Goal: Information Seeking & Learning: Learn about a topic

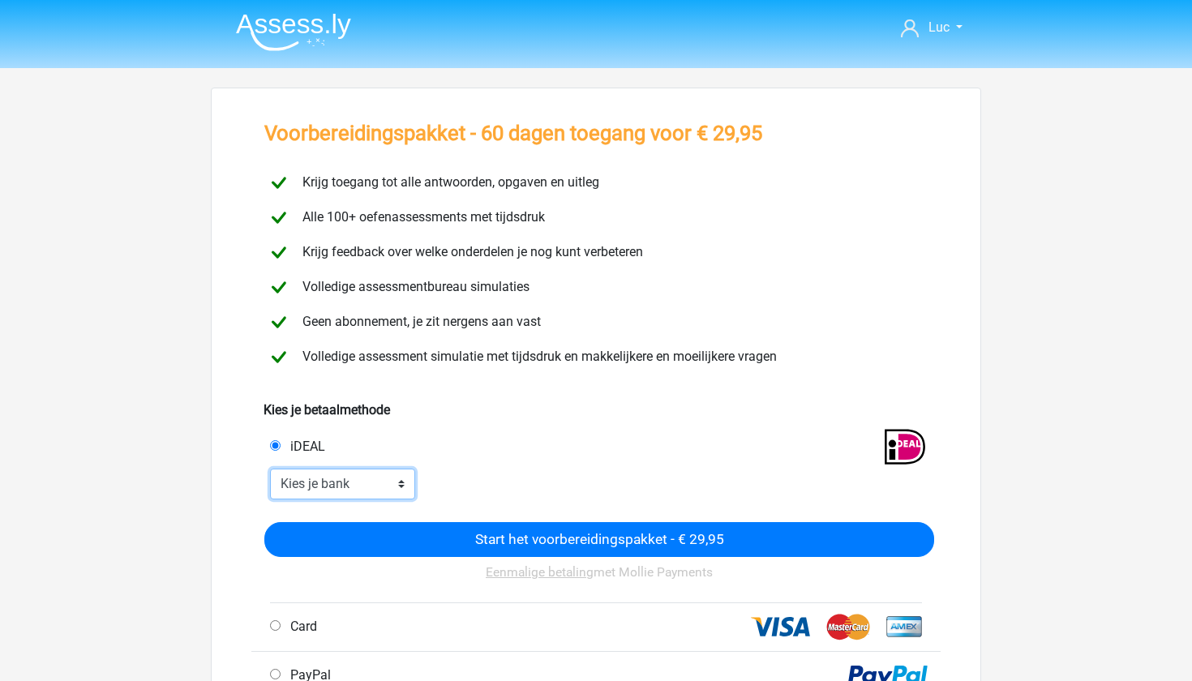
select select "ideal_ABNANL2A"
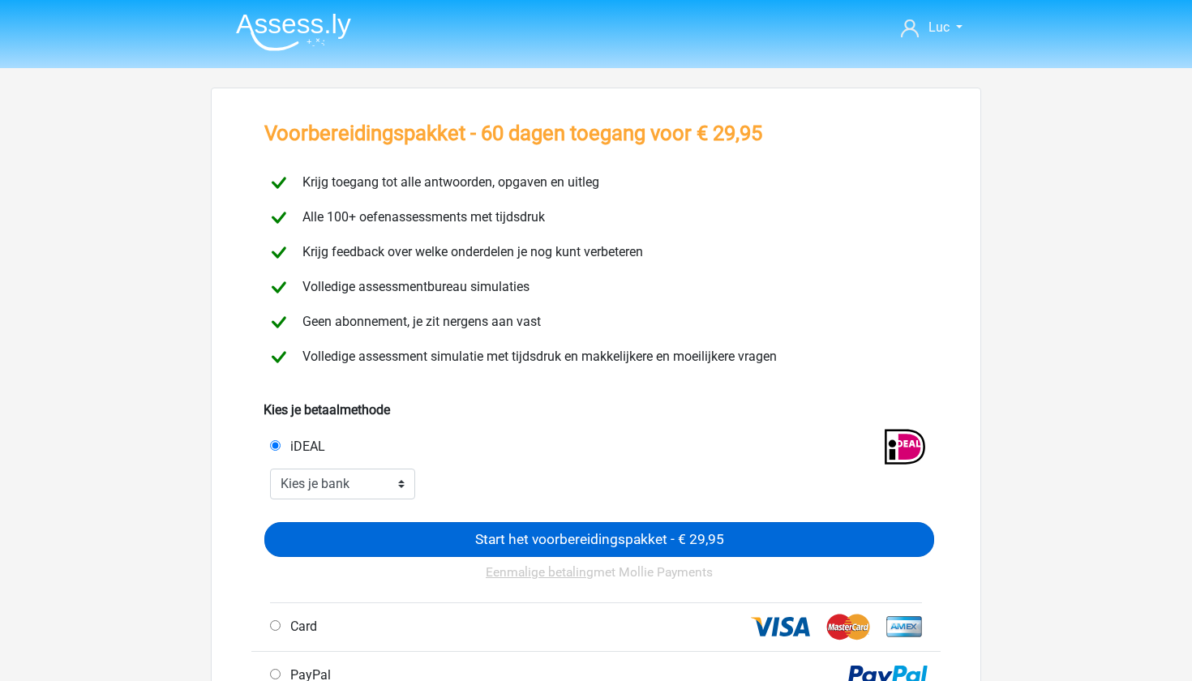
click at [633, 533] on input "Start het voorbereidingspakket - € 29,95" at bounding box center [599, 539] width 670 height 35
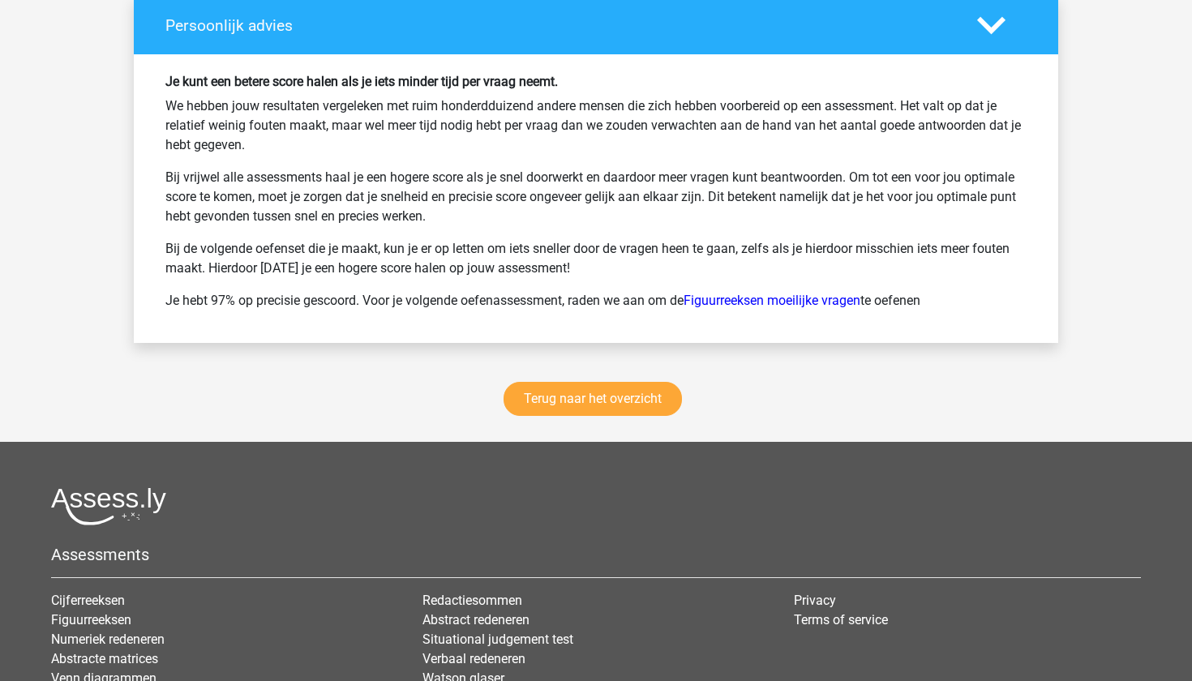
scroll to position [2534, 0]
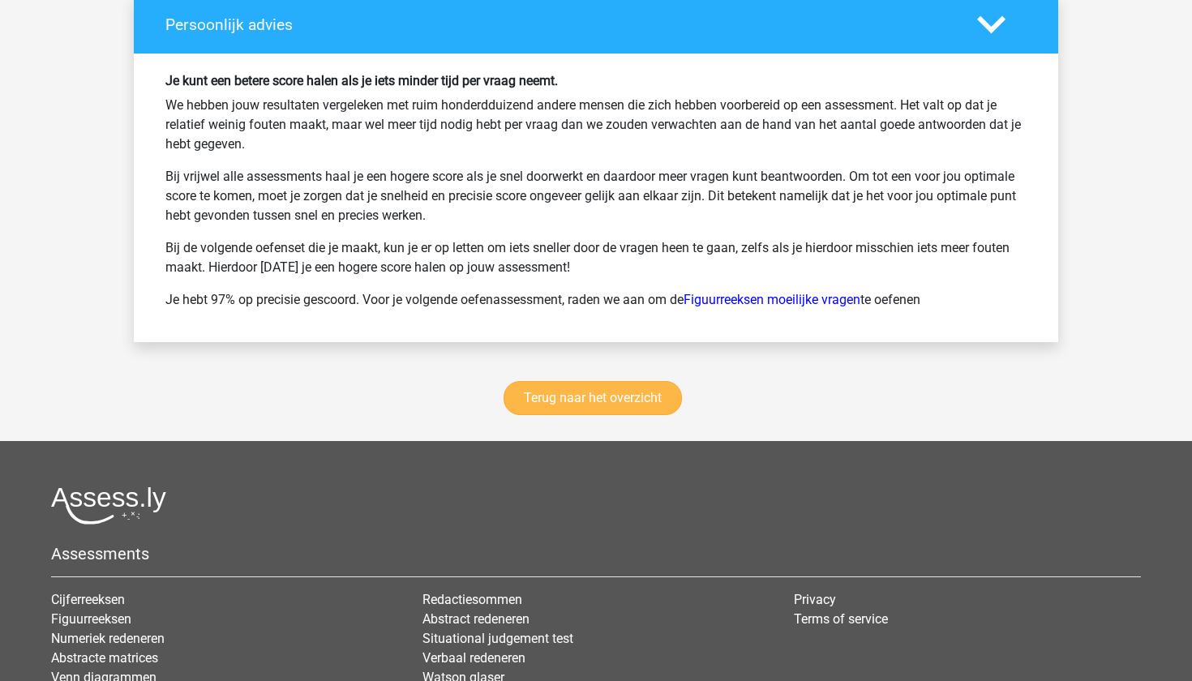
click at [596, 408] on link "Terug naar het overzicht" at bounding box center [593, 398] width 178 height 34
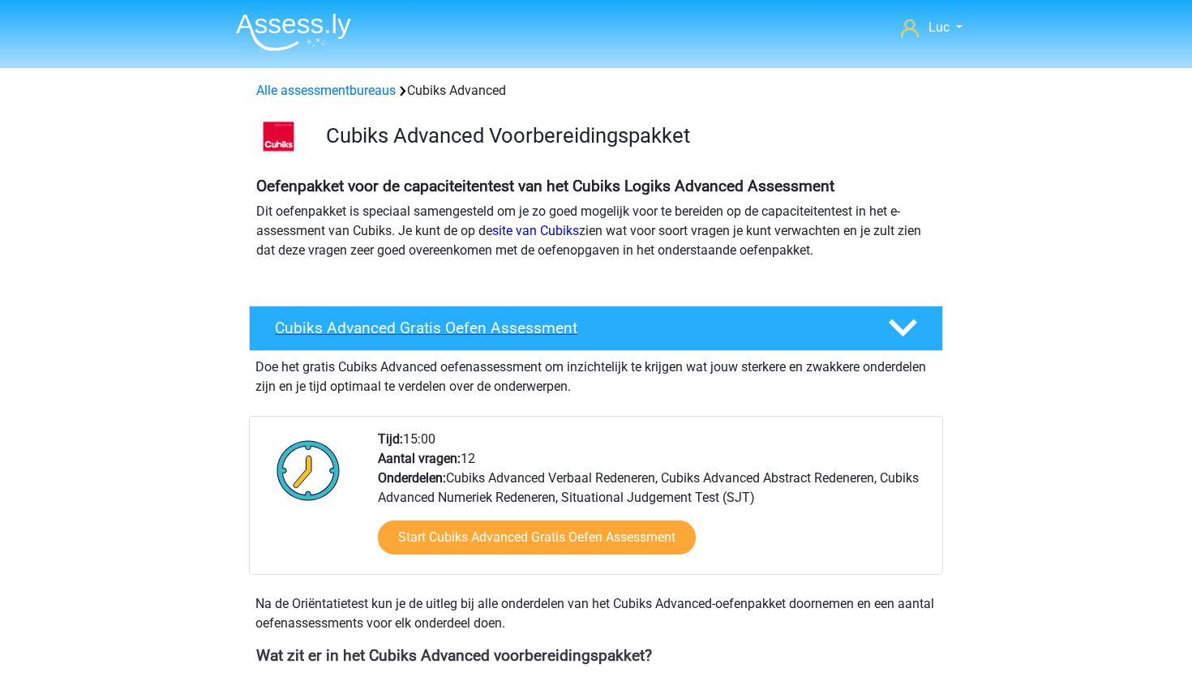
click at [901, 331] on polygon at bounding box center [903, 329] width 28 height 18
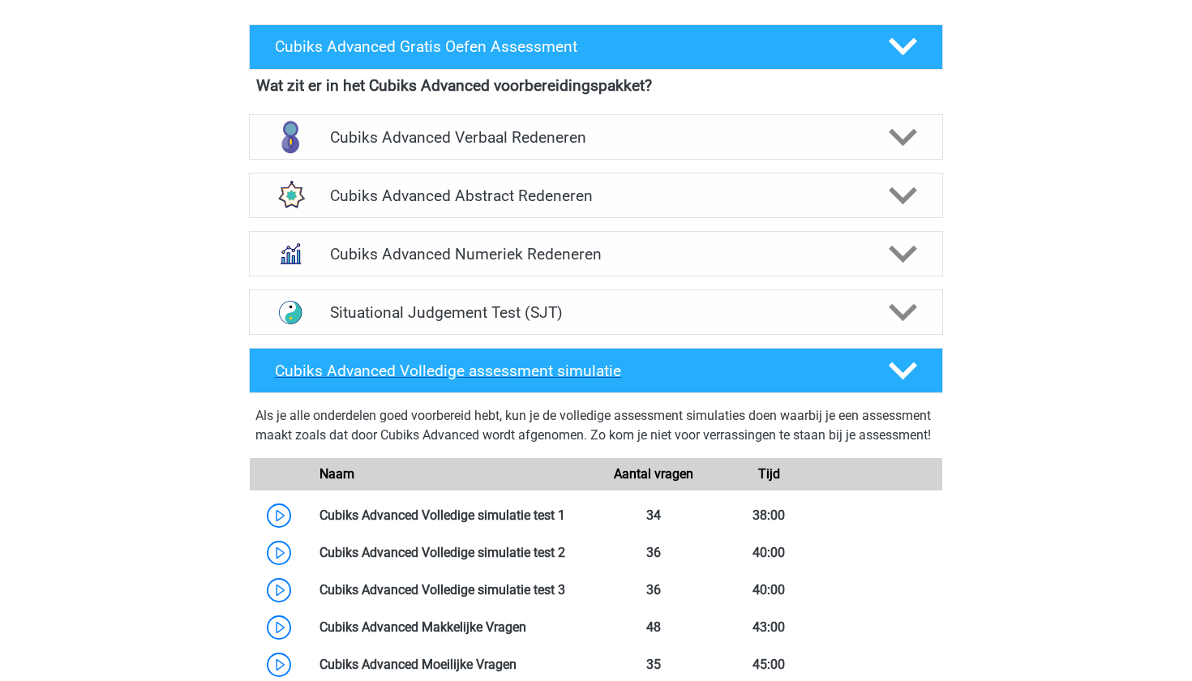
scroll to position [282, 0]
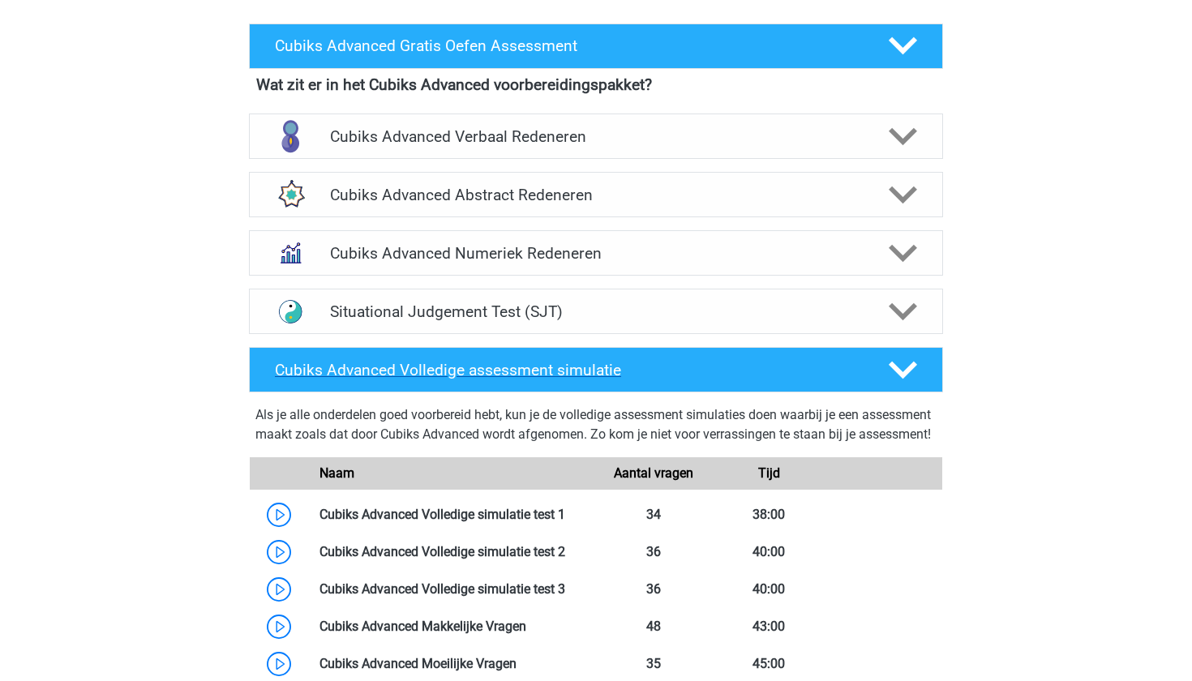
click at [915, 366] on polygon at bounding box center [903, 370] width 28 height 18
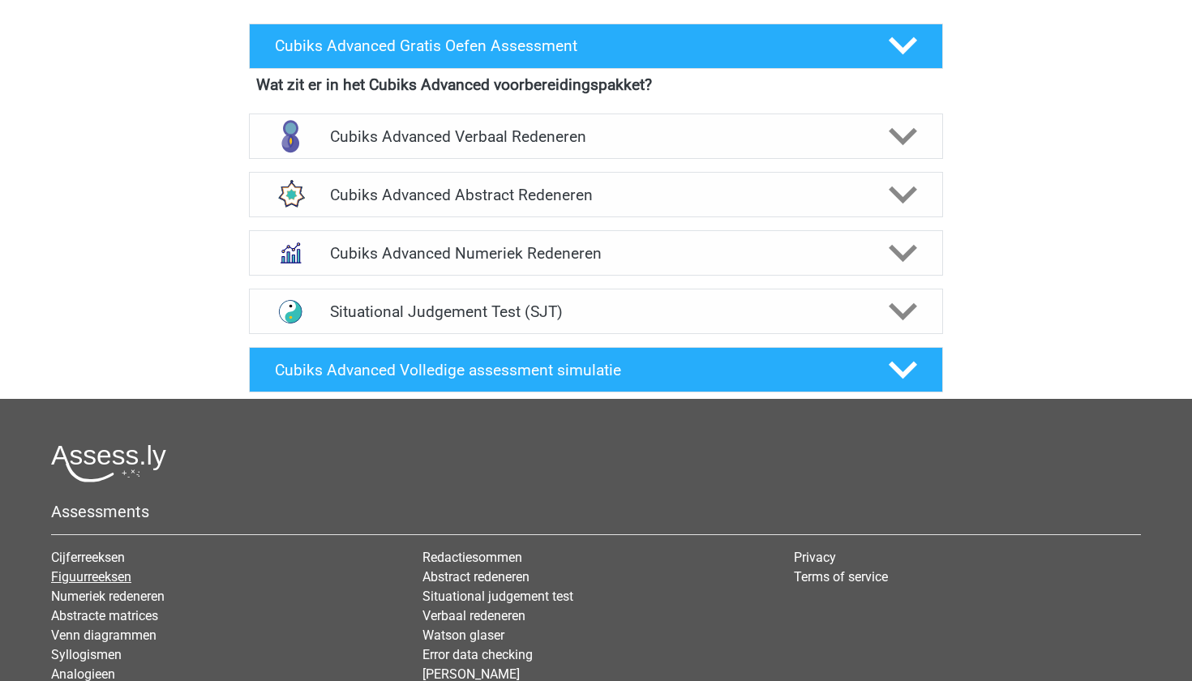
click at [104, 573] on link "Figuurreeksen" at bounding box center [91, 576] width 80 height 15
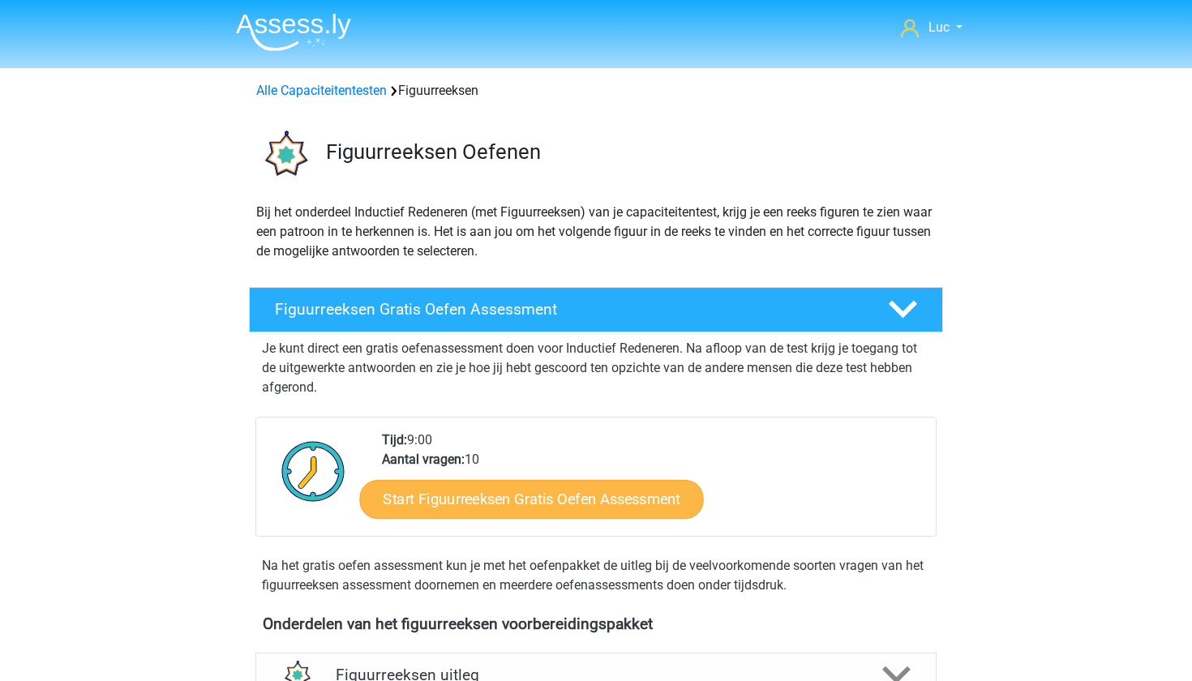
click at [543, 499] on link "Start Figuurreeksen Gratis Oefen Assessment" at bounding box center [532, 498] width 344 height 39
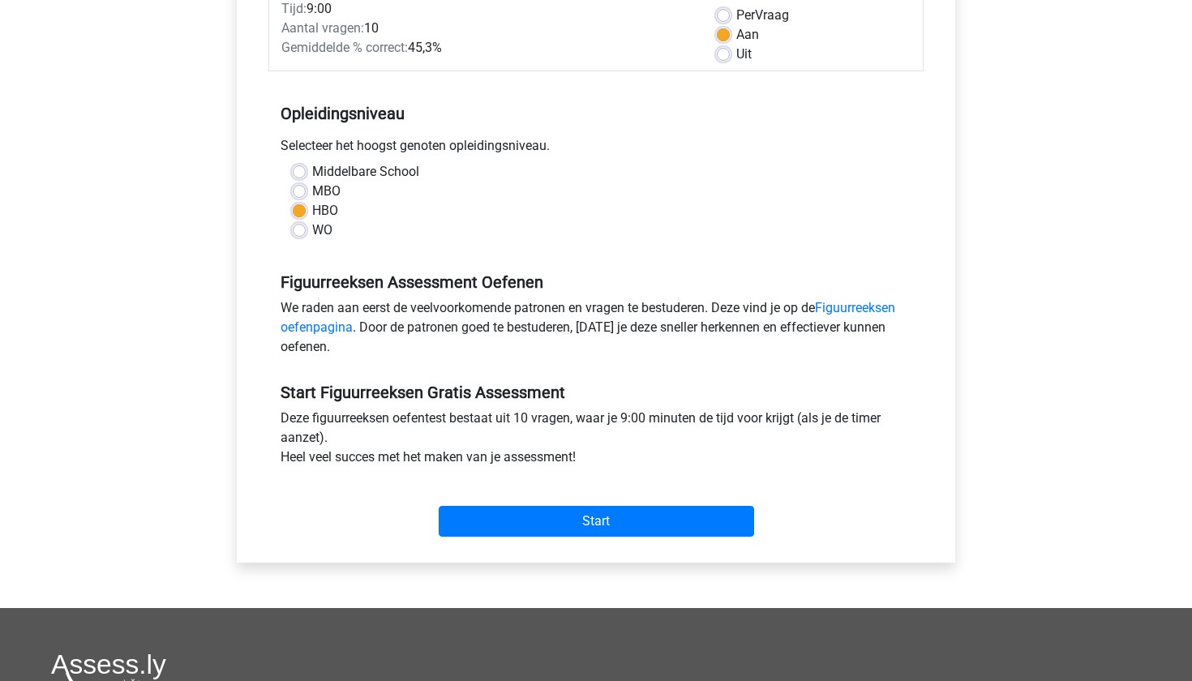
scroll to position [253, 0]
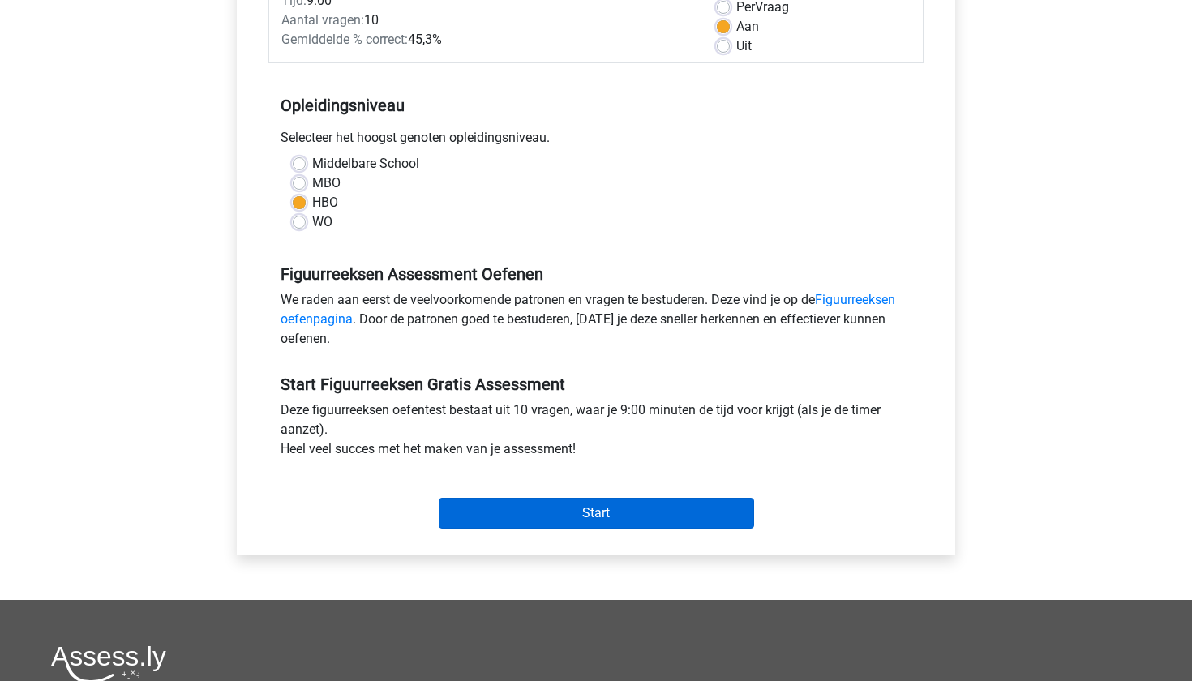
click at [584, 515] on input "Start" at bounding box center [596, 513] width 315 height 31
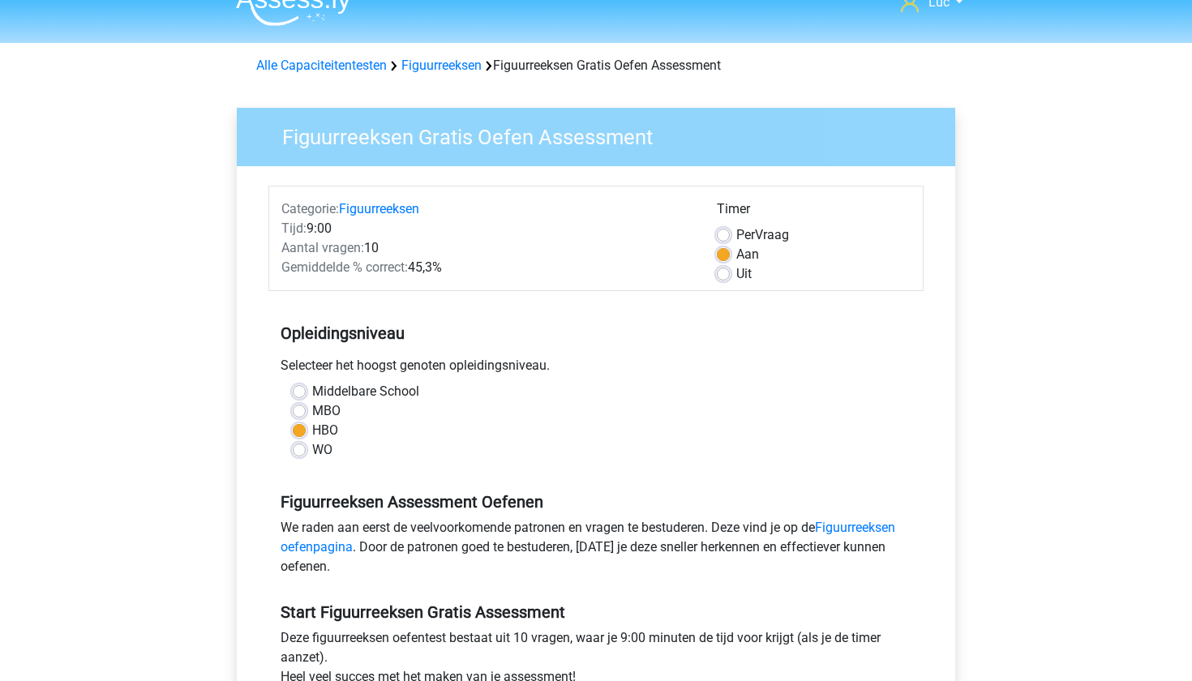
scroll to position [11, 0]
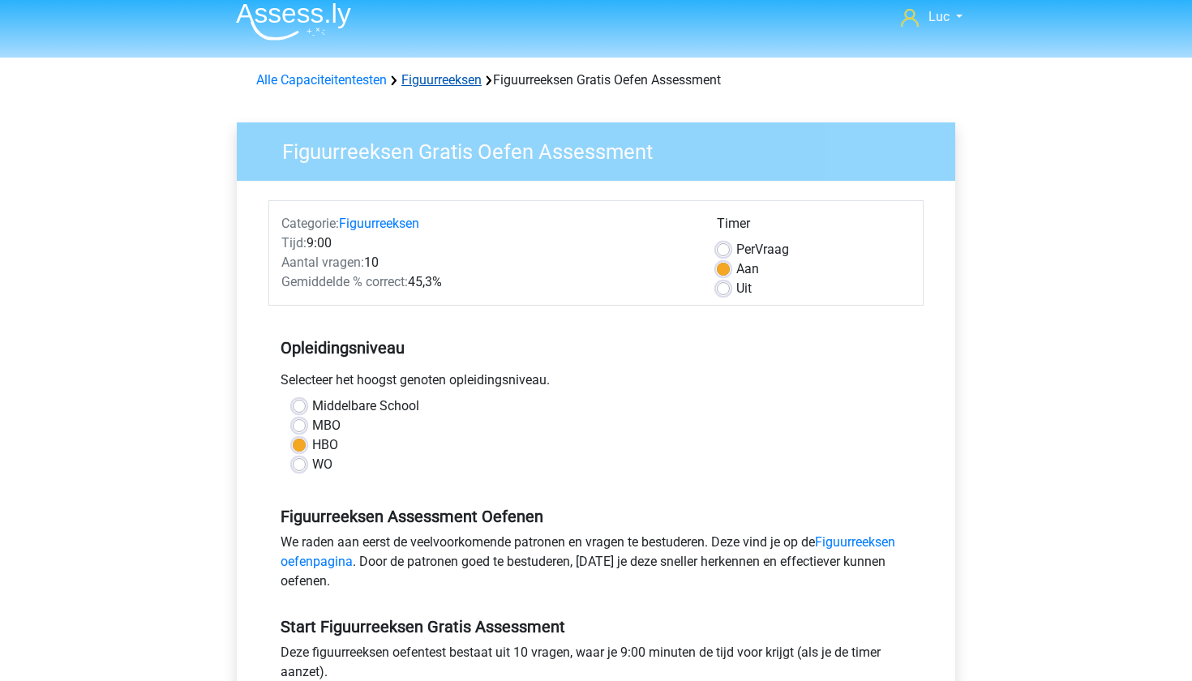
click at [444, 81] on link "Figuurreeksen" at bounding box center [441, 79] width 80 height 15
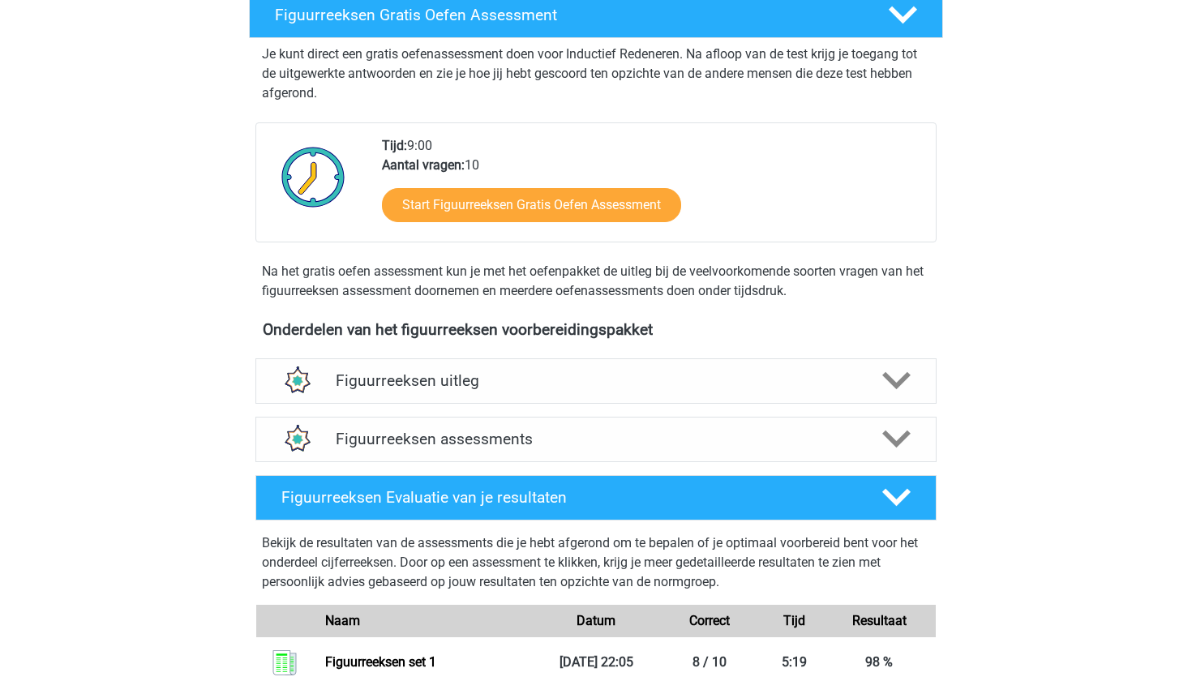
scroll to position [301, 0]
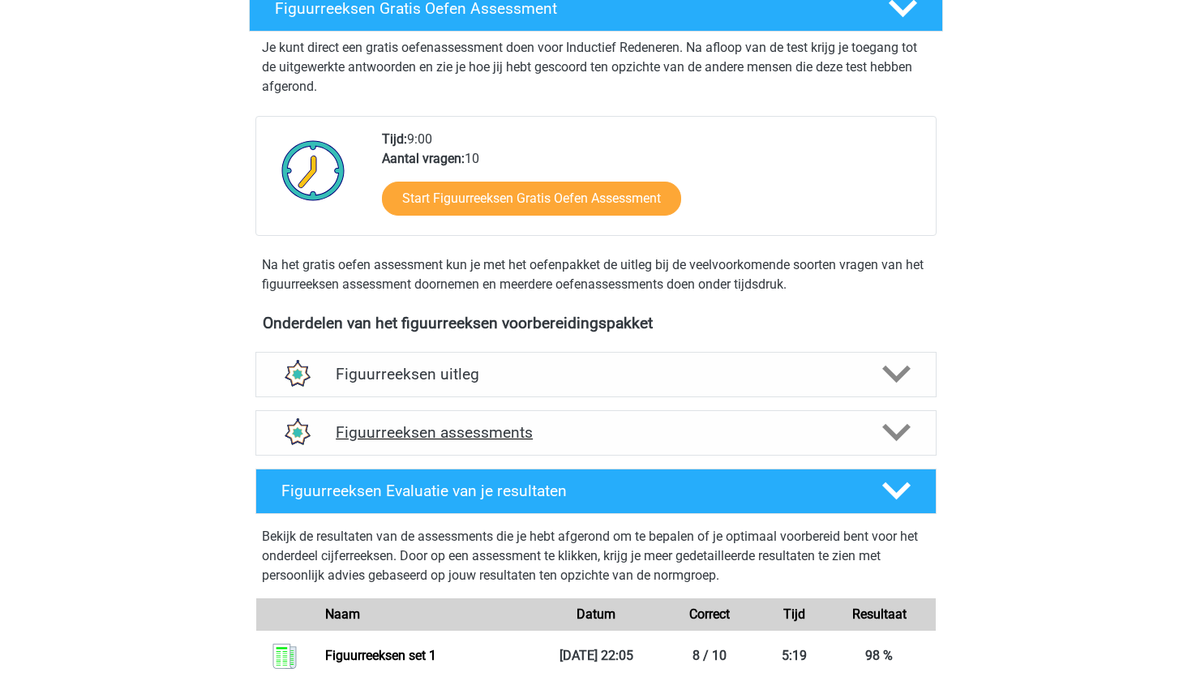
click at [898, 433] on icon at bounding box center [896, 432] width 28 height 28
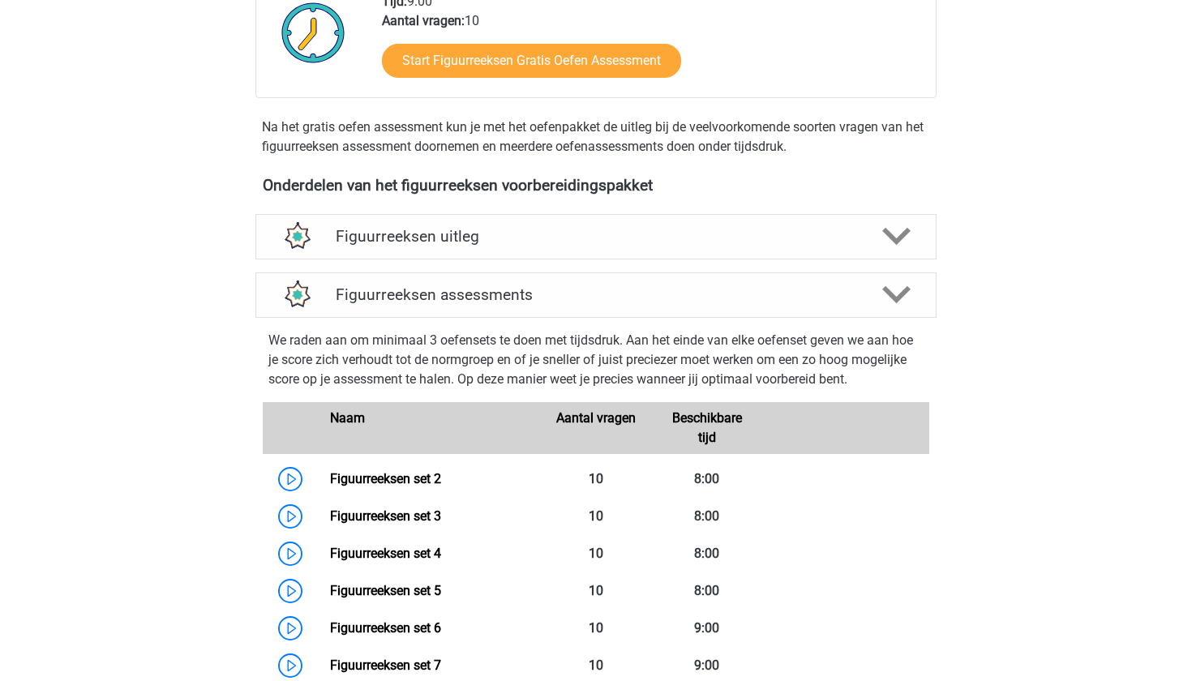
scroll to position [454, 0]
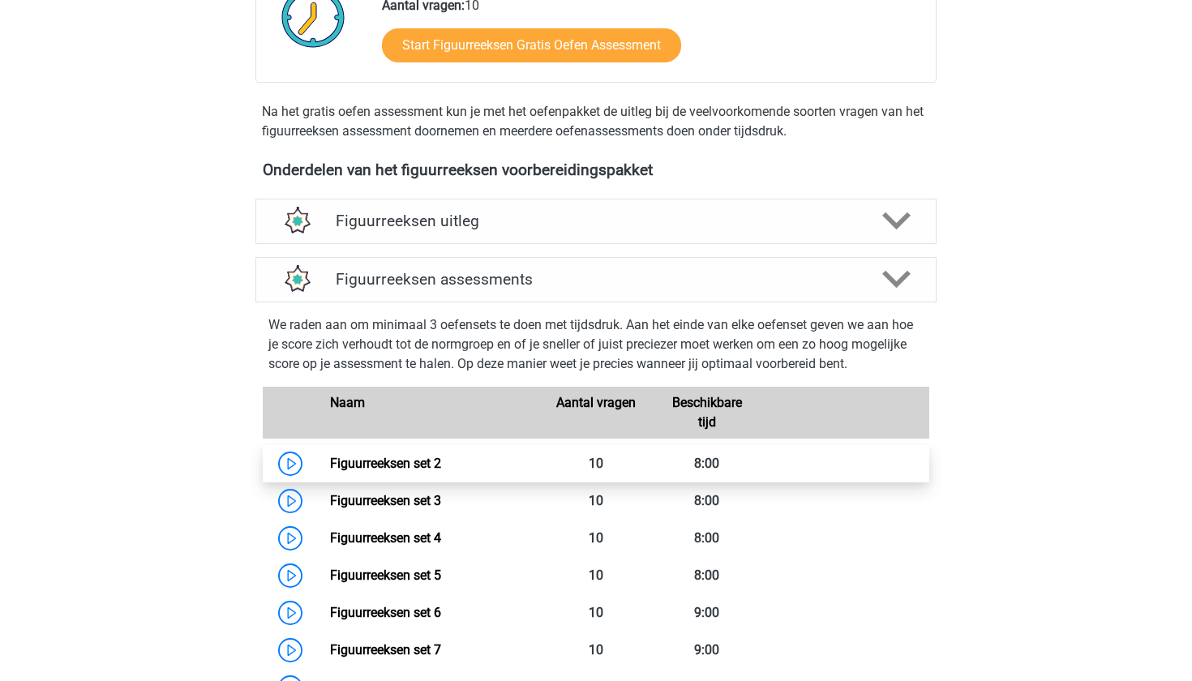
click at [382, 465] on link "Figuurreeksen set 2" at bounding box center [385, 463] width 111 height 15
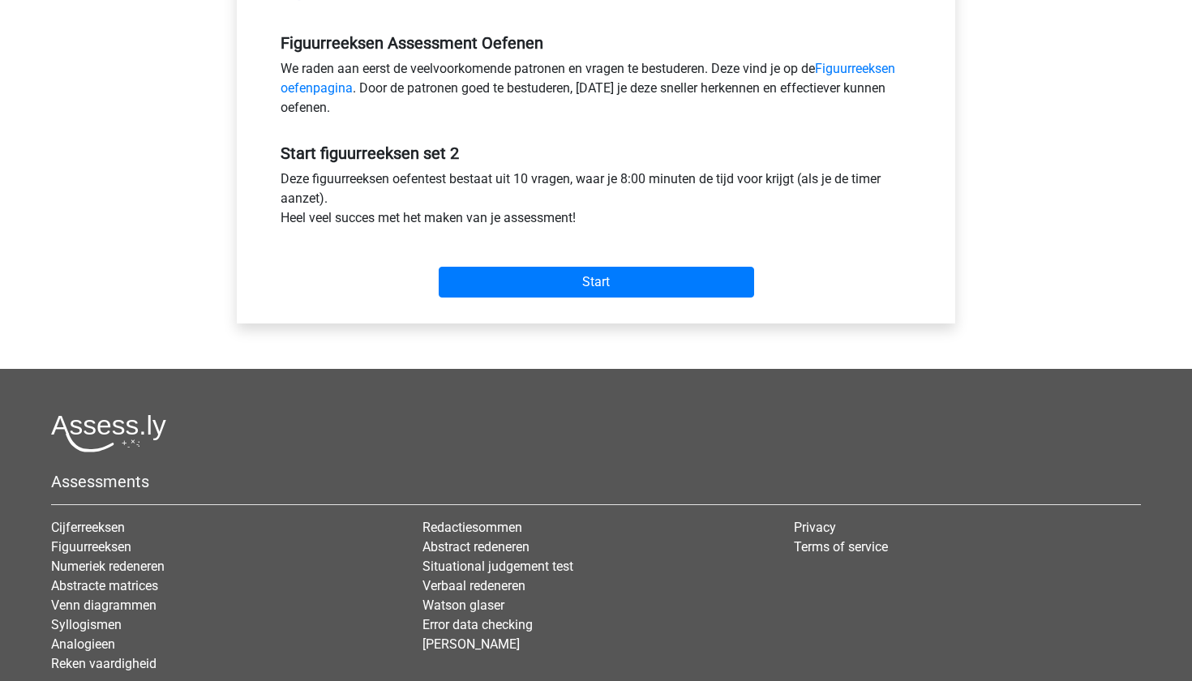
scroll to position [474, 0]
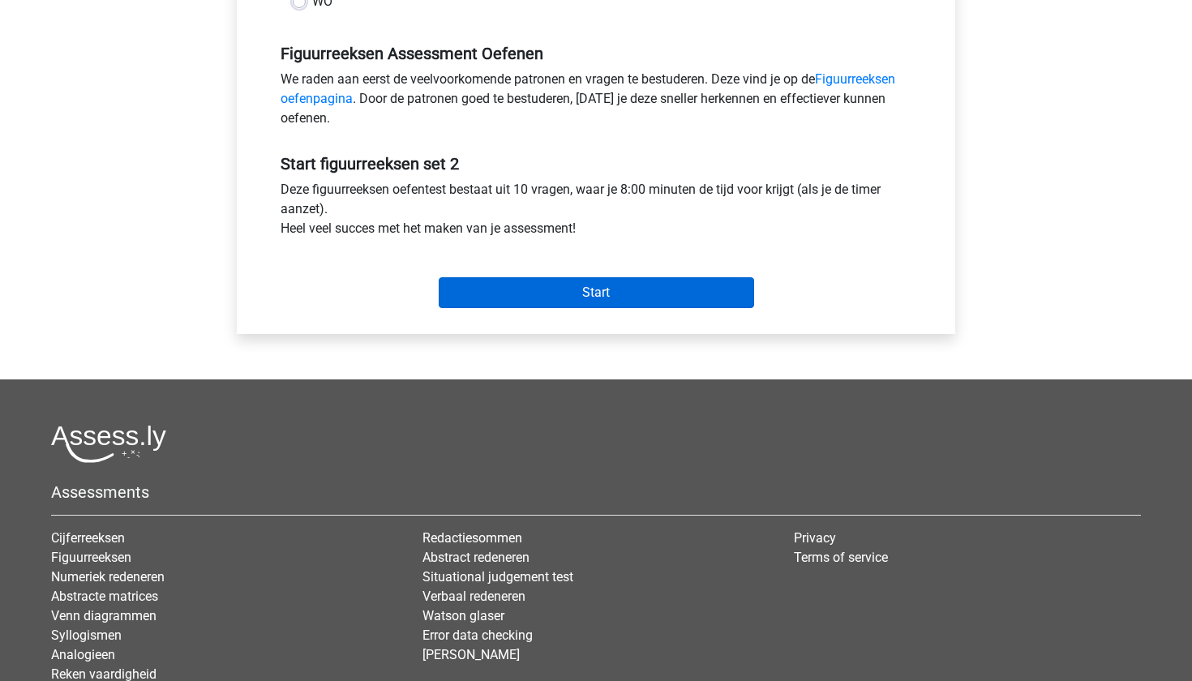
click at [613, 292] on input "Start" at bounding box center [596, 292] width 315 height 31
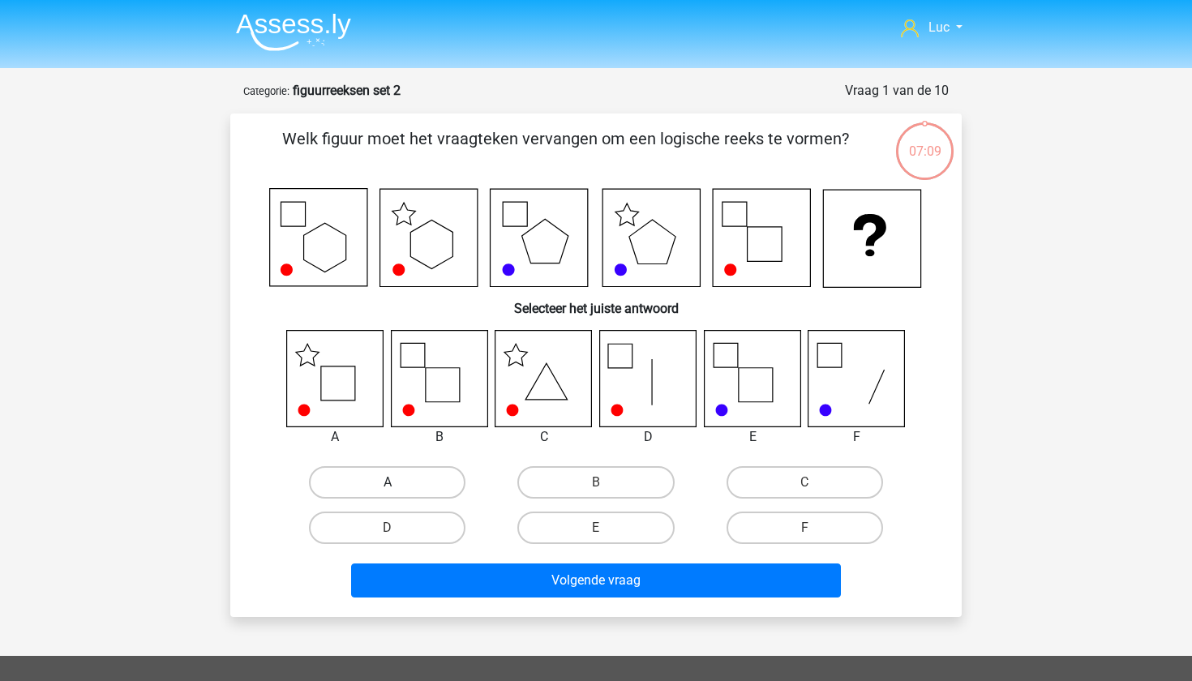
click at [373, 483] on label "A" at bounding box center [387, 482] width 157 height 32
click at [388, 483] on input "A" at bounding box center [393, 488] width 11 height 11
radio input "true"
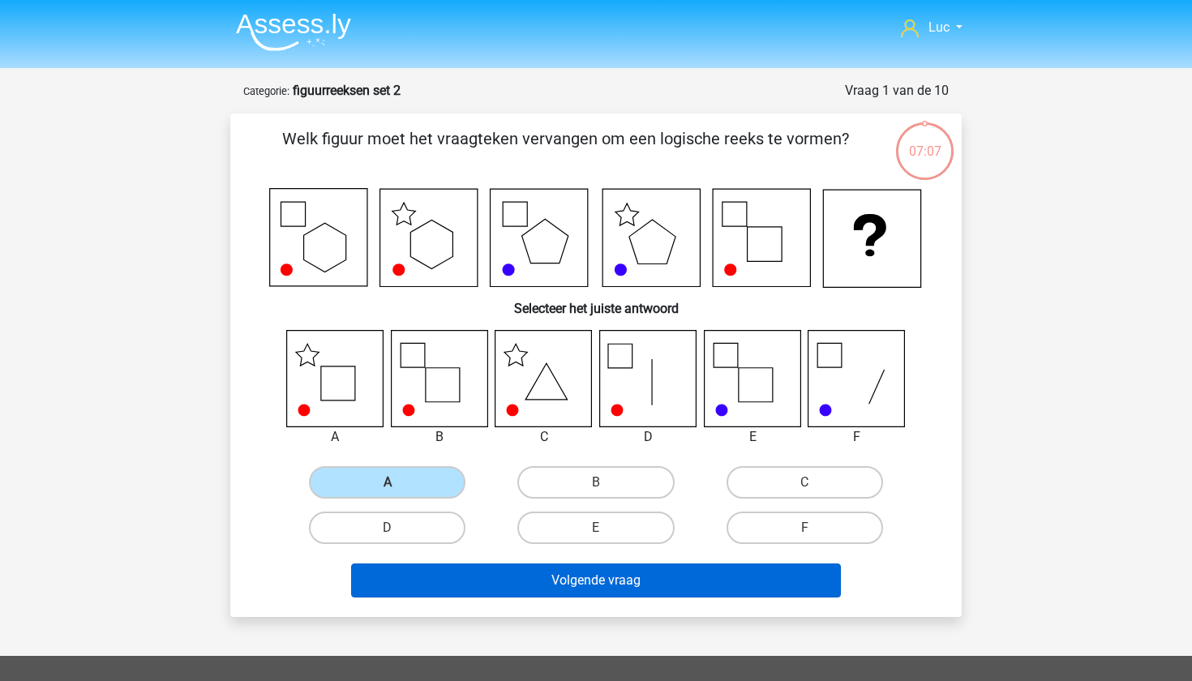
click at [580, 579] on button "Volgende vraag" at bounding box center [596, 581] width 491 height 34
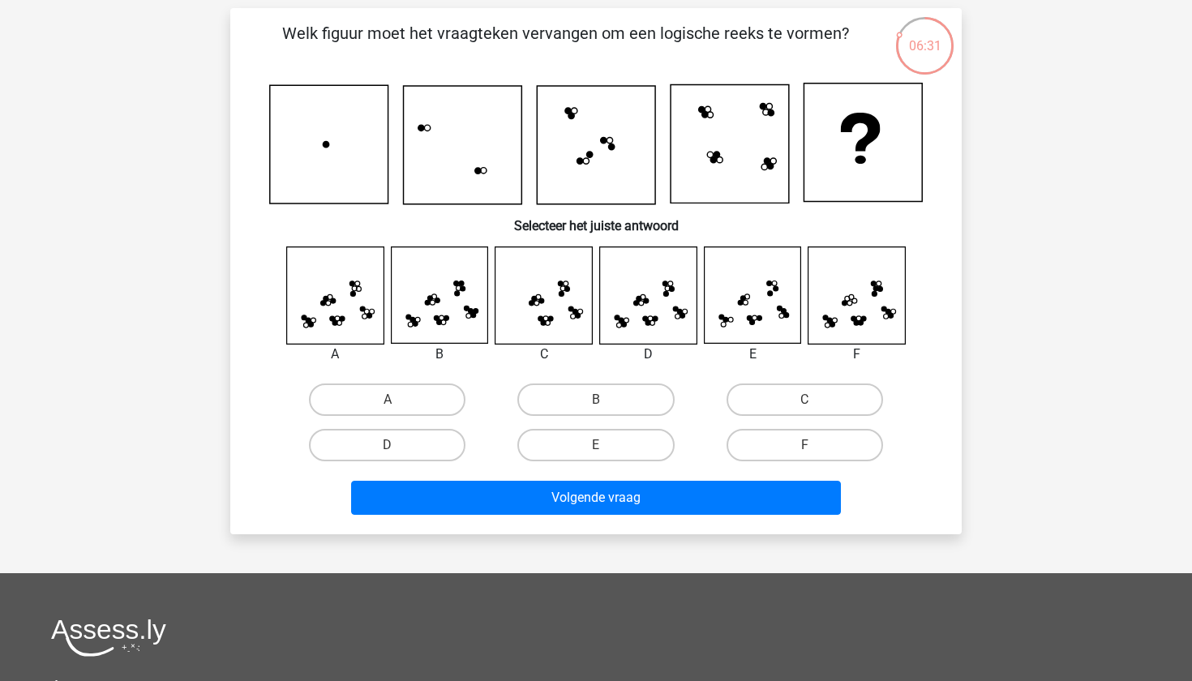
scroll to position [107, 0]
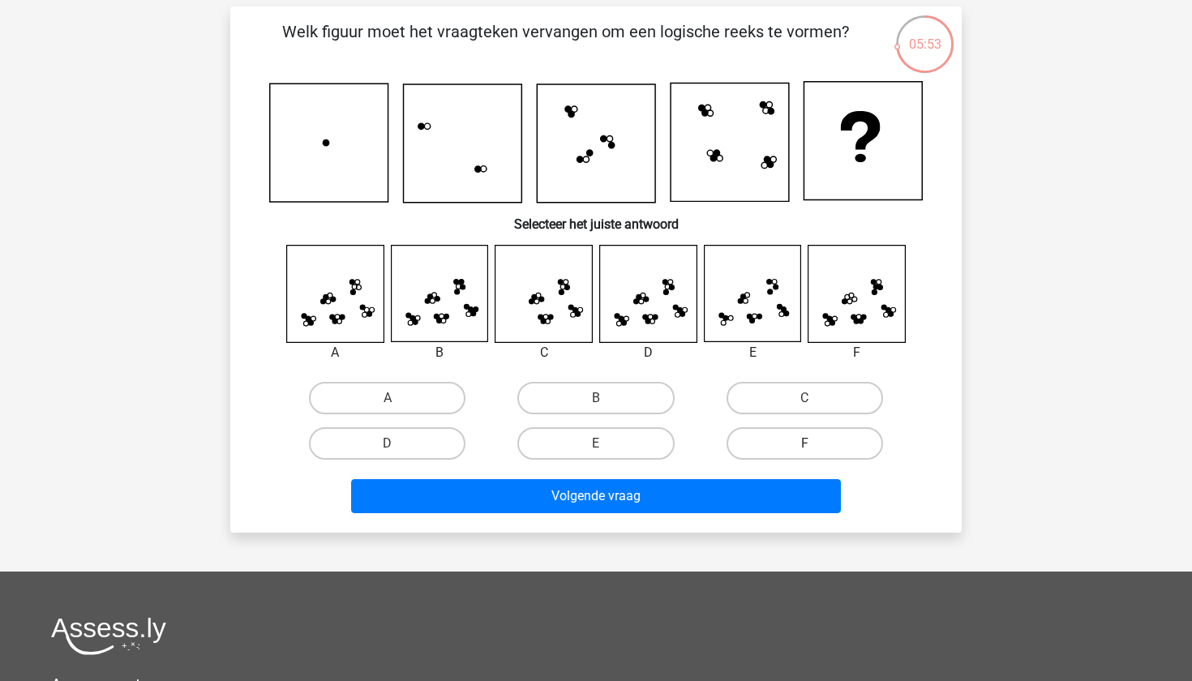
click at [821, 441] on label "F" at bounding box center [805, 443] width 157 height 32
click at [815, 444] on input "F" at bounding box center [809, 449] width 11 height 11
radio input "true"
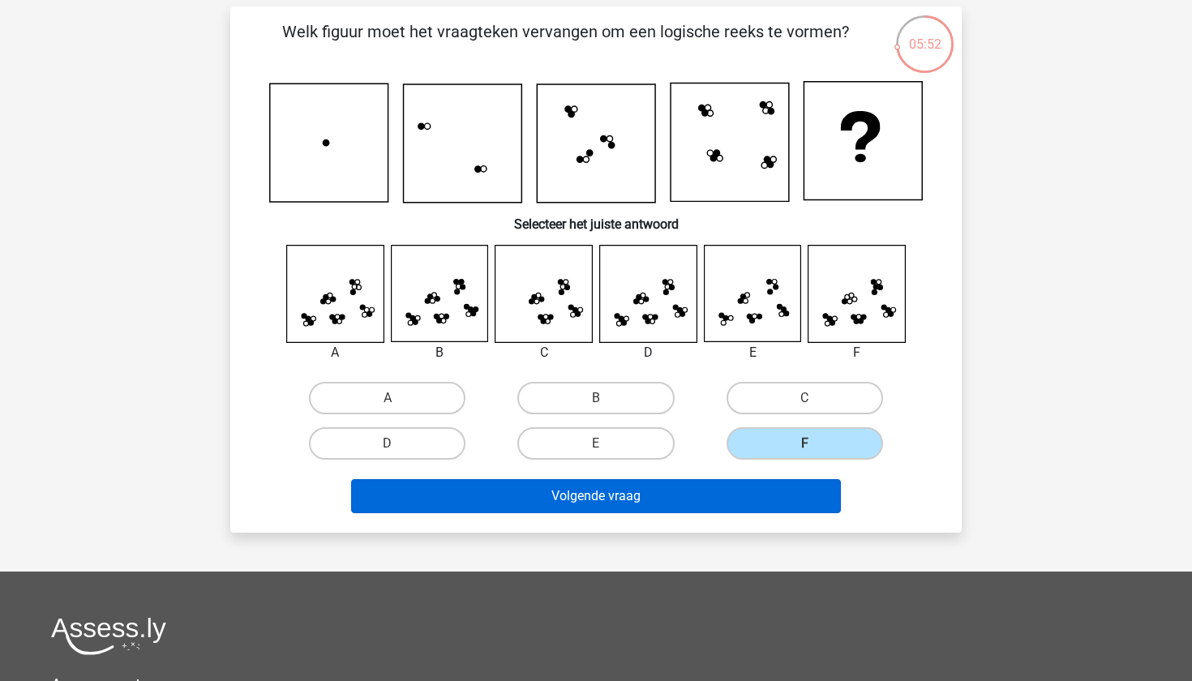
click at [793, 493] on button "Volgende vraag" at bounding box center [596, 496] width 491 height 34
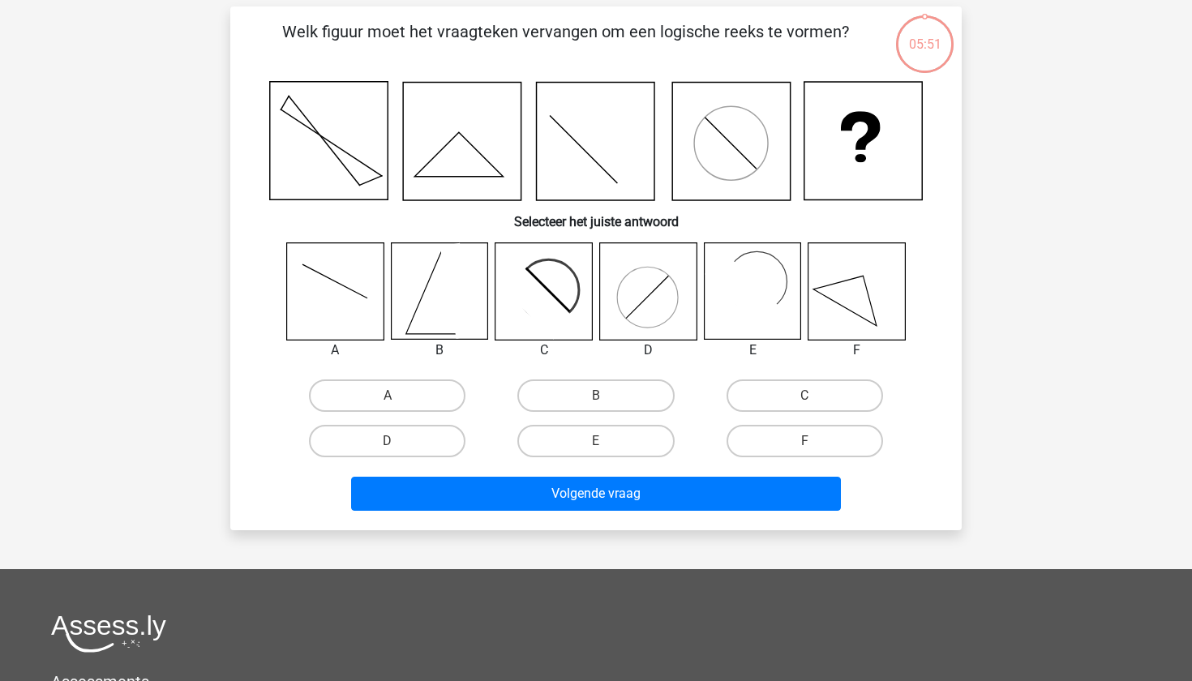
scroll to position [81, 0]
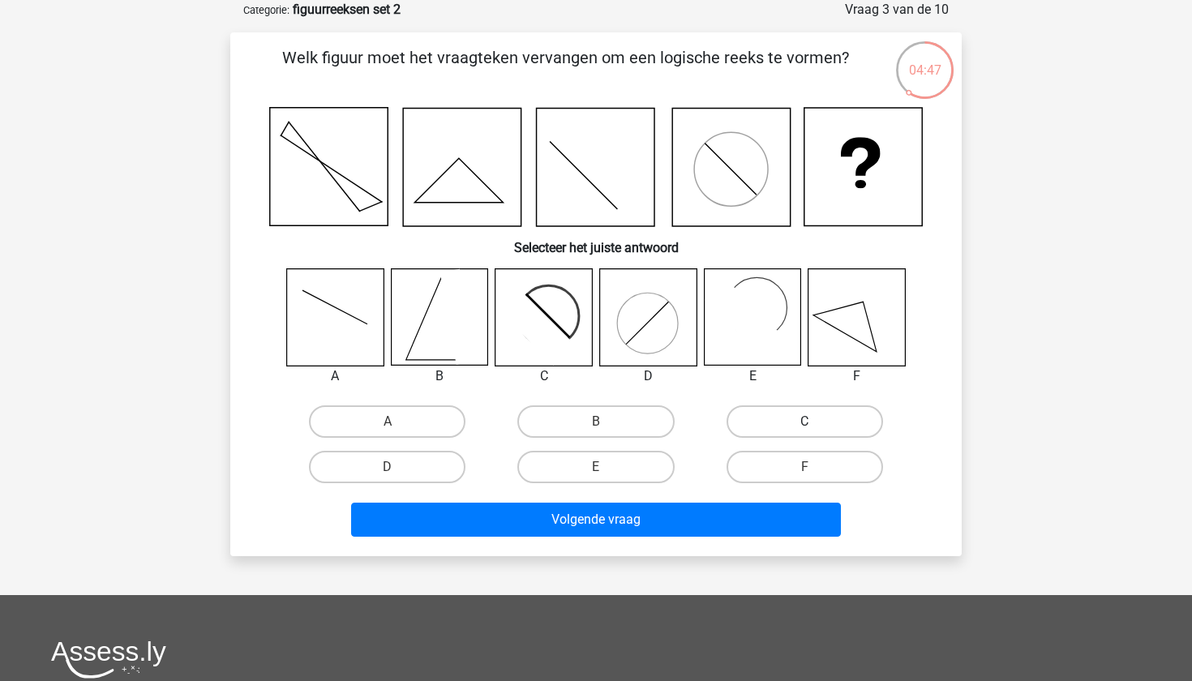
click at [786, 421] on label "C" at bounding box center [805, 421] width 157 height 32
click at [804, 422] on input "C" at bounding box center [809, 427] width 11 height 11
radio input "true"
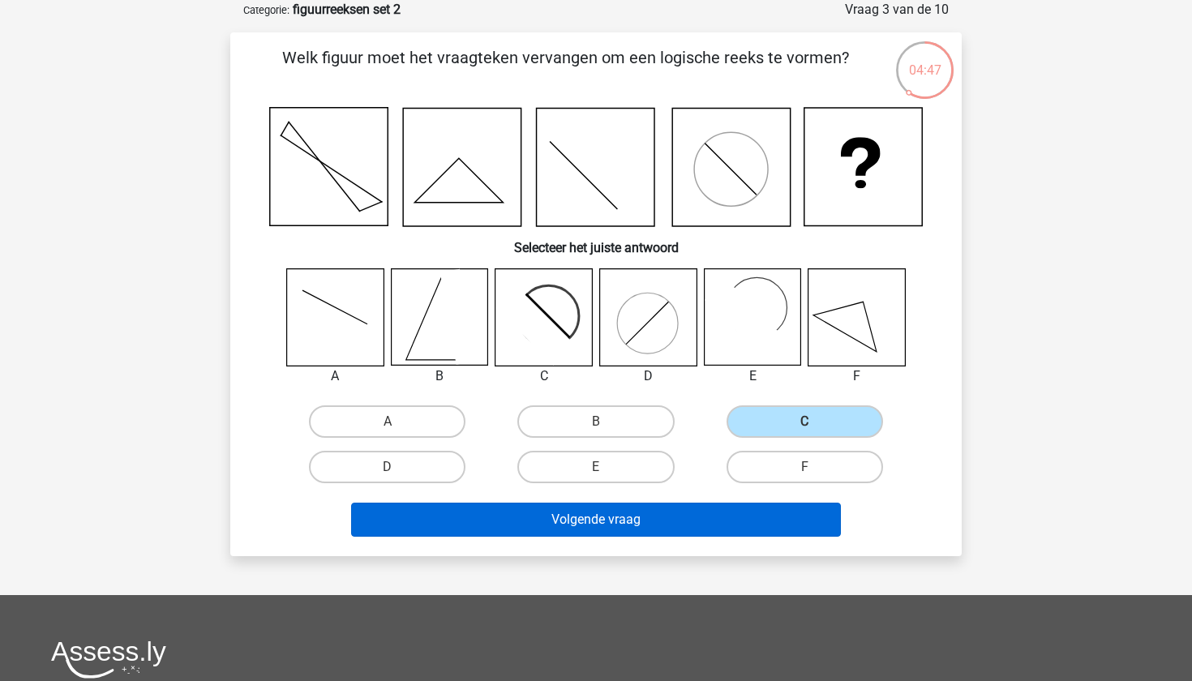
click at [727, 507] on button "Volgende vraag" at bounding box center [596, 520] width 491 height 34
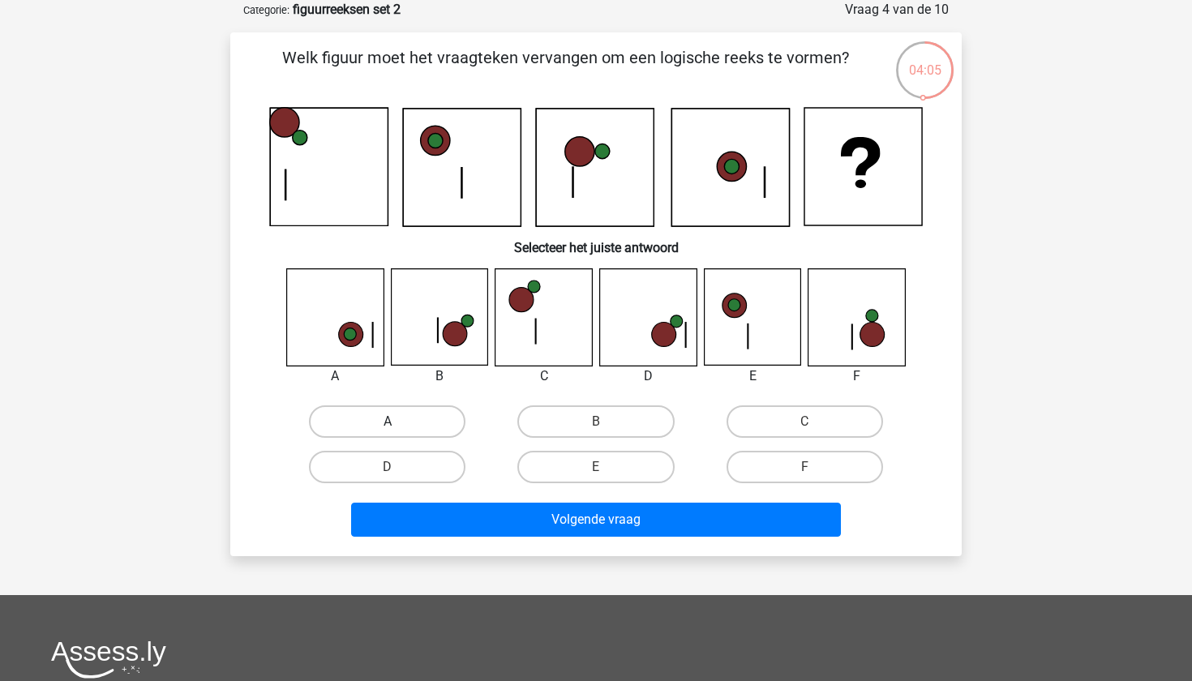
click at [373, 414] on label "A" at bounding box center [387, 421] width 157 height 32
click at [388, 422] on input "A" at bounding box center [393, 427] width 11 height 11
radio input "true"
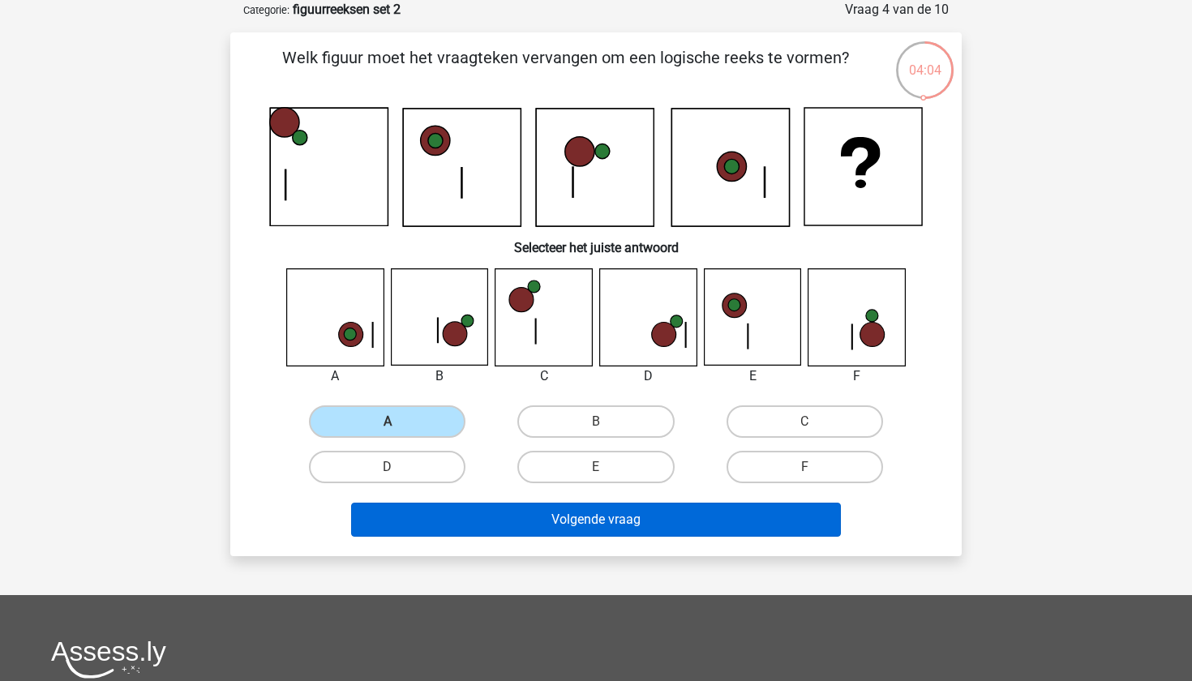
click at [587, 522] on button "Volgende vraag" at bounding box center [596, 520] width 491 height 34
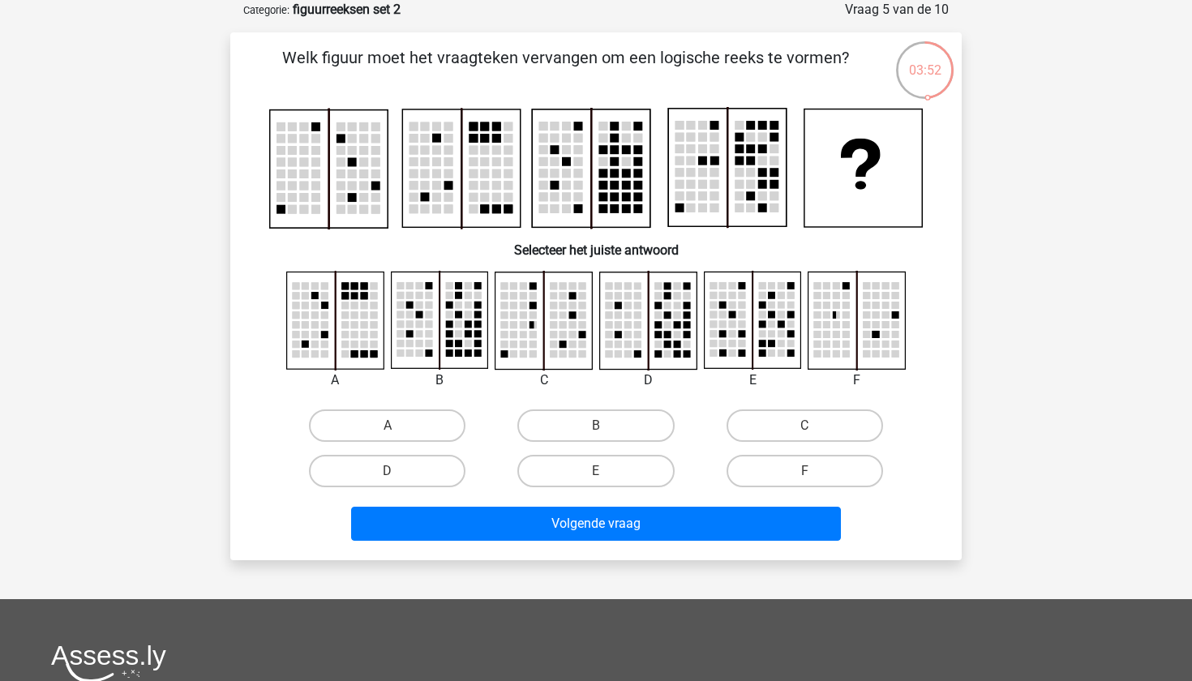
drag, startPoint x: 448, startPoint y: 170, endPoint x: 517, endPoint y: 151, distance: 72.4
click at [517, 151] on g at bounding box center [596, 168] width 653 height 121
click at [615, 419] on label "B" at bounding box center [595, 426] width 157 height 32
click at [607, 426] on input "B" at bounding box center [601, 431] width 11 height 11
radio input "true"
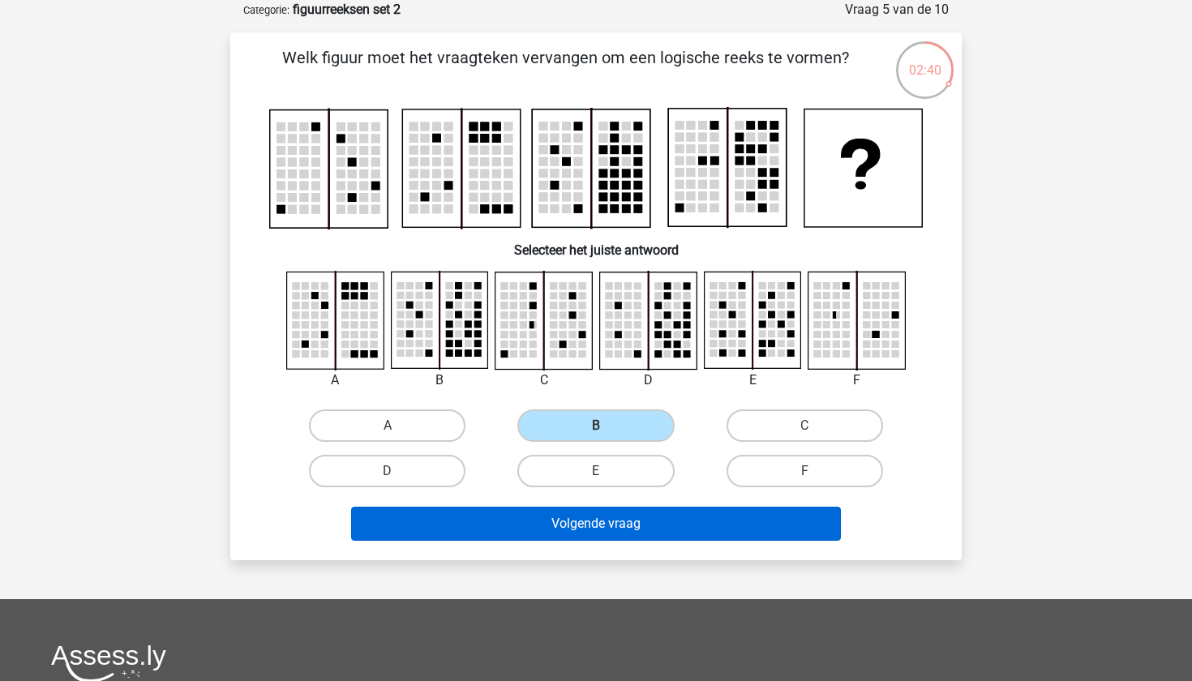
click at [614, 535] on button "Volgende vraag" at bounding box center [596, 524] width 491 height 34
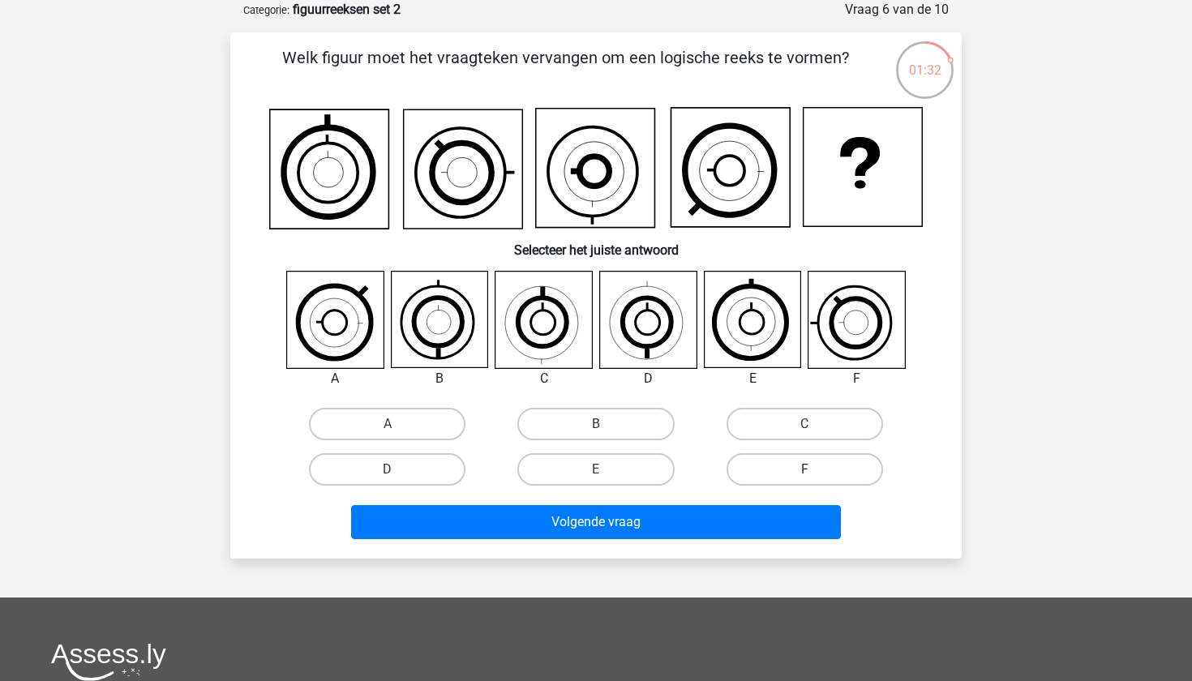
click at [821, 470] on label "F" at bounding box center [805, 469] width 157 height 32
click at [815, 470] on input "F" at bounding box center [809, 475] width 11 height 11
radio input "true"
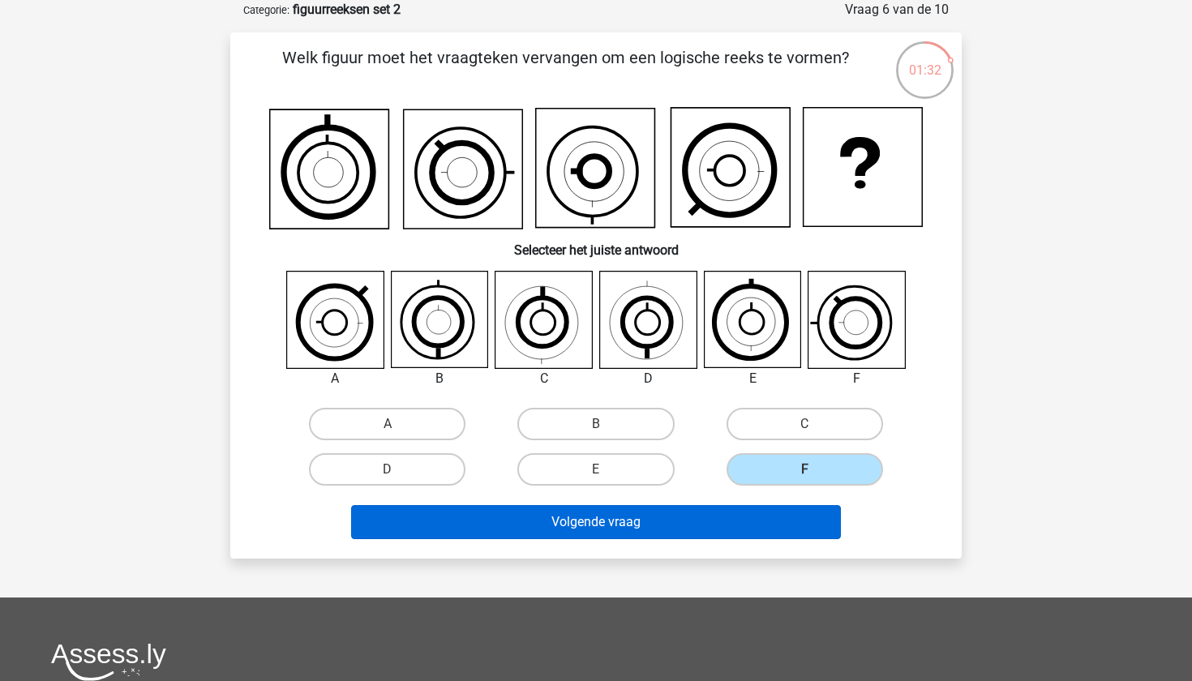
click at [792, 510] on button "Volgende vraag" at bounding box center [596, 522] width 491 height 34
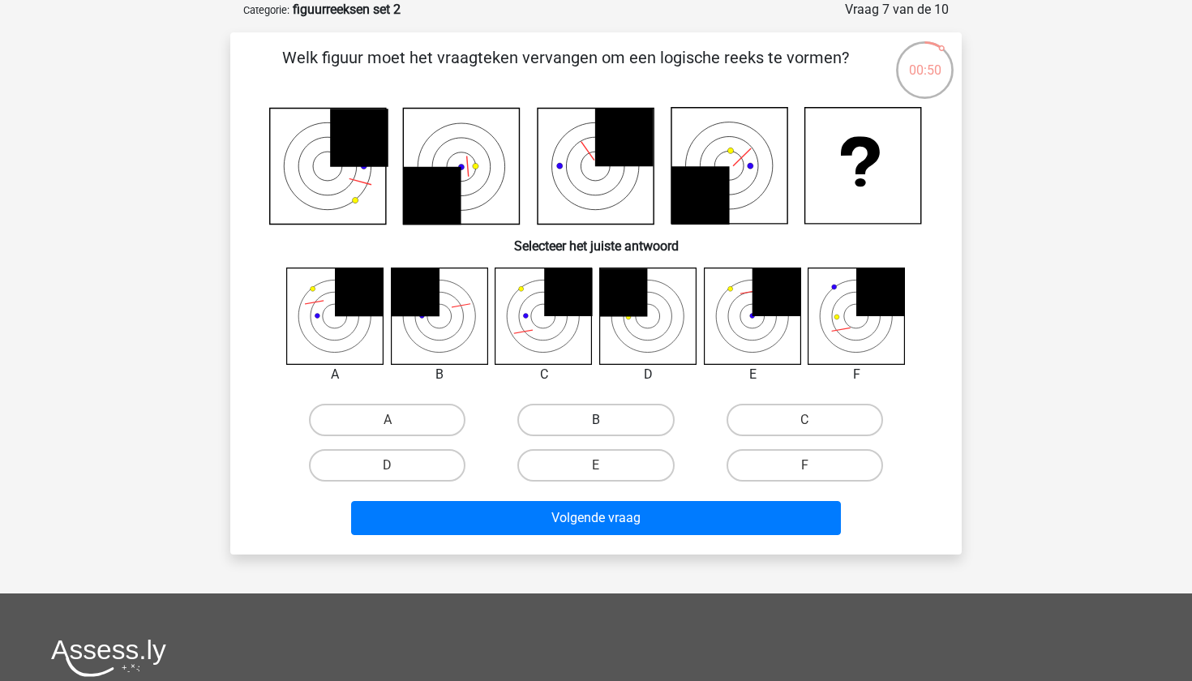
click at [602, 418] on label "B" at bounding box center [595, 420] width 157 height 32
click at [602, 420] on input "B" at bounding box center [601, 425] width 11 height 11
radio input "true"
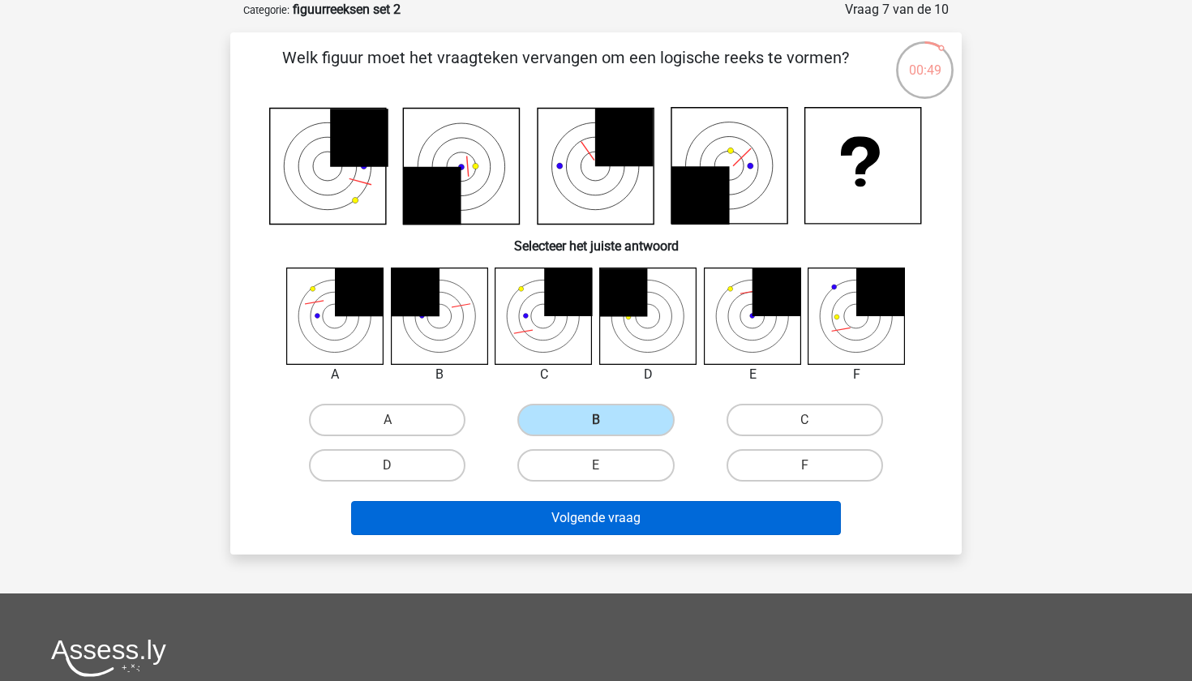
click at [639, 521] on button "Volgende vraag" at bounding box center [596, 518] width 491 height 34
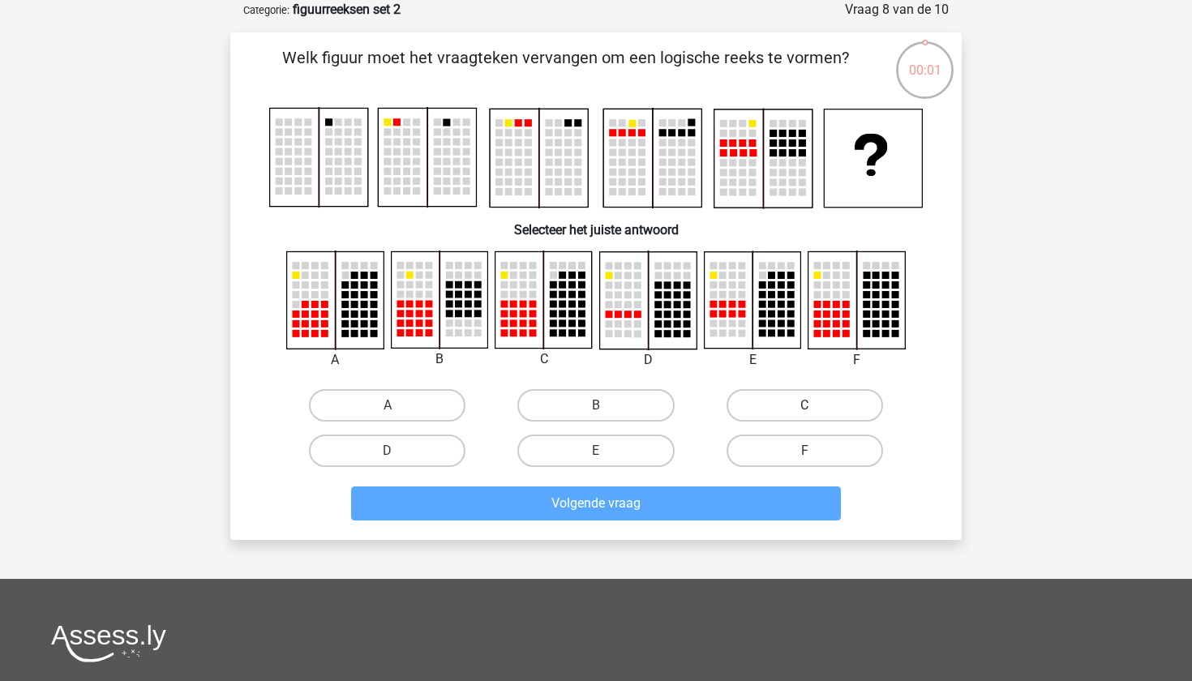
click at [847, 398] on label "C" at bounding box center [805, 405] width 157 height 32
click at [815, 405] on input "C" at bounding box center [809, 410] width 11 height 11
radio input "true"
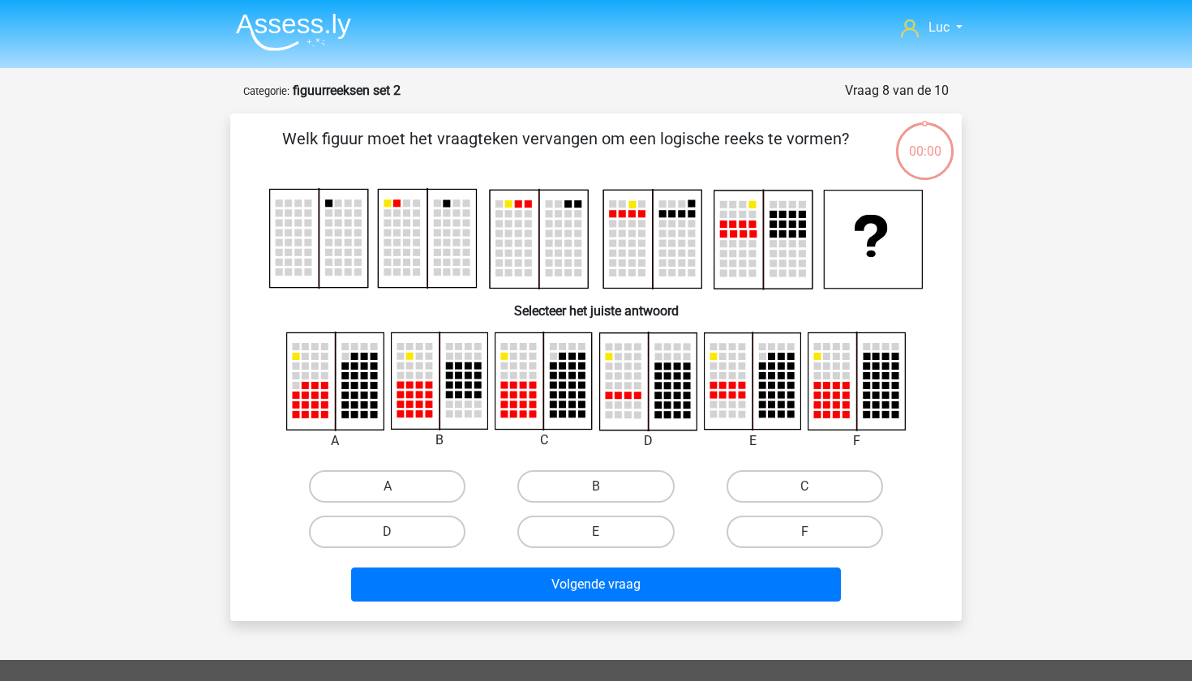
scroll to position [81, 0]
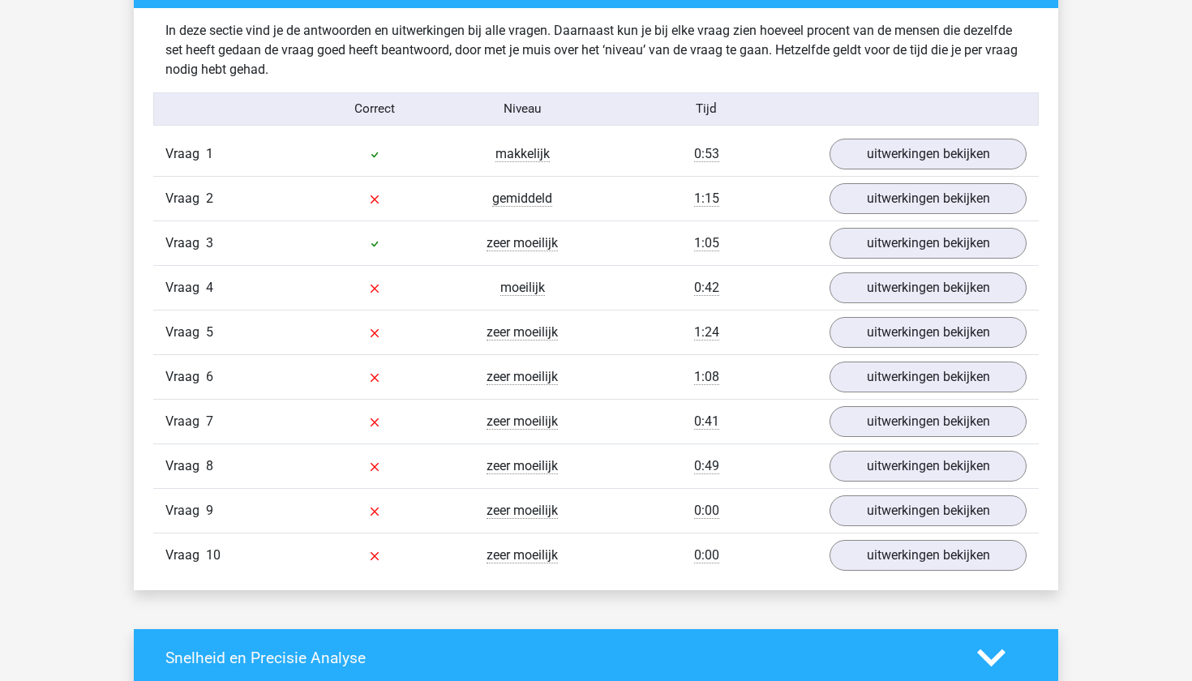
scroll to position [943, 0]
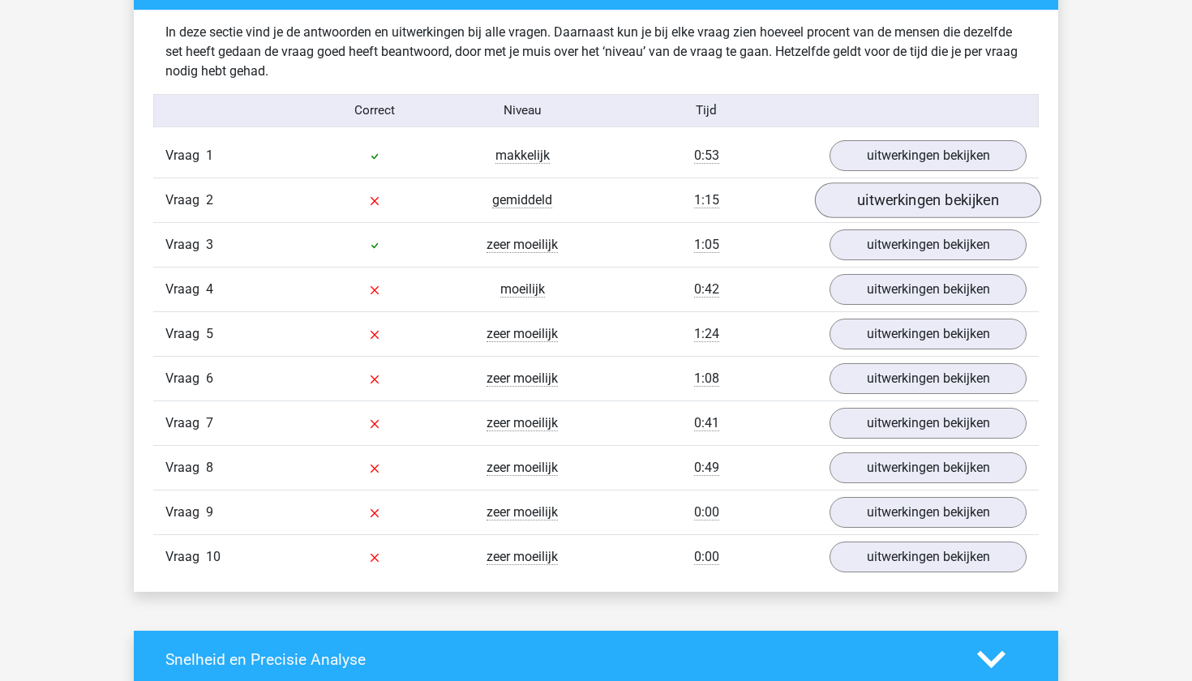
click at [959, 202] on link "uitwerkingen bekijken" at bounding box center [928, 200] width 226 height 36
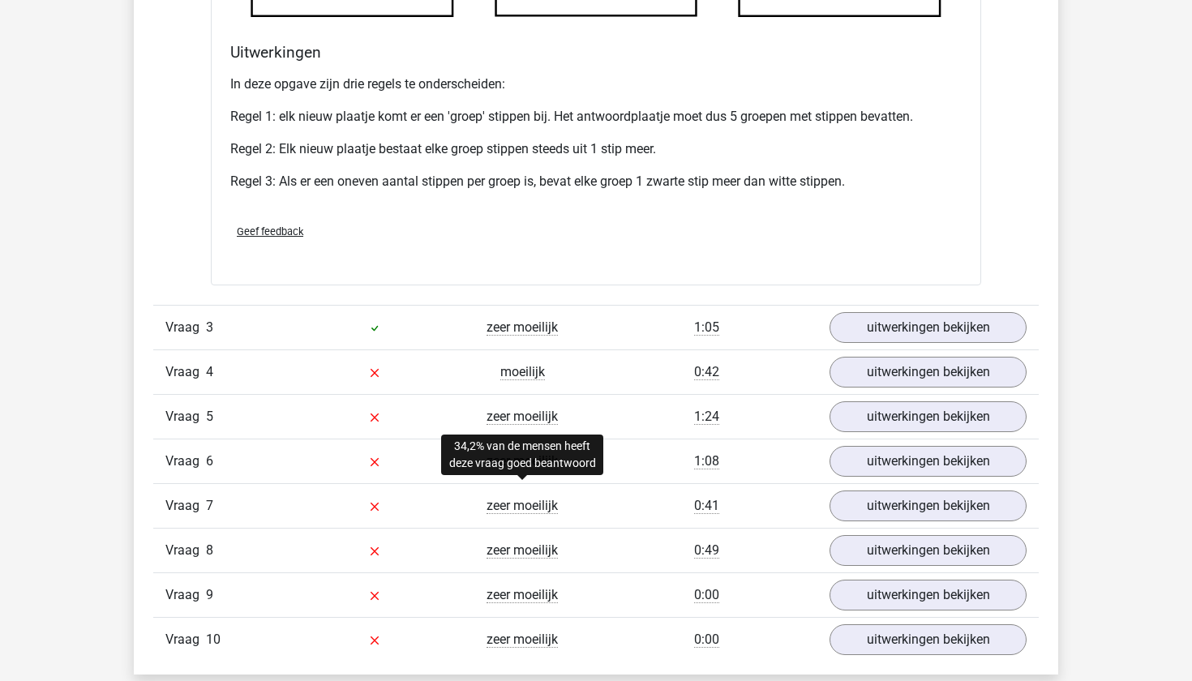
scroll to position [1921, 0]
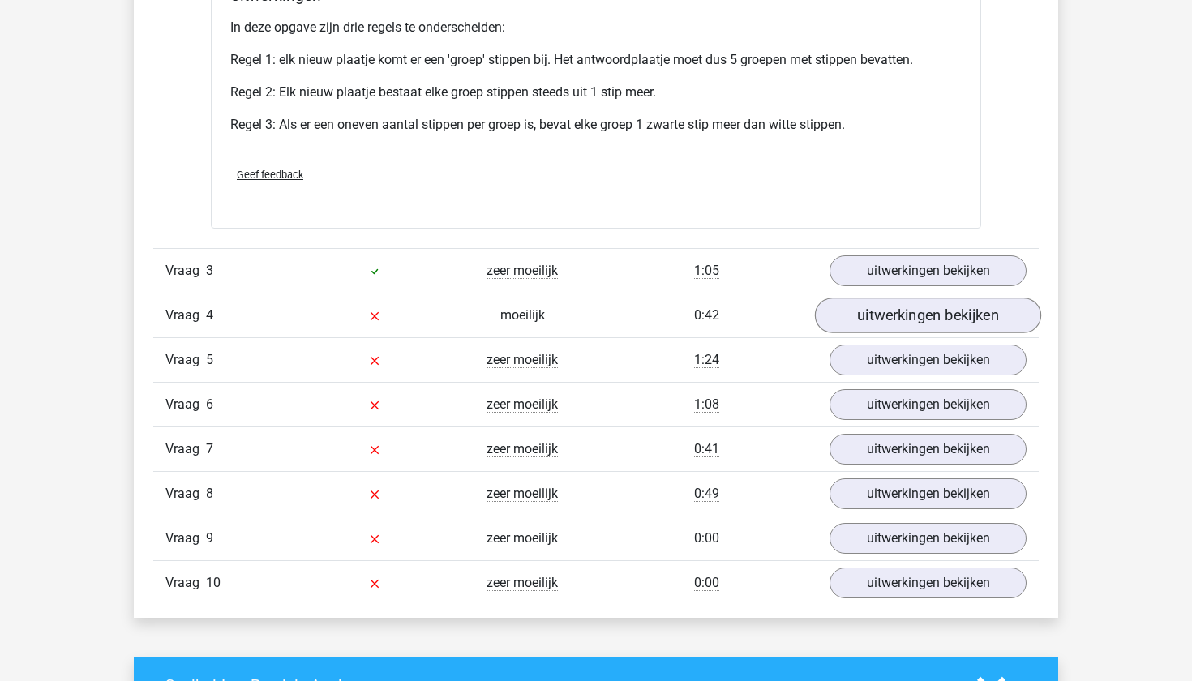
click at [920, 324] on link "uitwerkingen bekijken" at bounding box center [928, 316] width 226 height 36
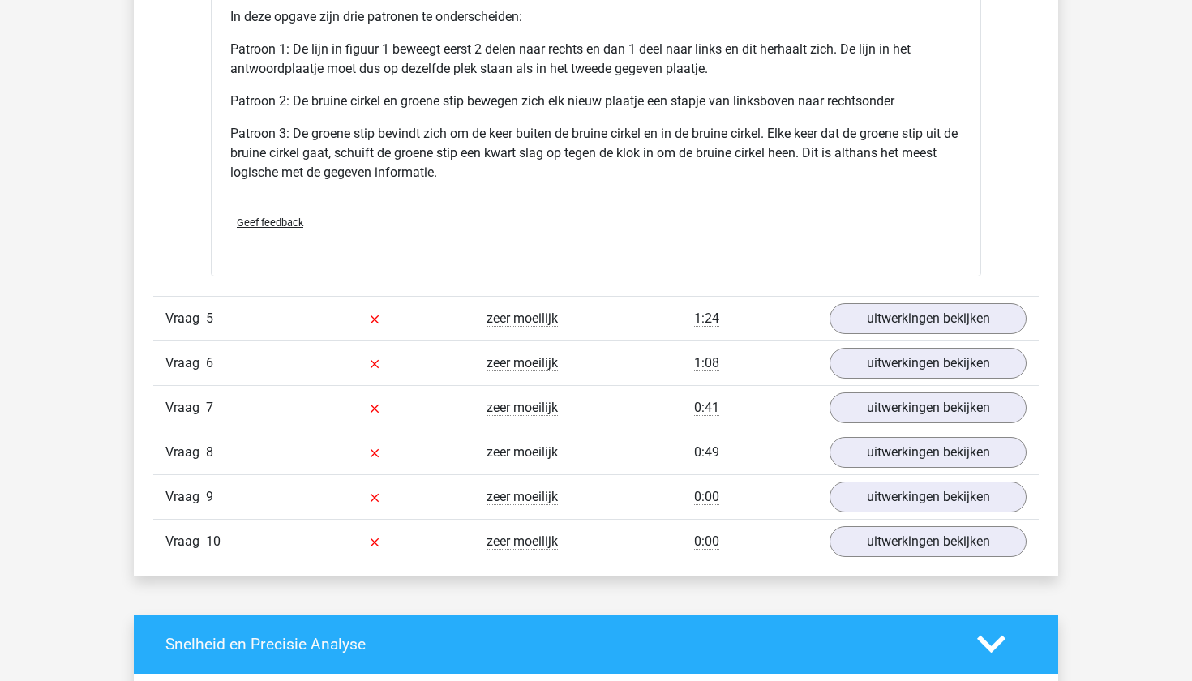
scroll to position [3022, 0]
click at [933, 316] on link "uitwerkingen bekijken" at bounding box center [928, 319] width 226 height 36
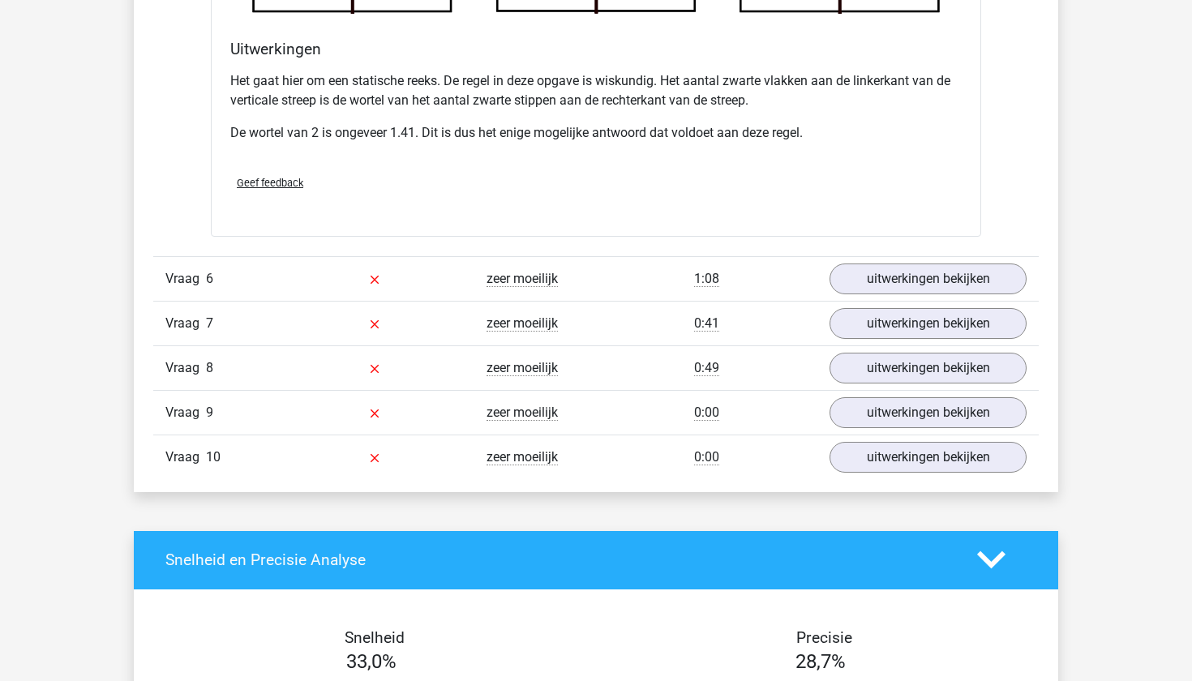
scroll to position [4071, 0]
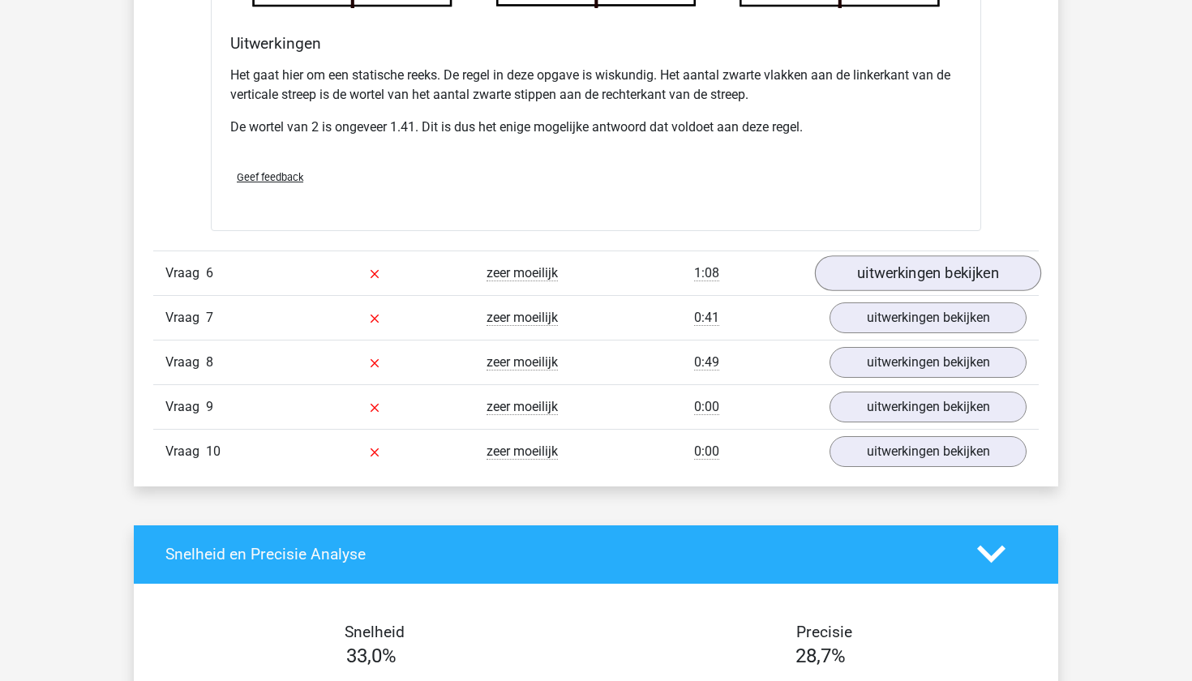
click at [977, 268] on link "uitwerkingen bekijken" at bounding box center [928, 273] width 226 height 36
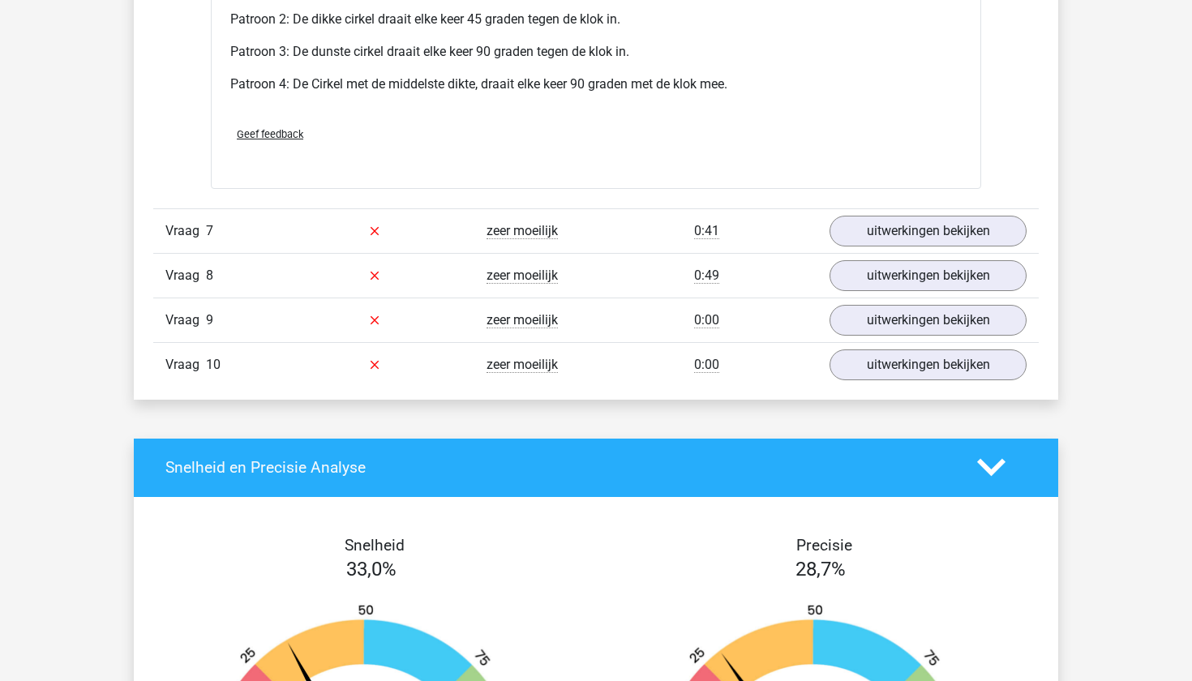
scroll to position [5219, 0]
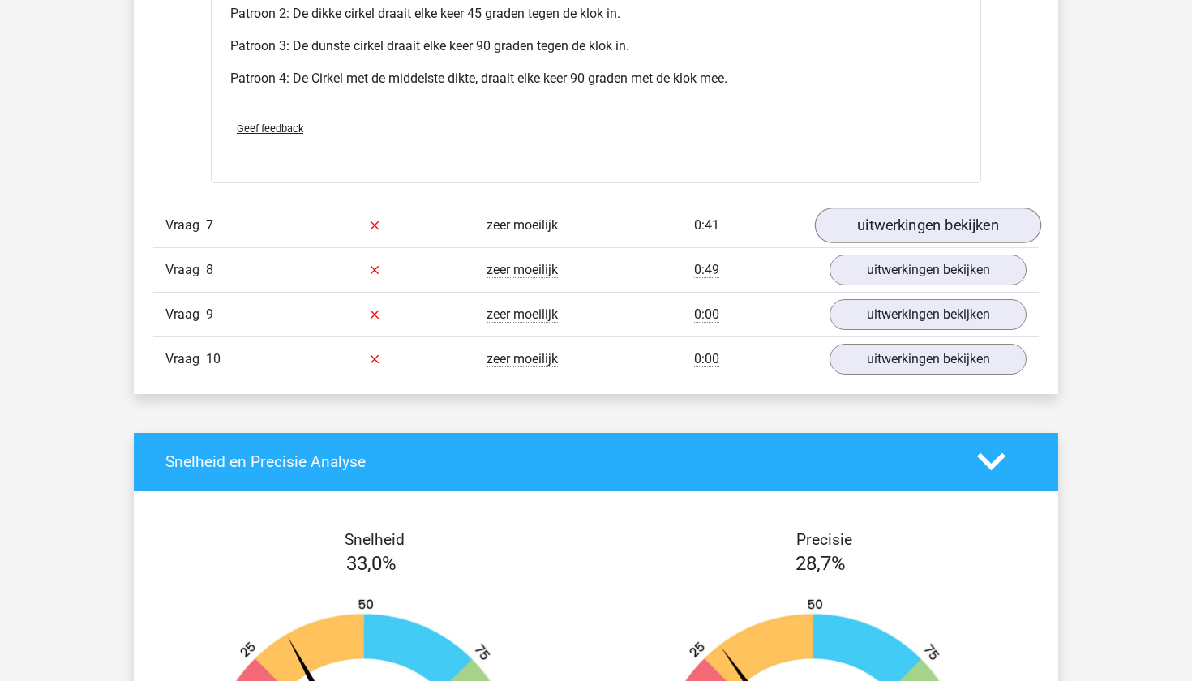
click at [916, 231] on link "uitwerkingen bekijken" at bounding box center [928, 226] width 226 height 36
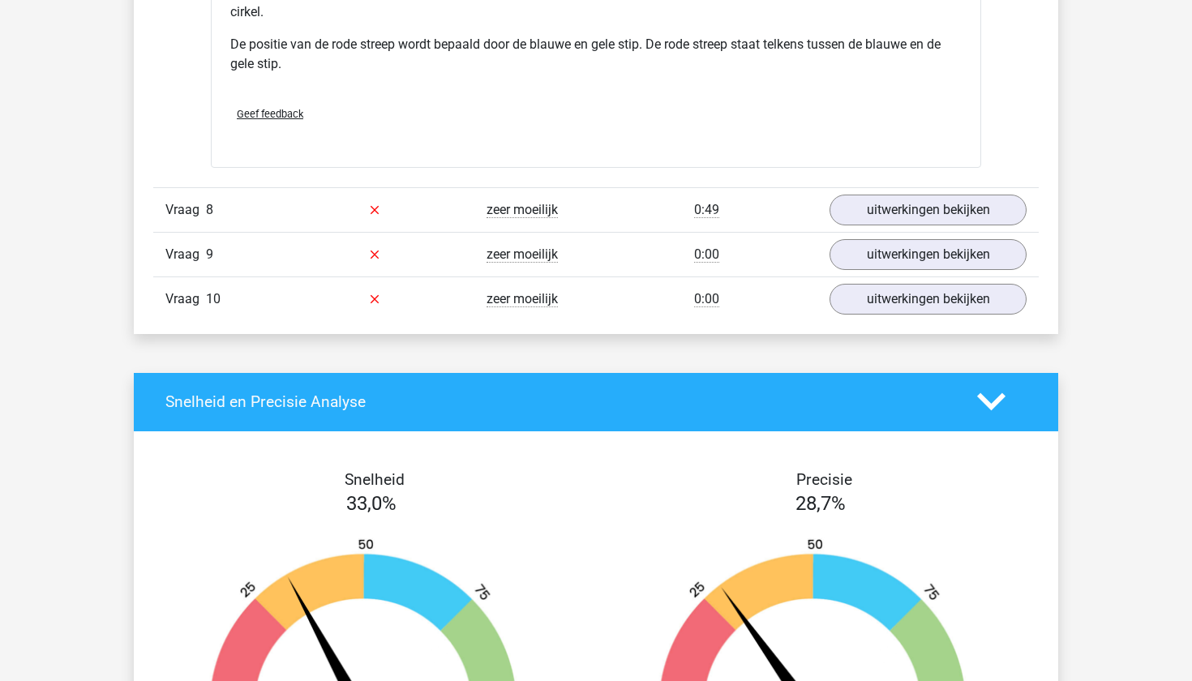
scroll to position [6398, 0]
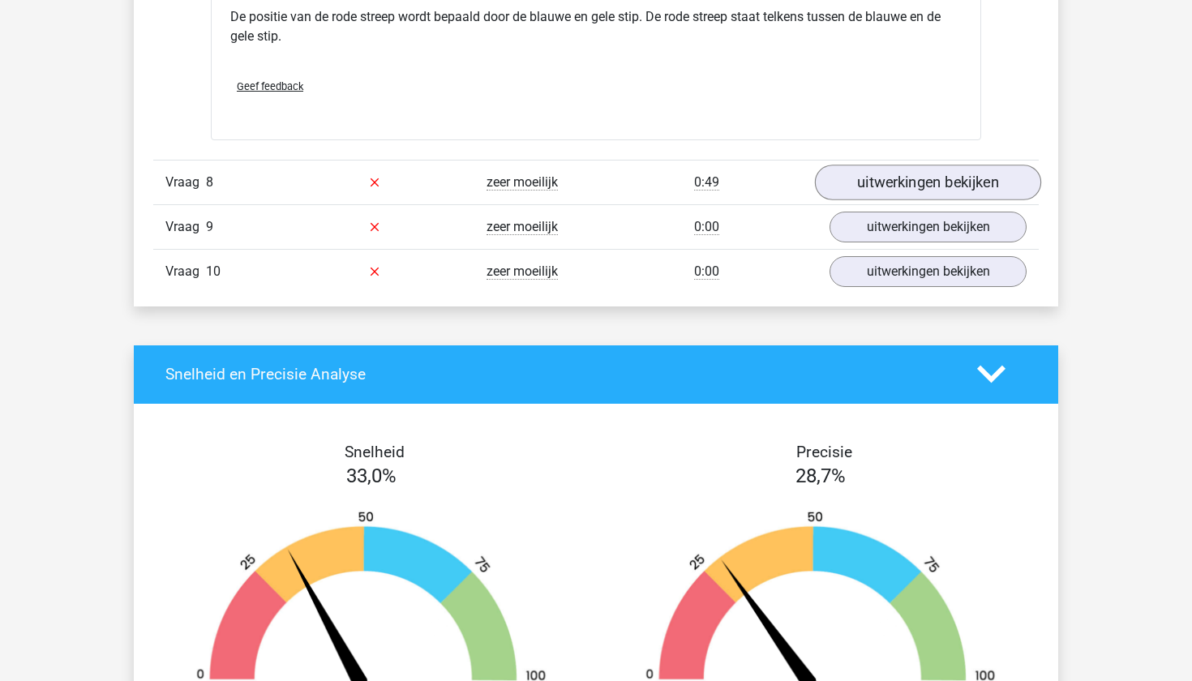
click at [887, 187] on link "uitwerkingen bekijken" at bounding box center [928, 183] width 226 height 36
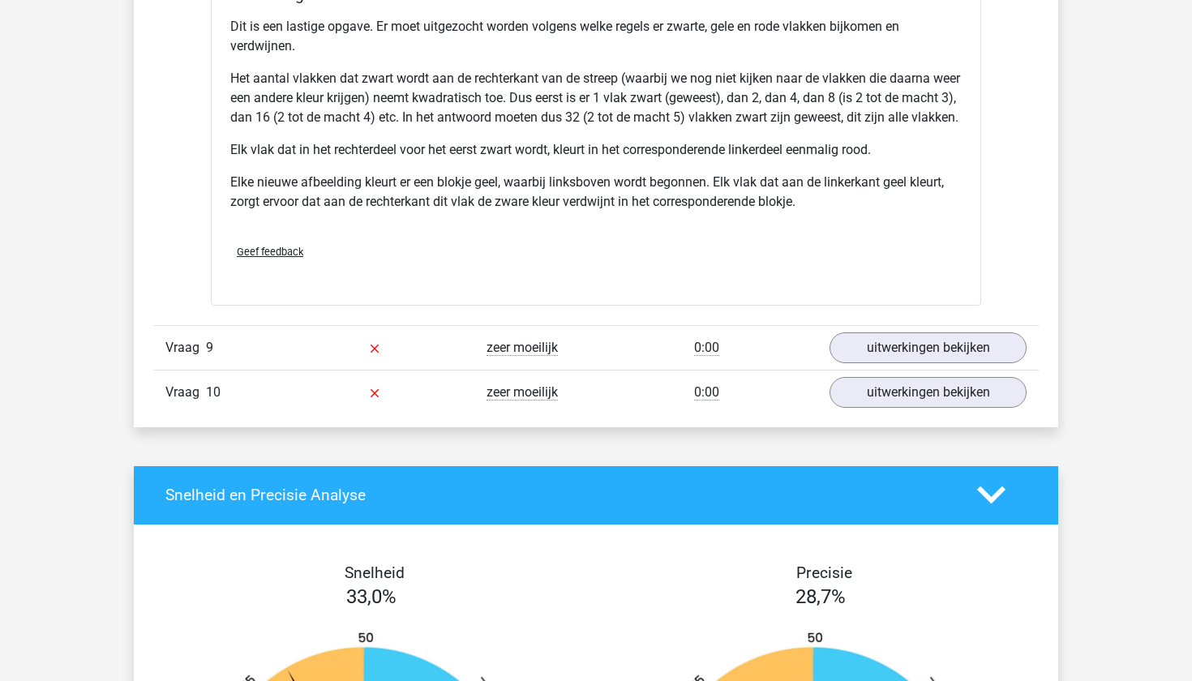
scroll to position [7341, 0]
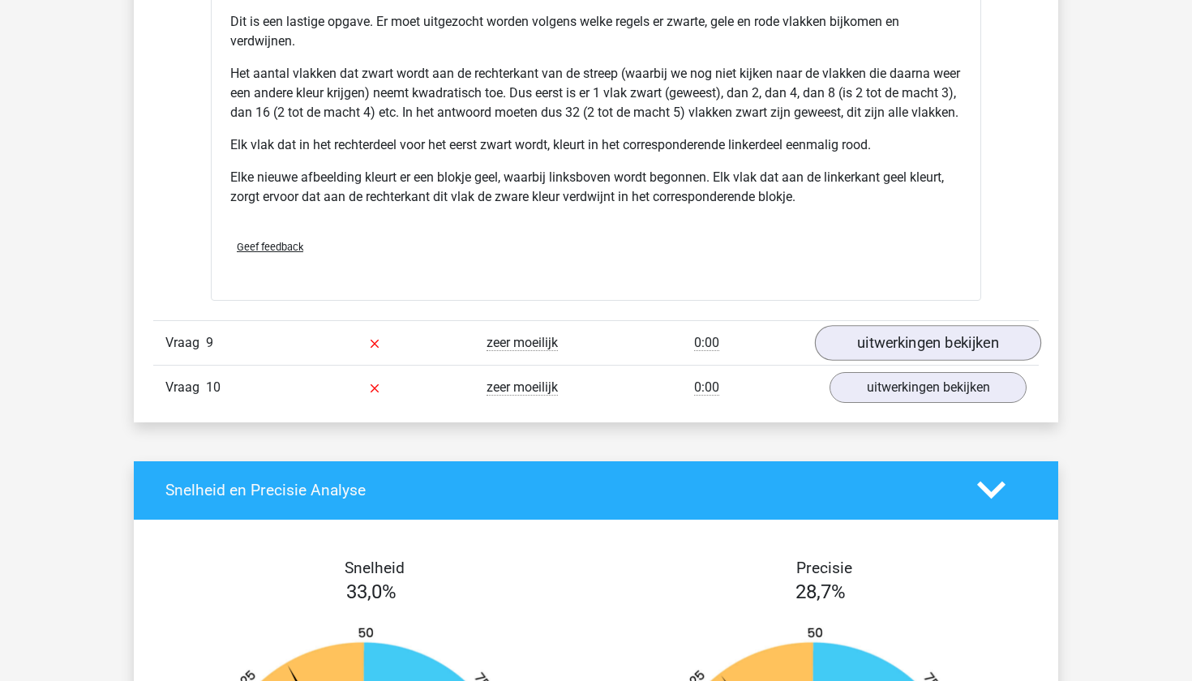
click at [965, 361] on link "uitwerkingen bekijken" at bounding box center [928, 343] width 226 height 36
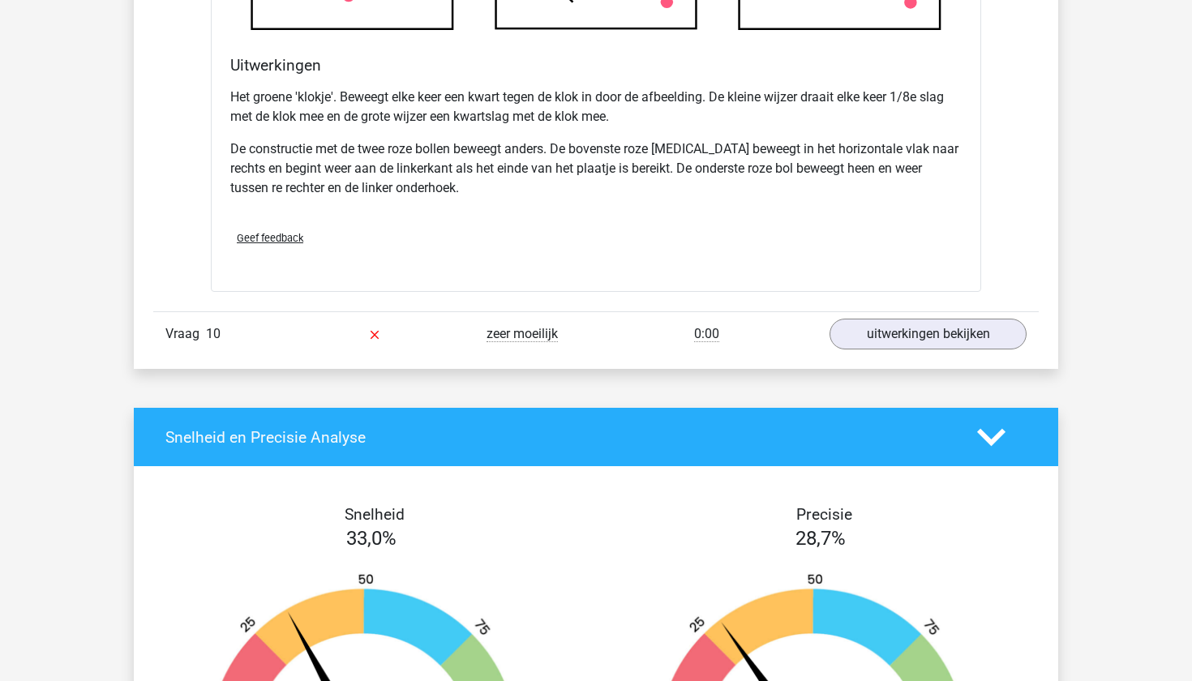
scroll to position [8388, 0]
click at [926, 352] on link "uitwerkingen bekijken" at bounding box center [928, 334] width 226 height 36
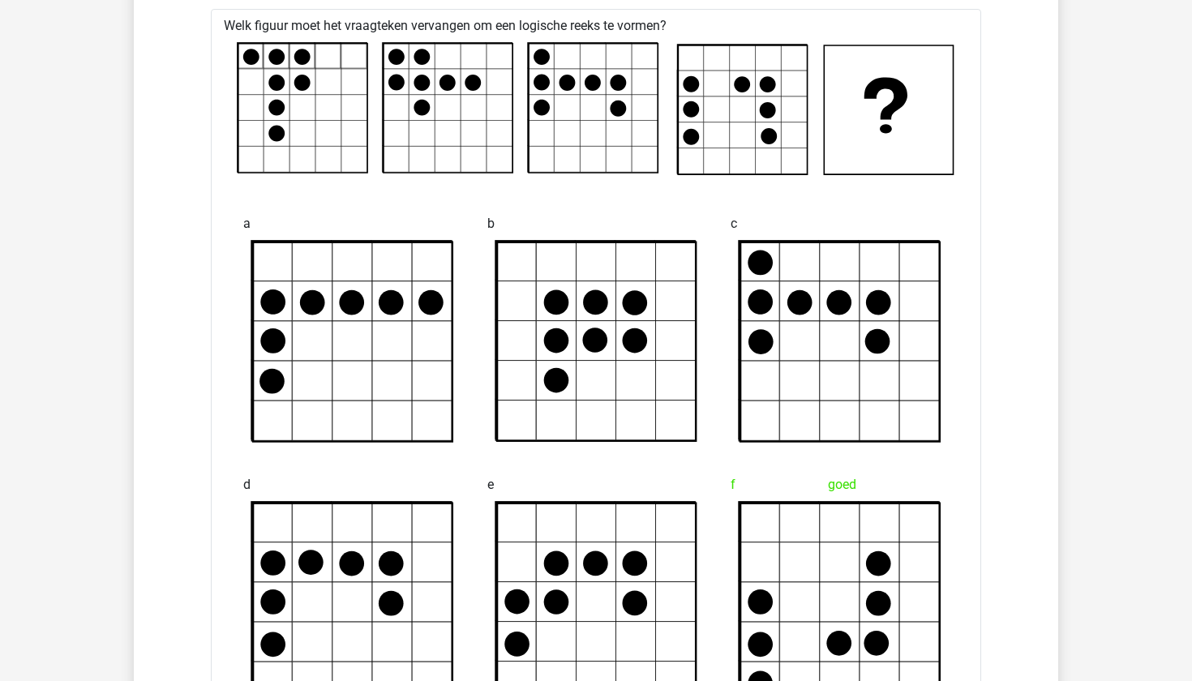
scroll to position [8753, 0]
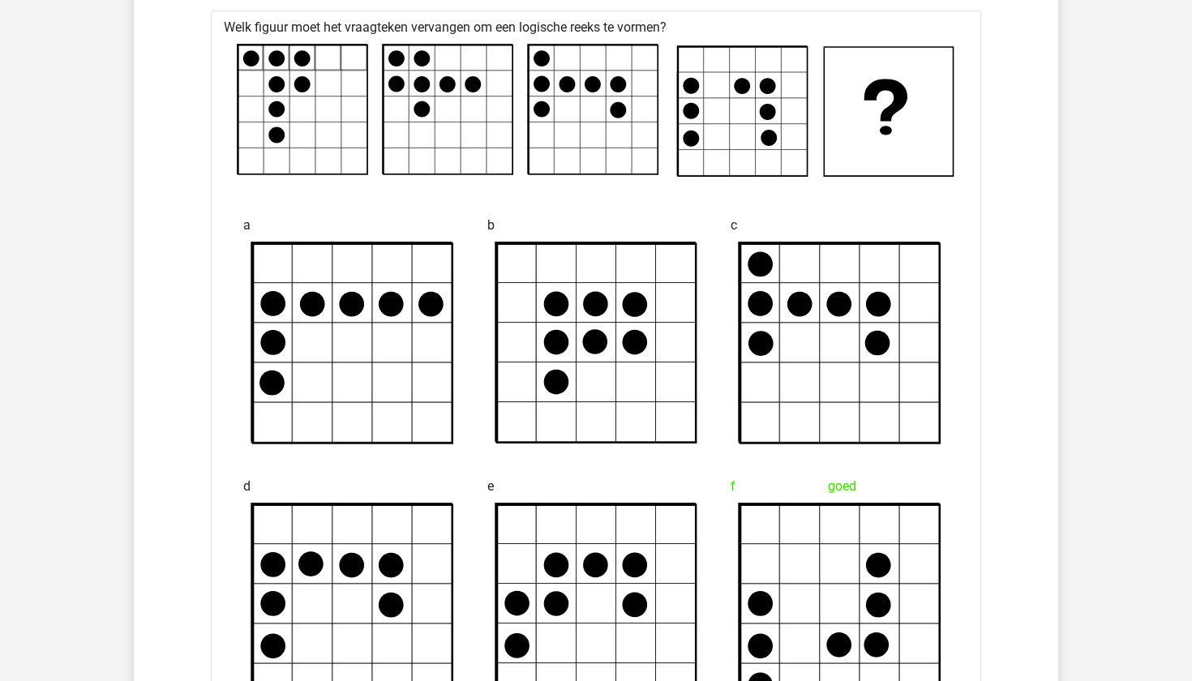
click at [261, 121] on icon at bounding box center [302, 109] width 129 height 129
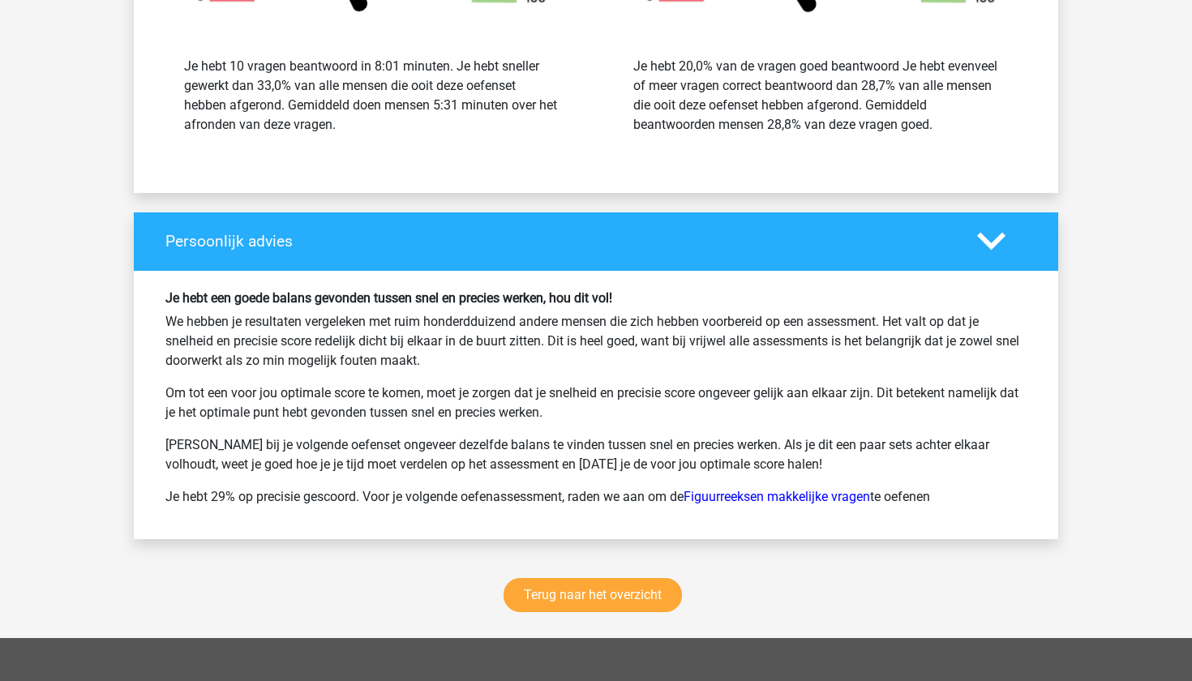
scroll to position [10144, 0]
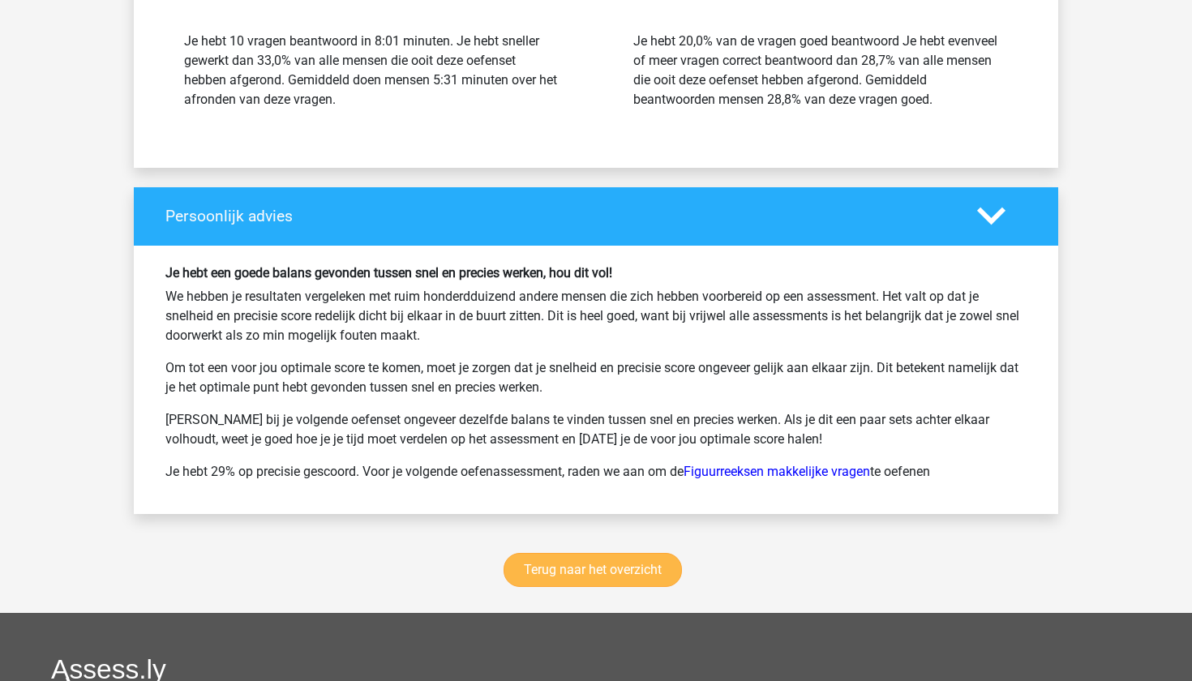
click at [611, 586] on link "Terug naar het overzicht" at bounding box center [593, 570] width 178 height 34
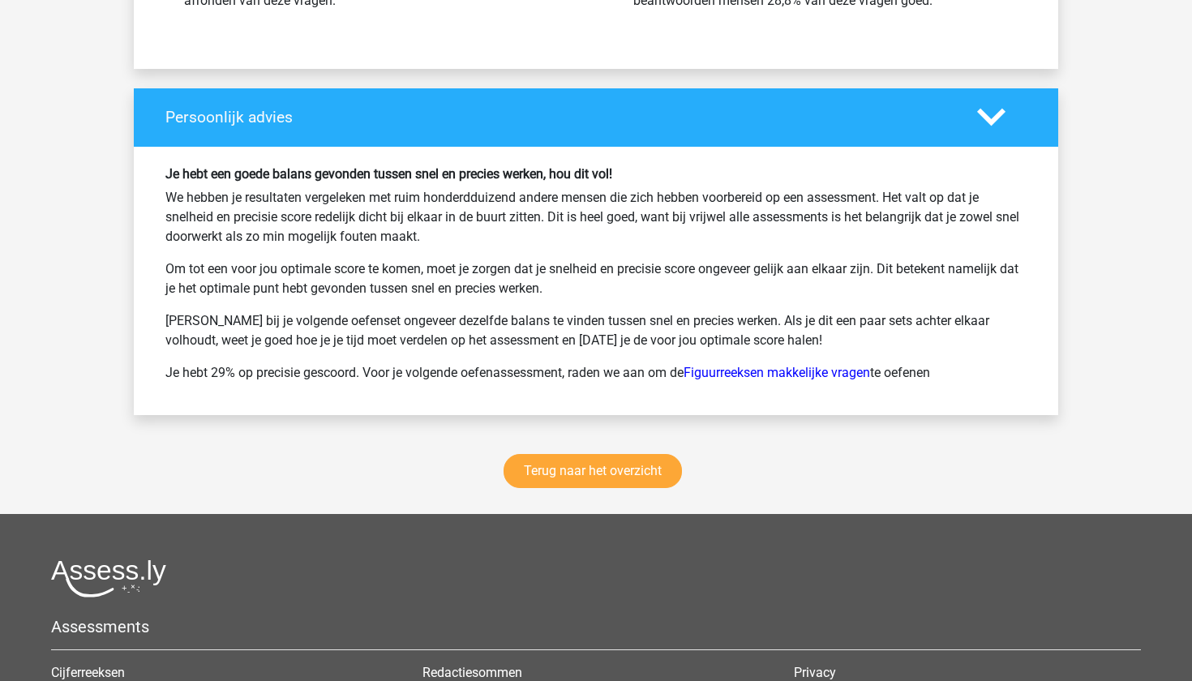
scroll to position [10247, 0]
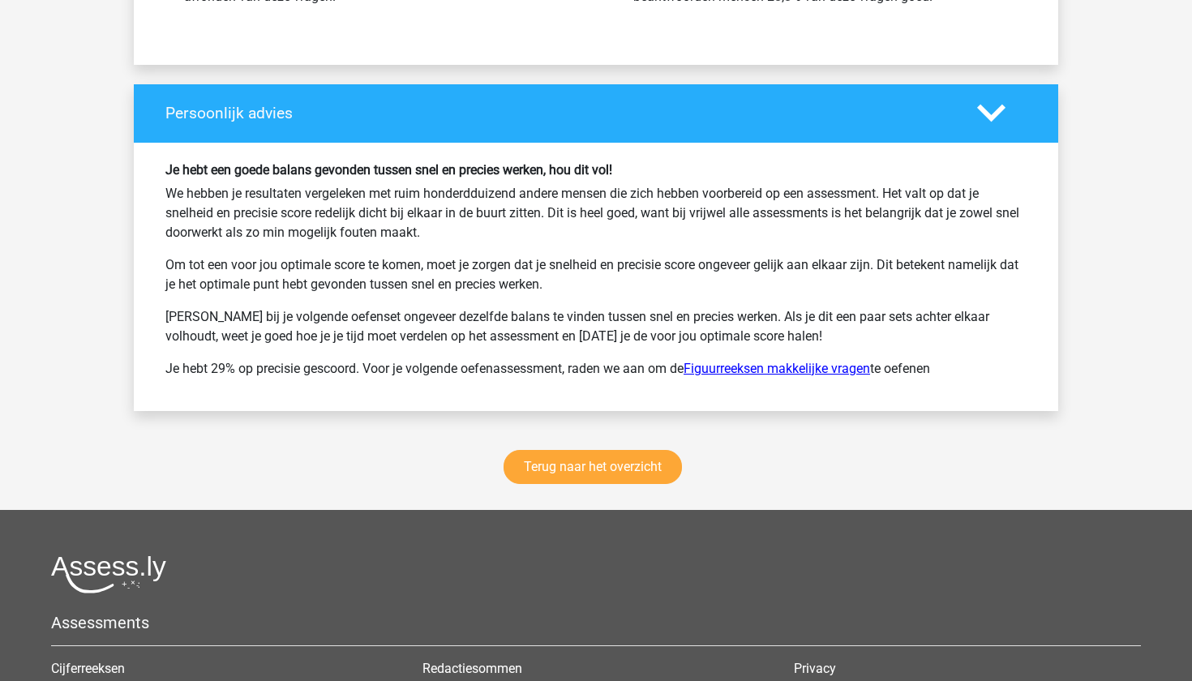
click at [799, 376] on link "Figuurreeksen makkelijke vragen" at bounding box center [777, 368] width 187 height 15
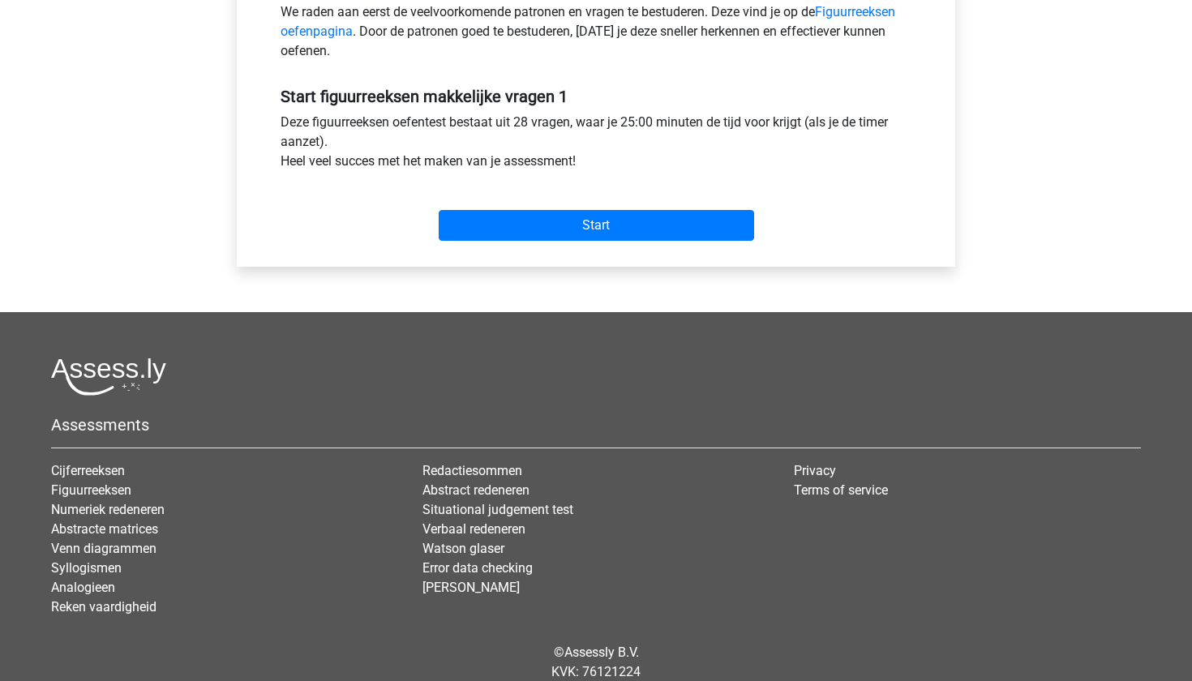
scroll to position [537, 0]
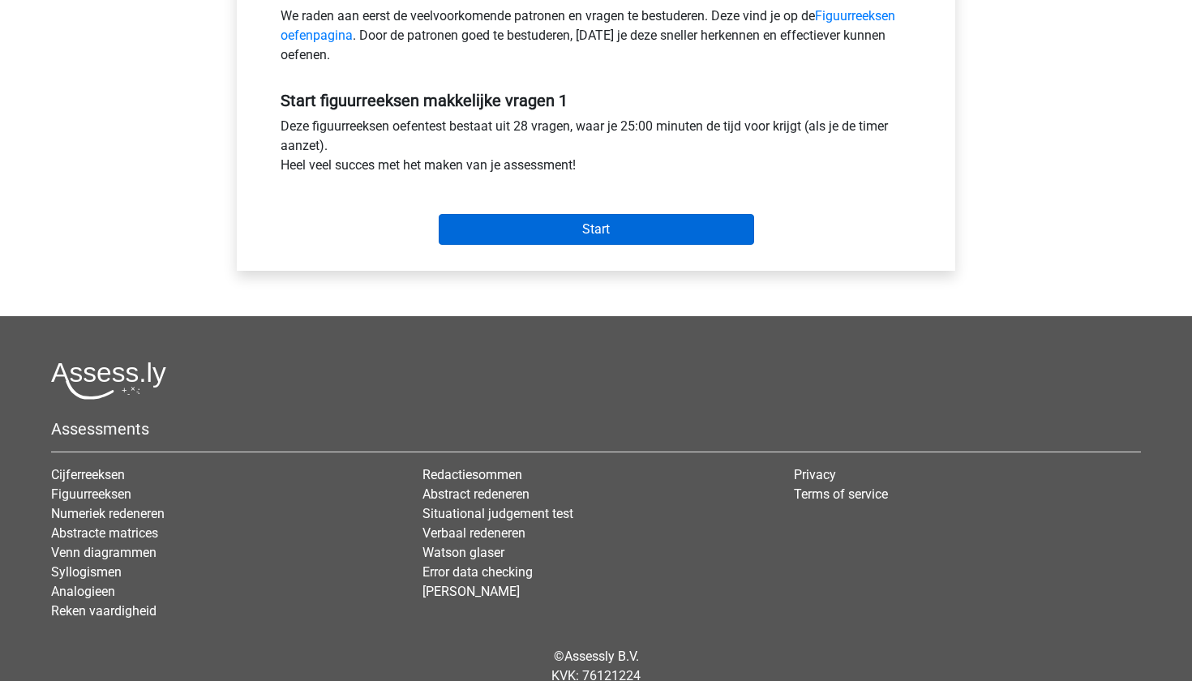
click at [651, 230] on input "Start" at bounding box center [596, 229] width 315 height 31
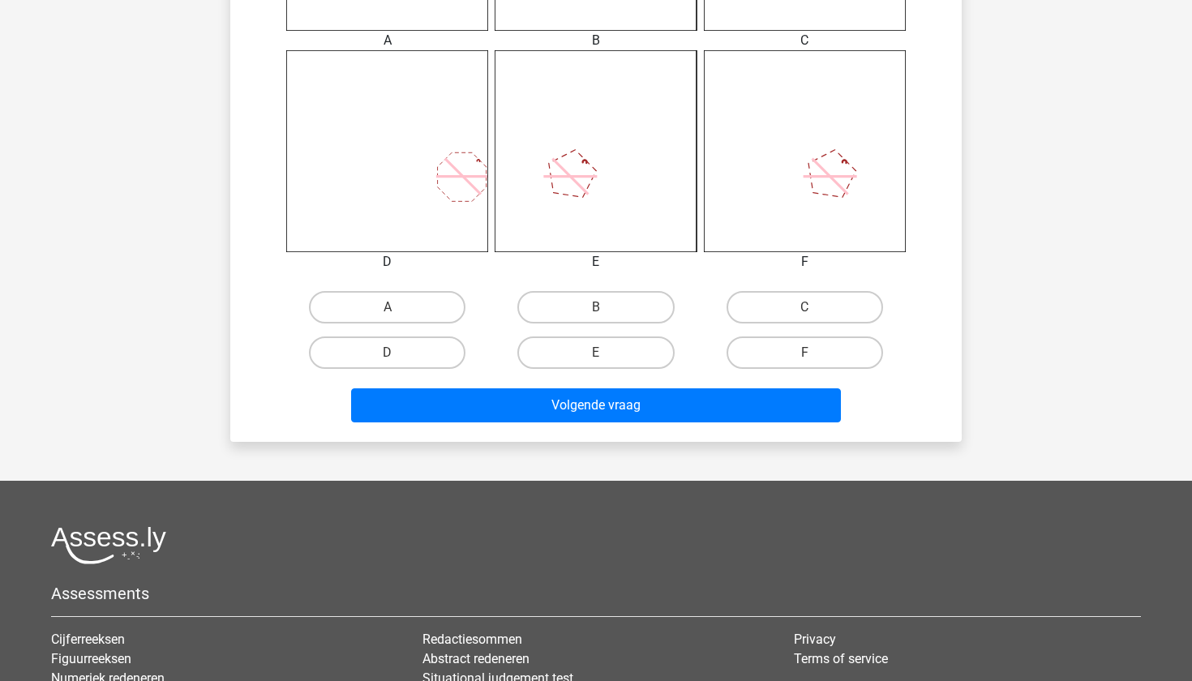
scroll to position [842, 0]
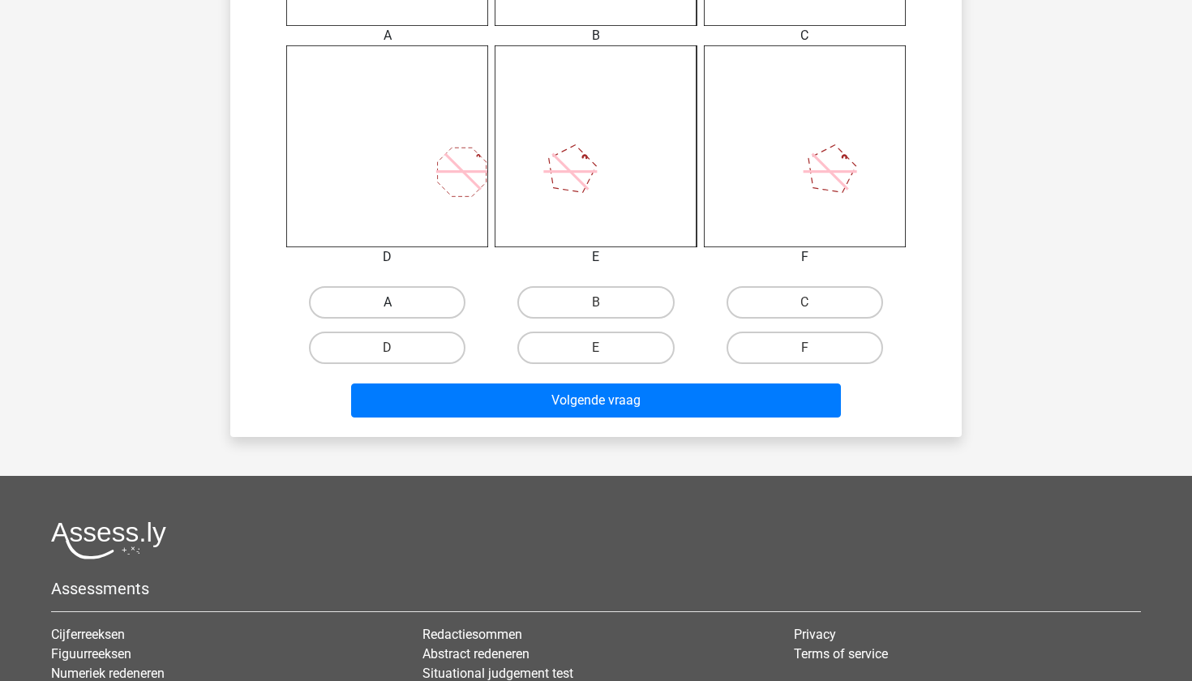
click at [397, 304] on label "A" at bounding box center [387, 302] width 157 height 32
click at [397, 304] on input "A" at bounding box center [393, 307] width 11 height 11
radio input "true"
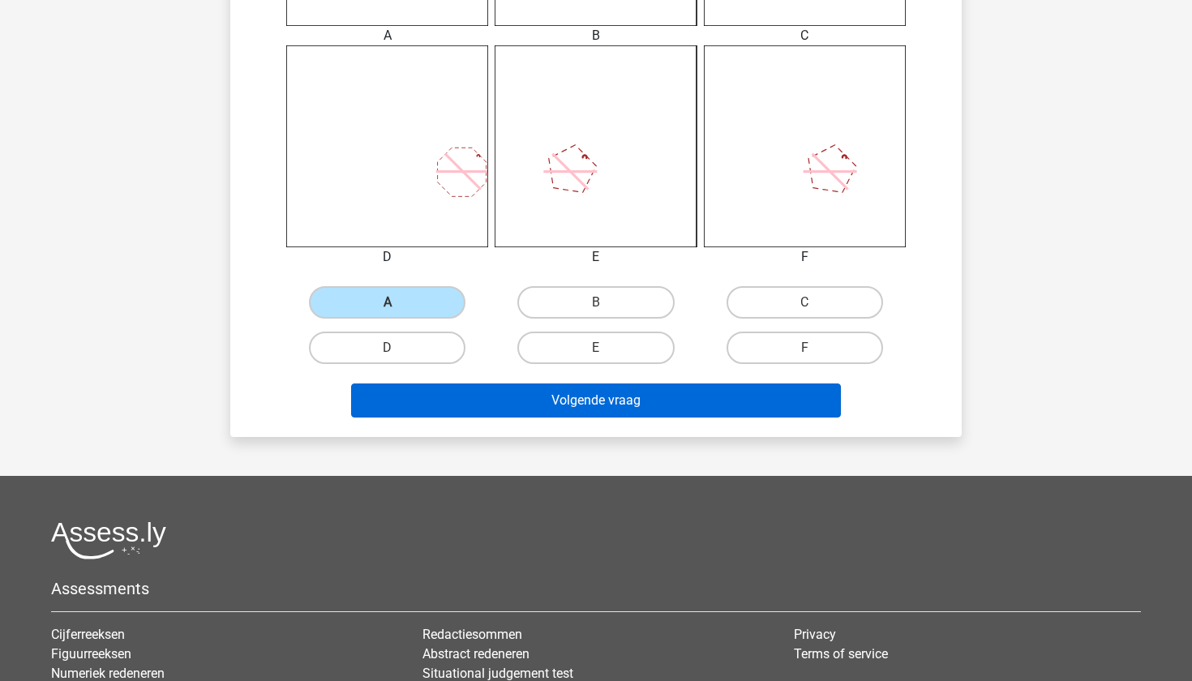
click at [638, 411] on button "Volgende vraag" at bounding box center [596, 401] width 491 height 34
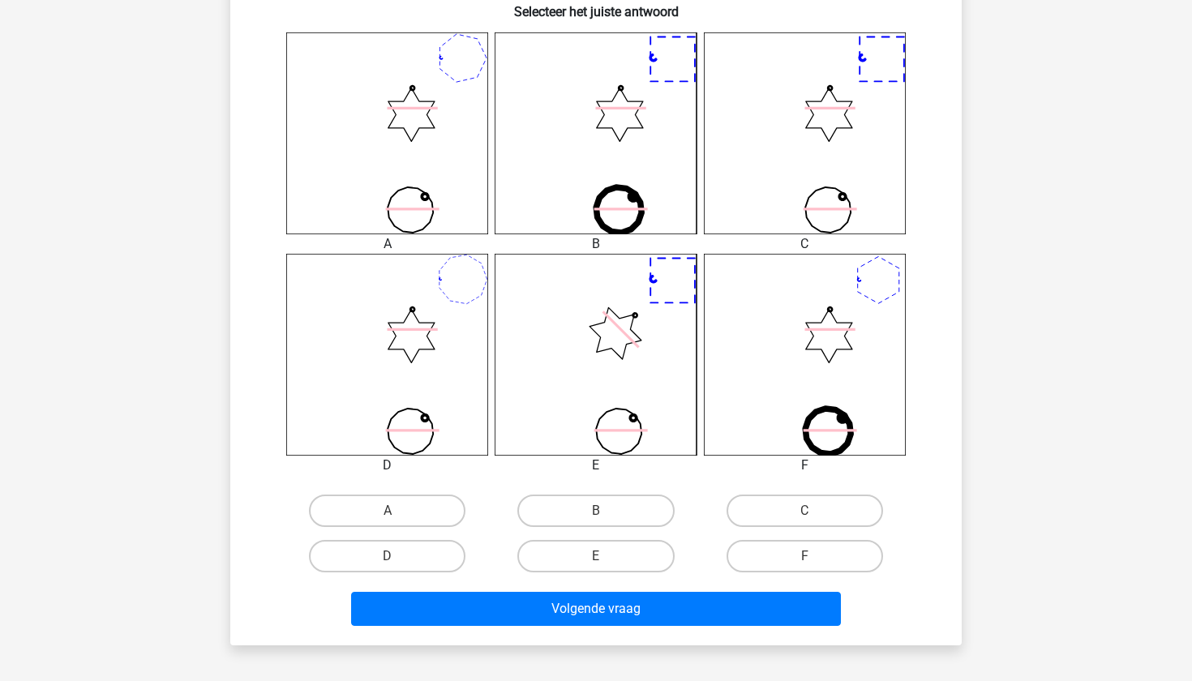
scroll to position [633, 0]
click at [414, 506] on label "A" at bounding box center [387, 511] width 157 height 32
click at [398, 511] on input "A" at bounding box center [393, 516] width 11 height 11
radio input "true"
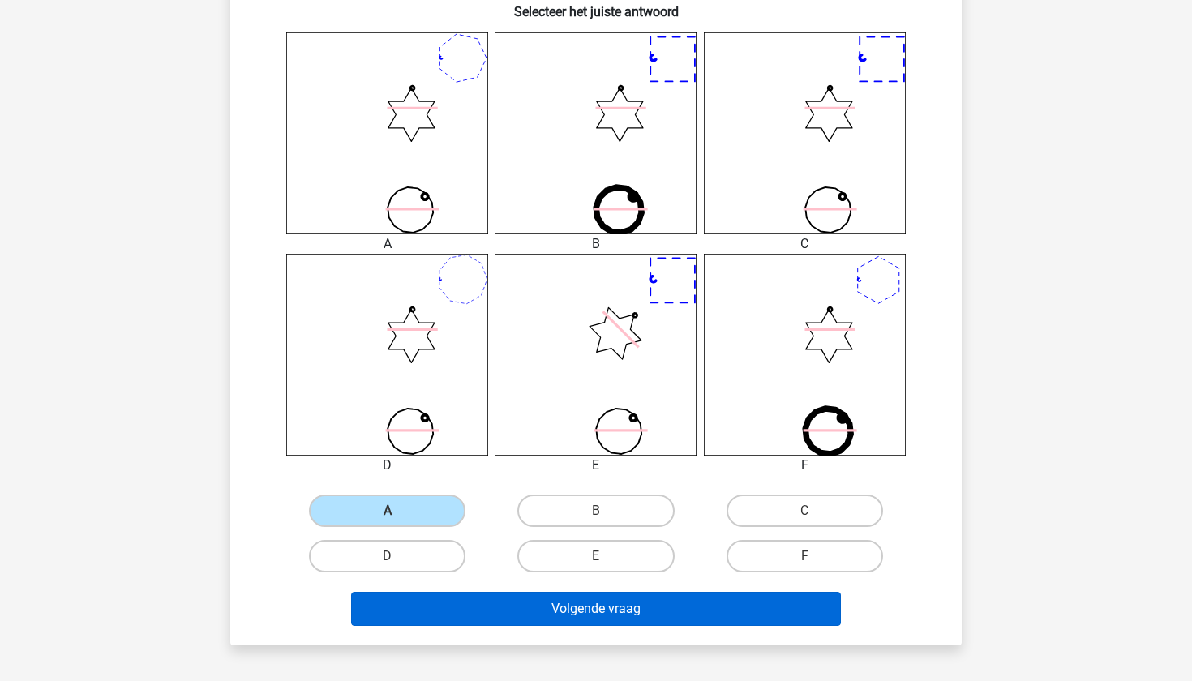
click at [546, 618] on button "Volgende vraag" at bounding box center [596, 609] width 491 height 34
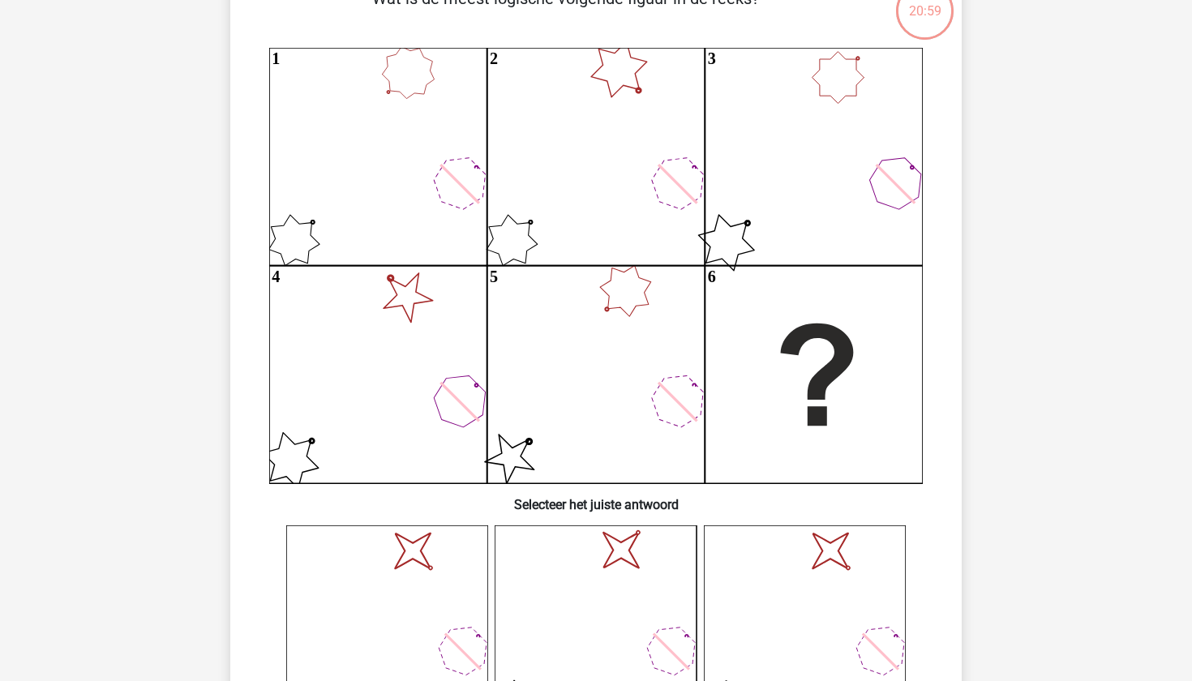
scroll to position [133, 0]
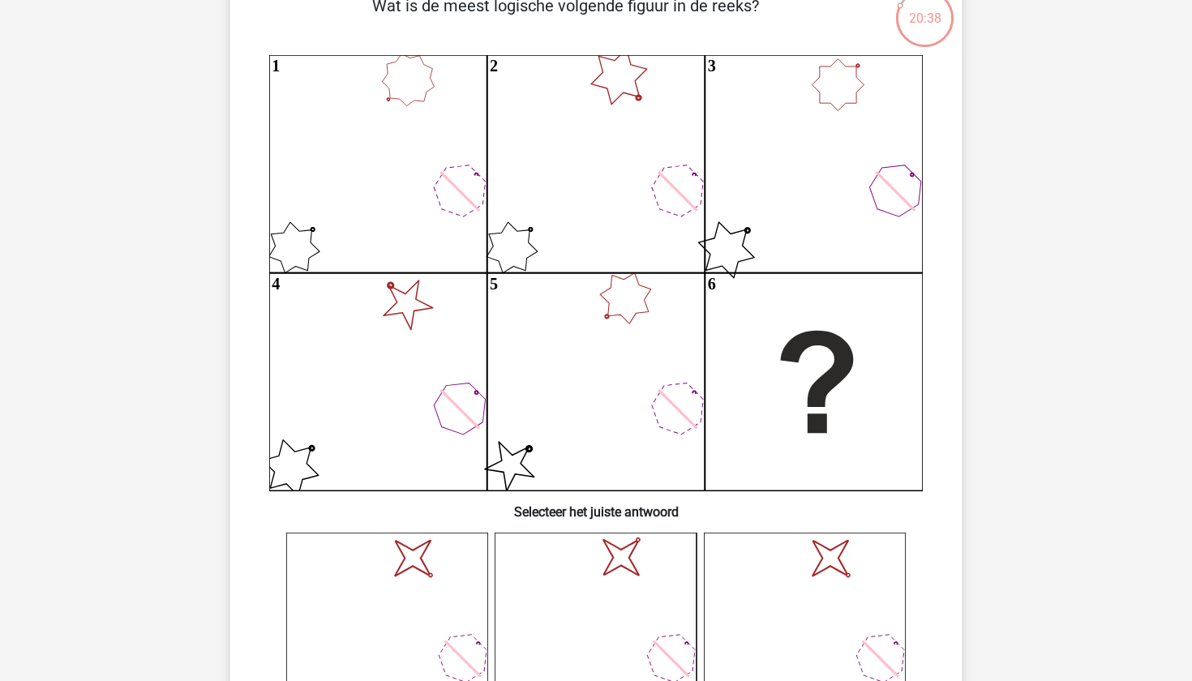
drag, startPoint x: 388, startPoint y: 101, endPoint x: 427, endPoint y: 60, distance: 56.2
click at [427, 60] on icon "1 2 3 4 5 6" at bounding box center [596, 272] width 654 height 435
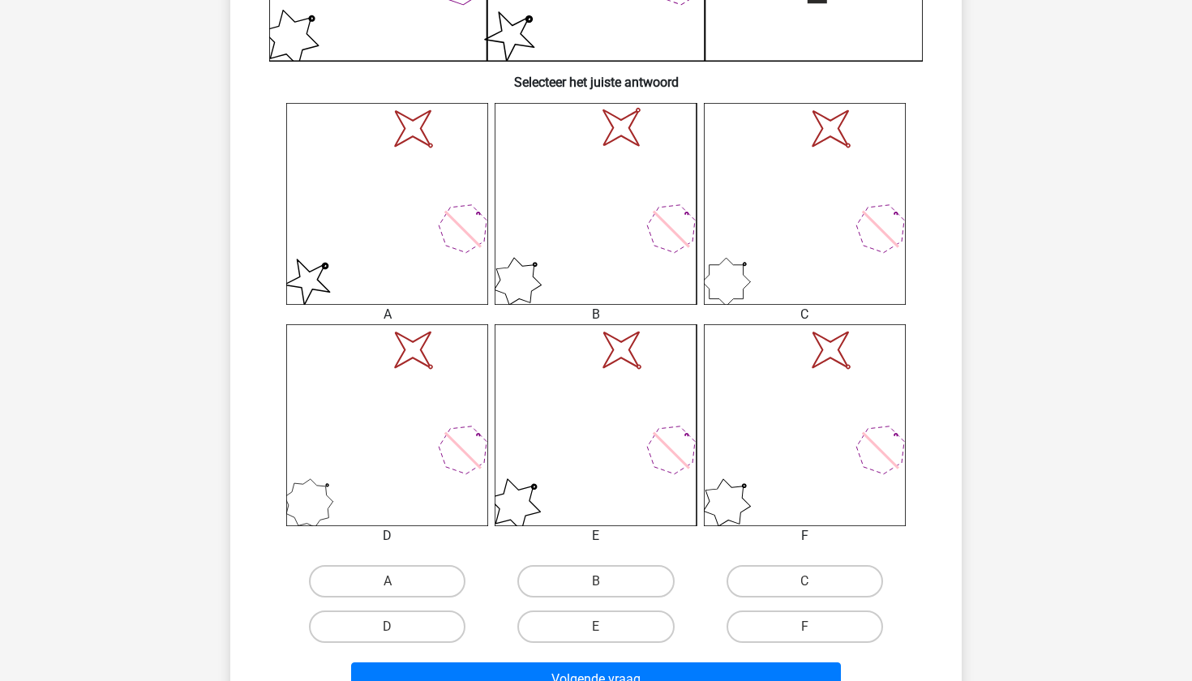
scroll to position [590, 0]
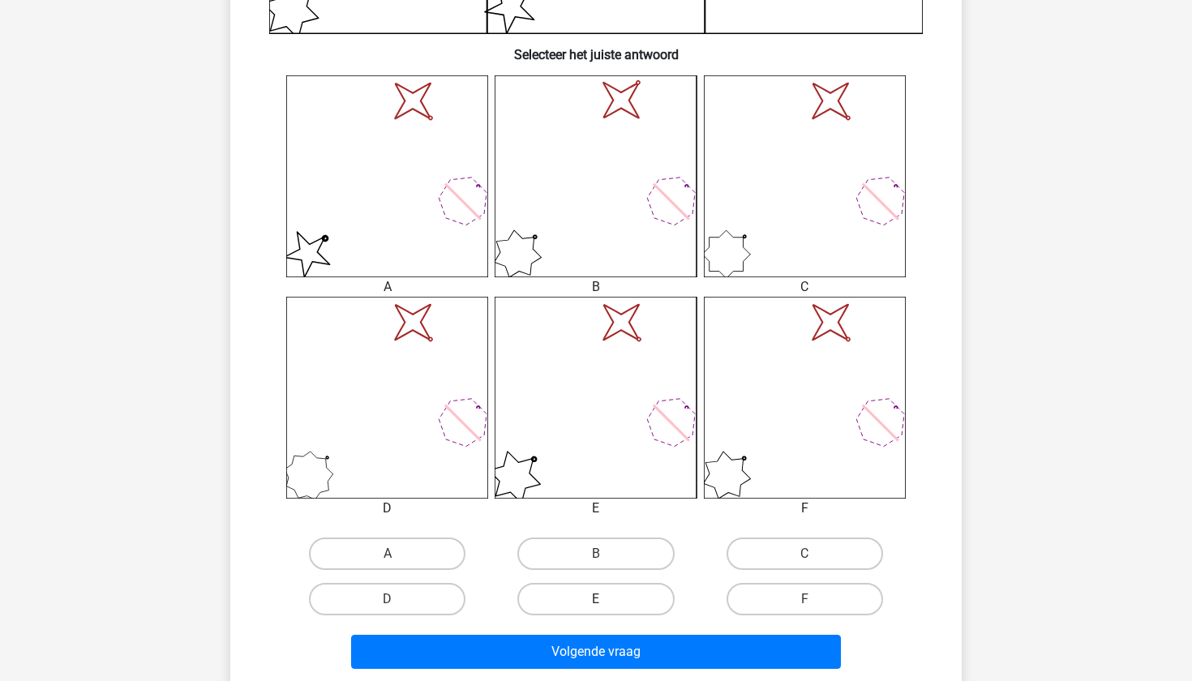
click at [583, 602] on label "E" at bounding box center [595, 599] width 157 height 32
click at [596, 602] on input "E" at bounding box center [601, 604] width 11 height 11
radio input "true"
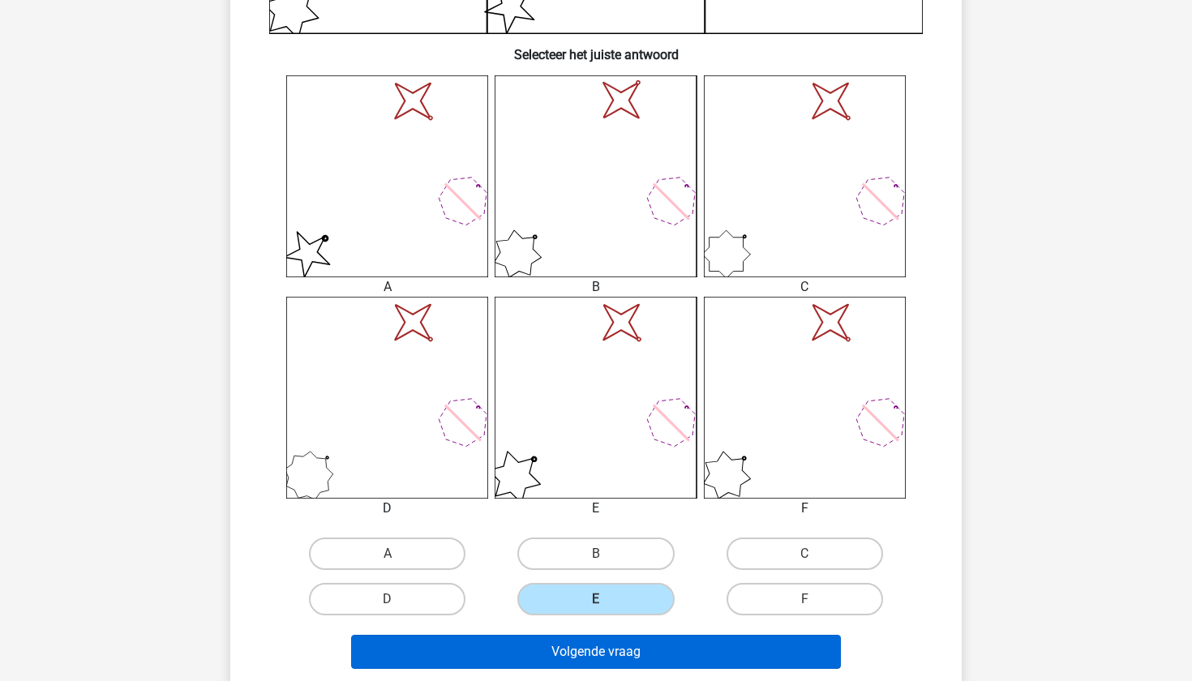
click at [599, 661] on button "Volgende vraag" at bounding box center [596, 652] width 491 height 34
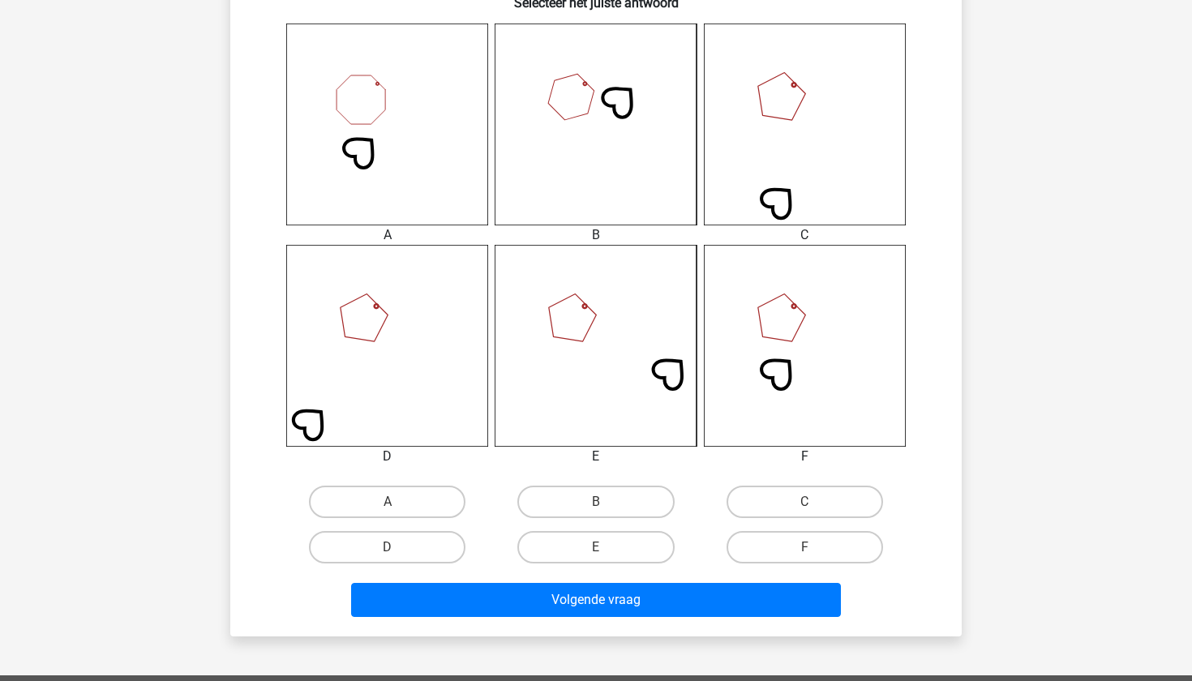
scroll to position [645, 0]
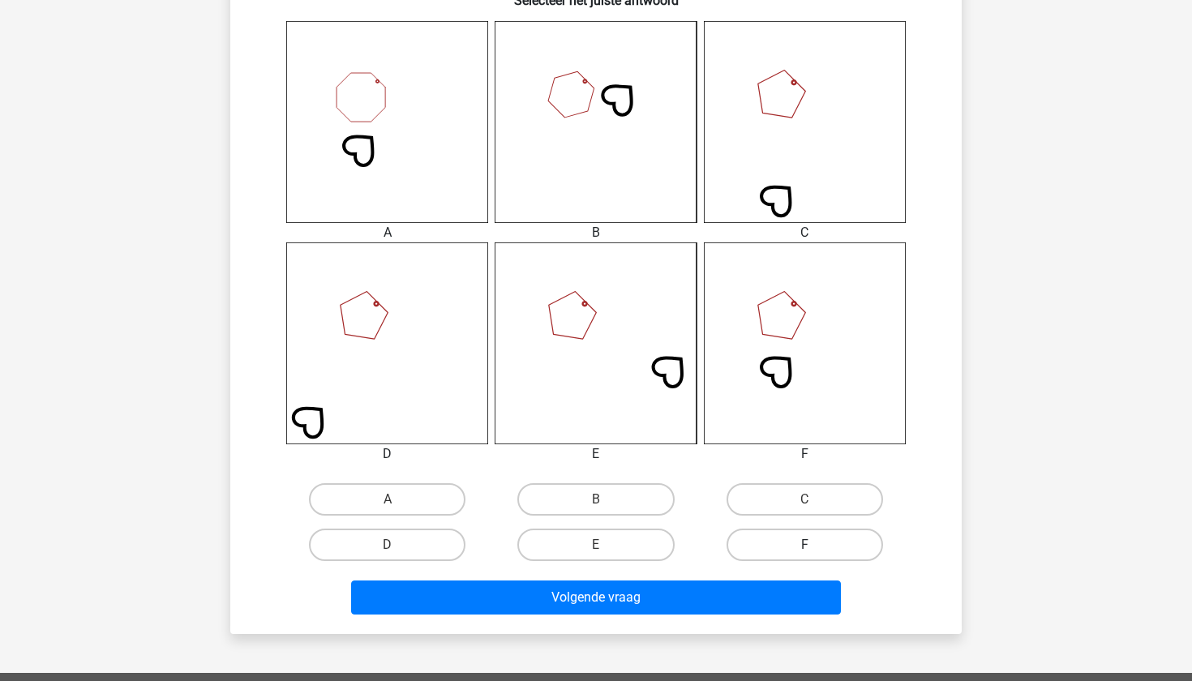
click at [839, 545] on label "F" at bounding box center [805, 545] width 157 height 32
click at [815, 545] on input "F" at bounding box center [809, 550] width 11 height 11
radio input "true"
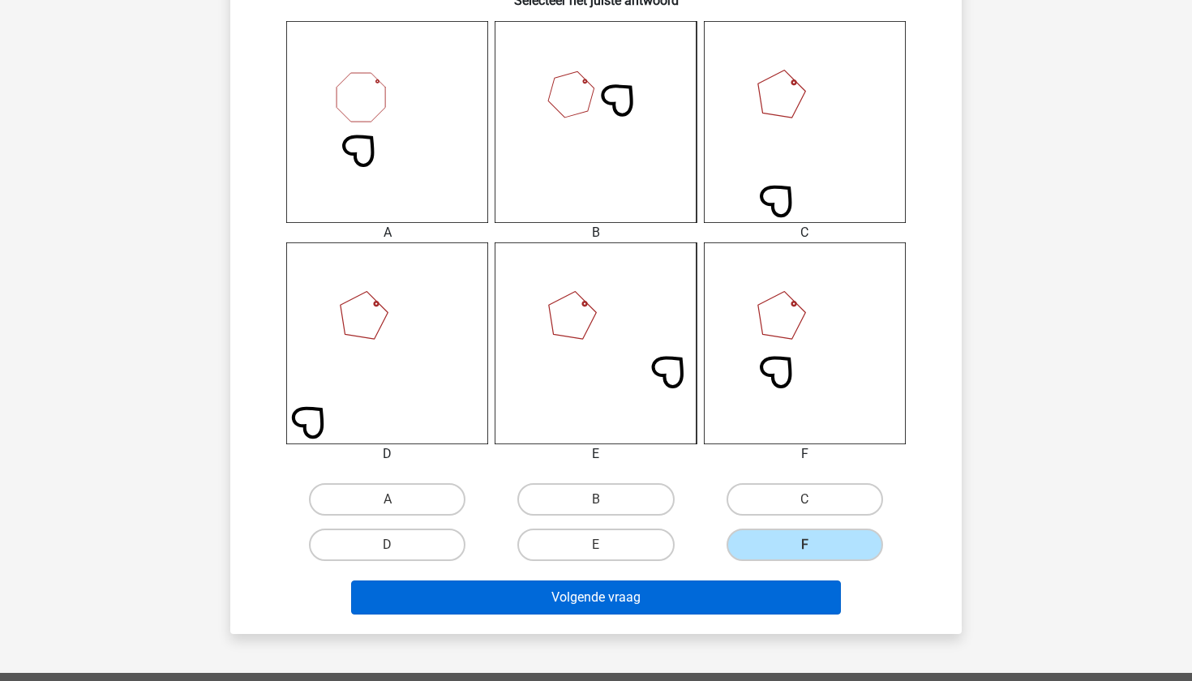
click at [781, 611] on button "Volgende vraag" at bounding box center [596, 598] width 491 height 34
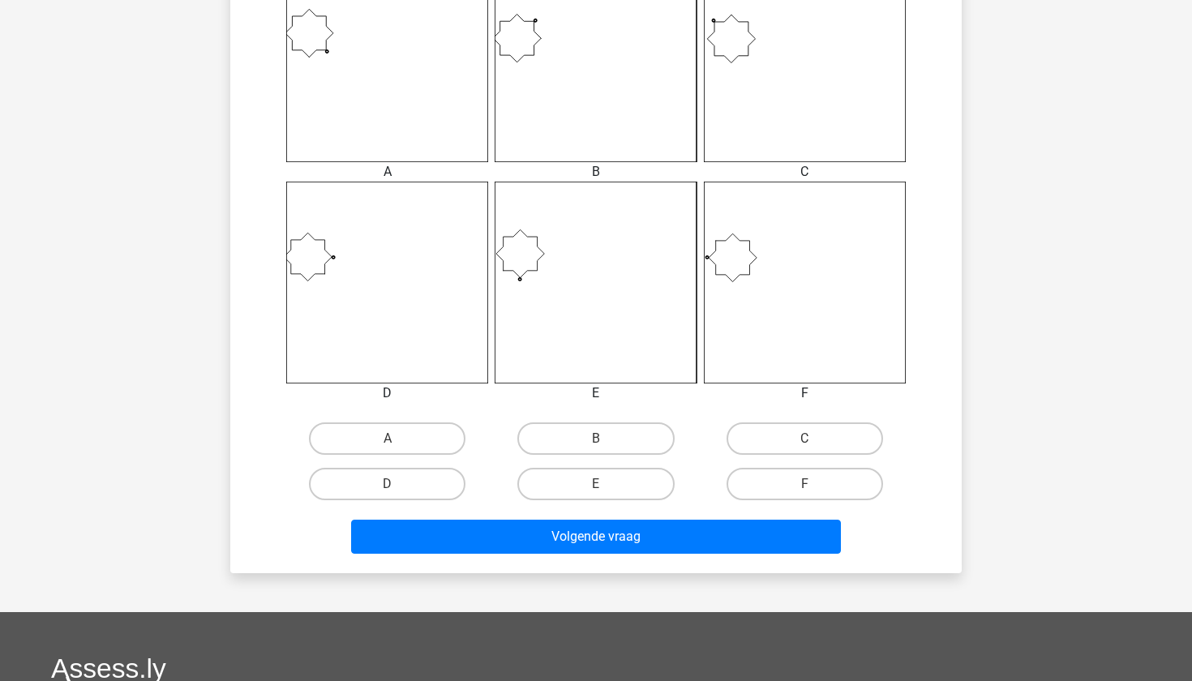
scroll to position [717, 0]
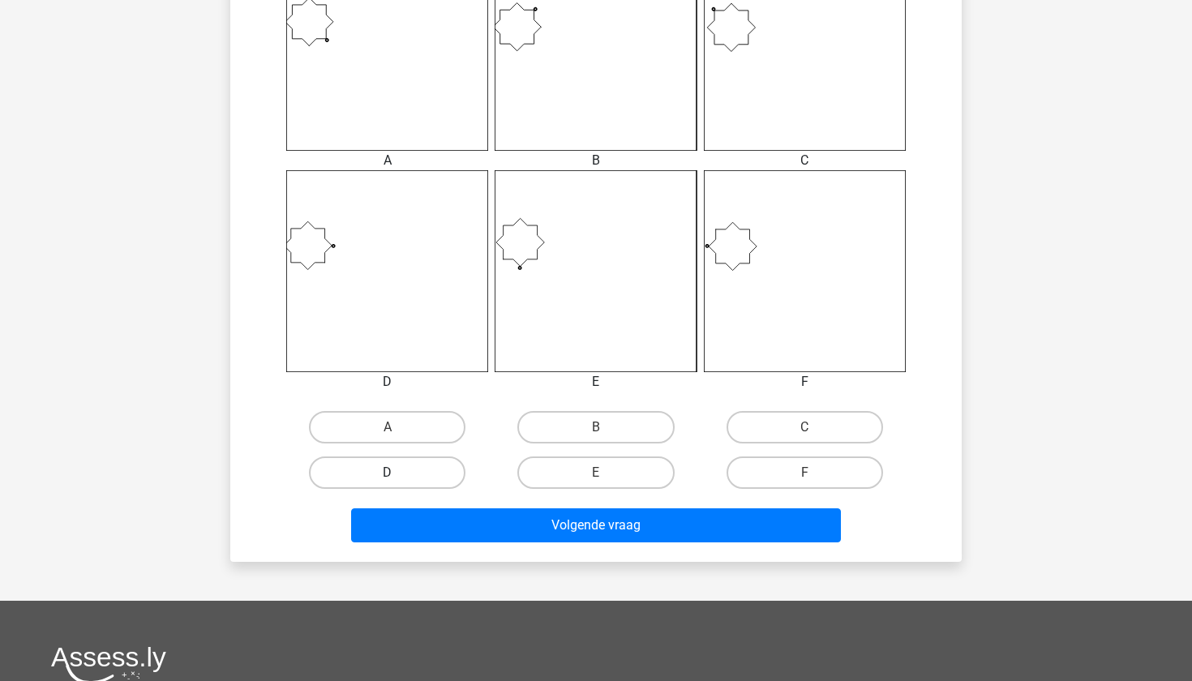
click at [431, 476] on label "D" at bounding box center [387, 473] width 157 height 32
click at [398, 476] on input "D" at bounding box center [393, 478] width 11 height 11
radio input "true"
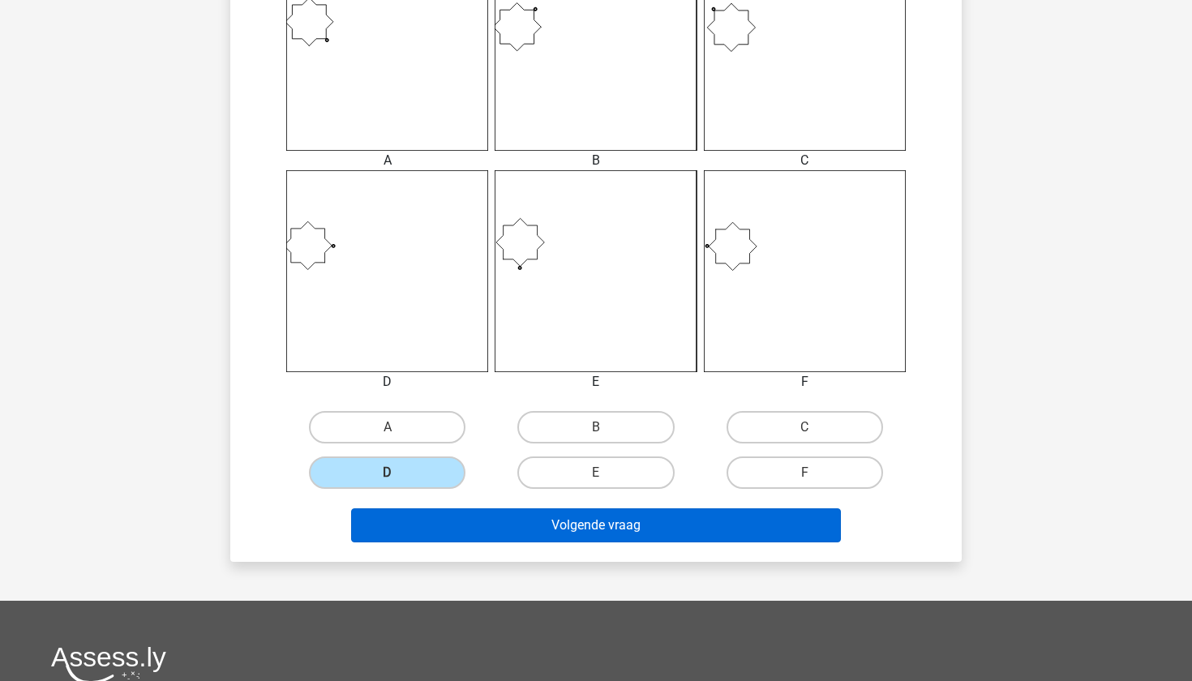
click at [491, 516] on button "Volgende vraag" at bounding box center [596, 525] width 491 height 34
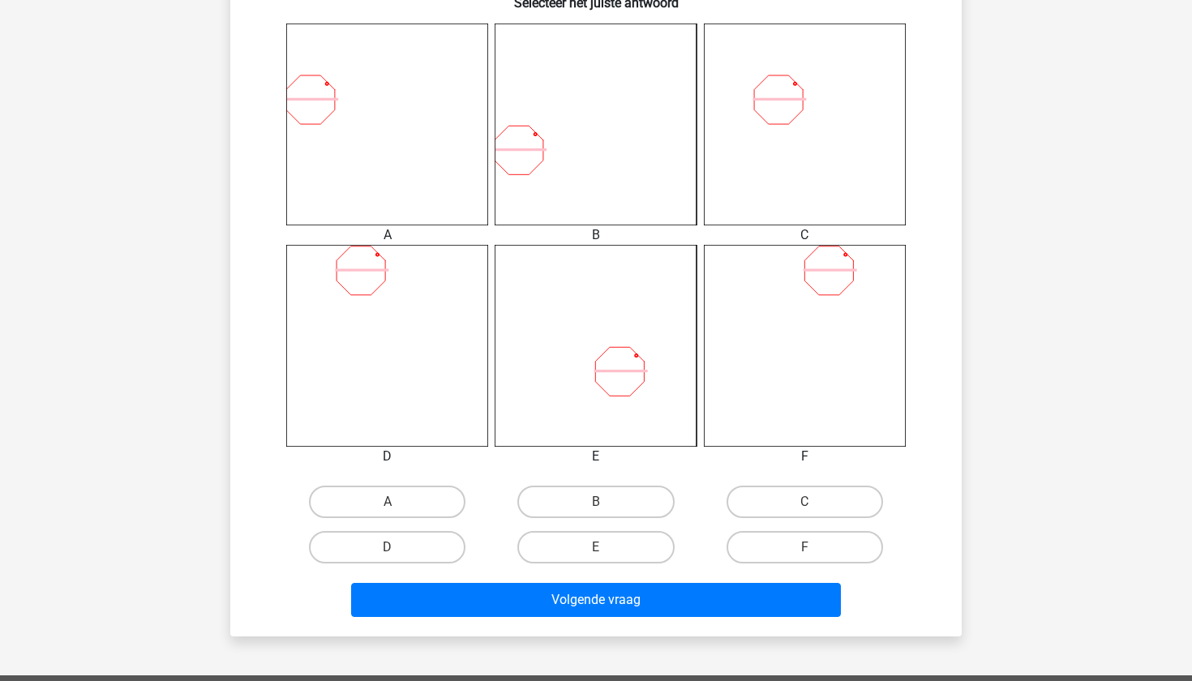
scroll to position [651, 0]
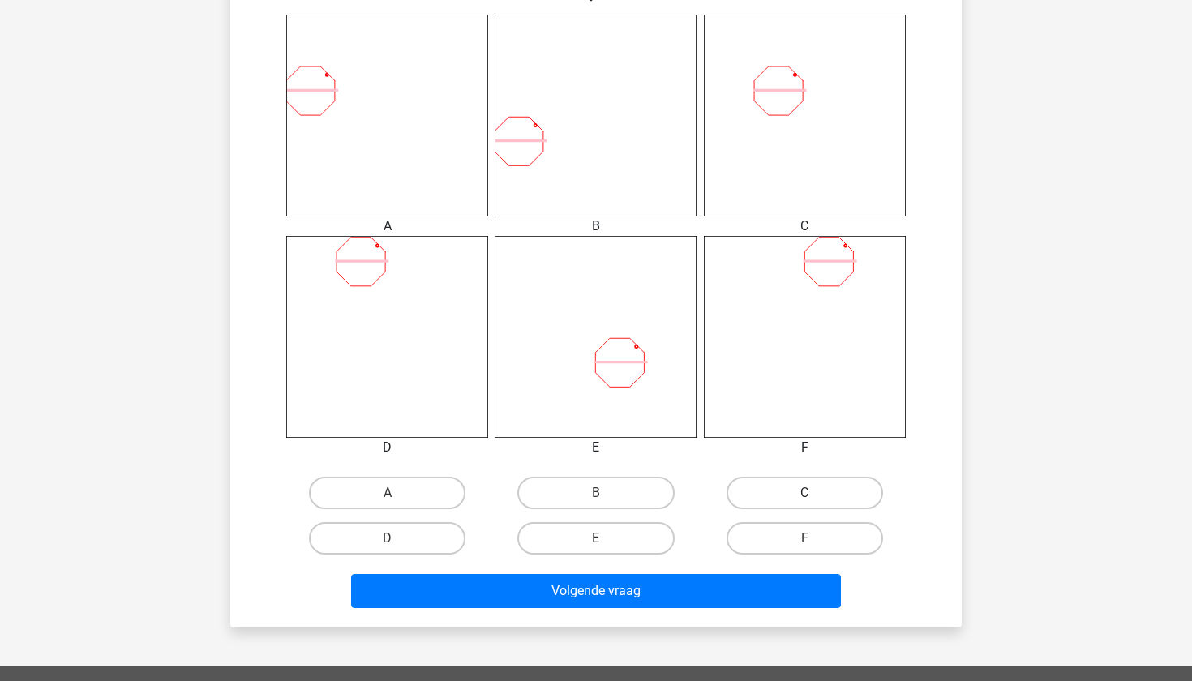
click at [790, 486] on label "C" at bounding box center [805, 493] width 157 height 32
click at [804, 493] on input "C" at bounding box center [809, 498] width 11 height 11
radio input "true"
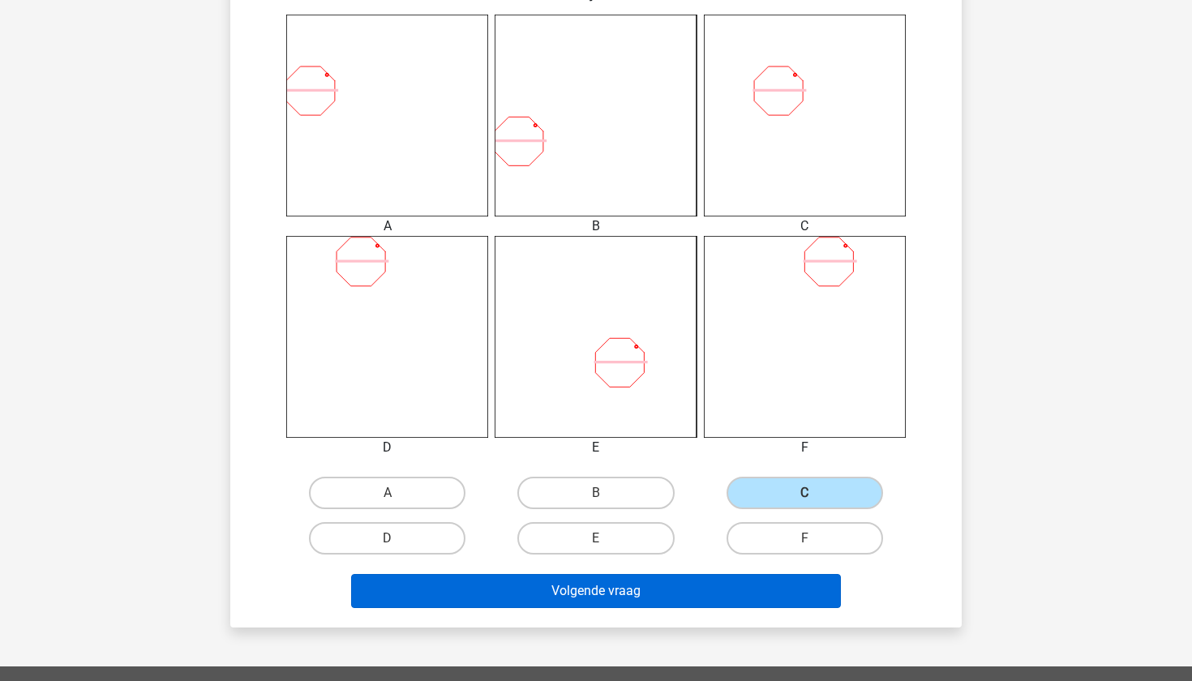
click at [773, 580] on button "Volgende vraag" at bounding box center [596, 591] width 491 height 34
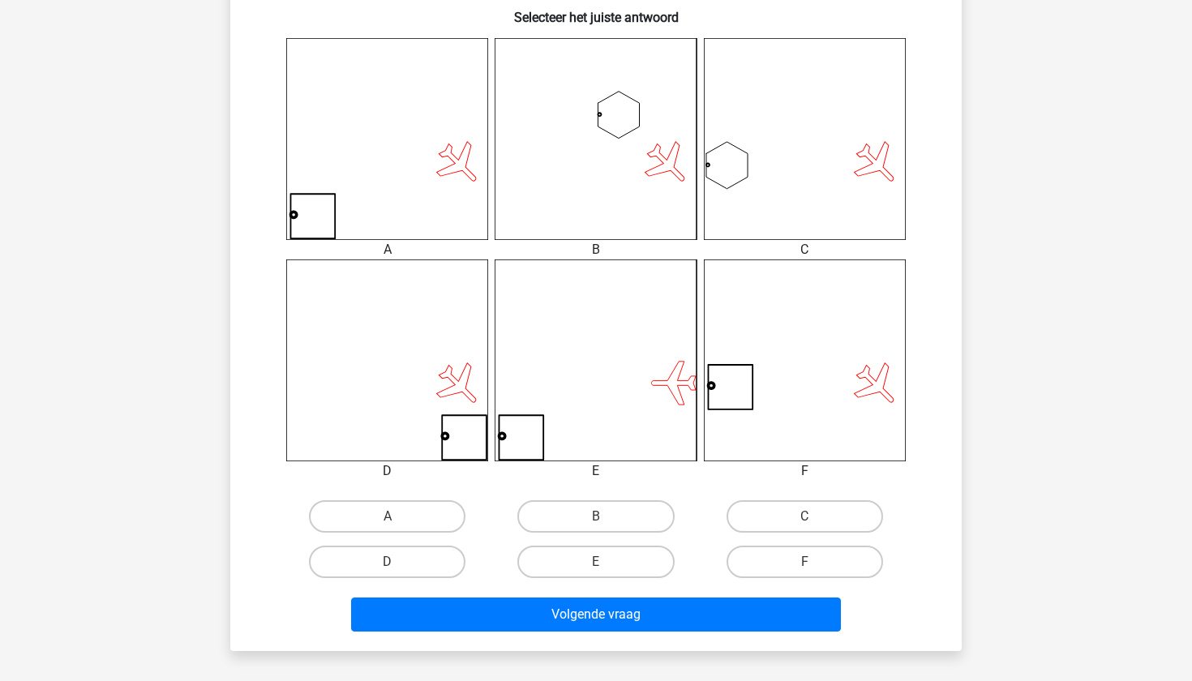
scroll to position [628, 0]
click at [376, 516] on label "A" at bounding box center [387, 516] width 157 height 32
click at [388, 517] on input "A" at bounding box center [393, 522] width 11 height 11
radio input "true"
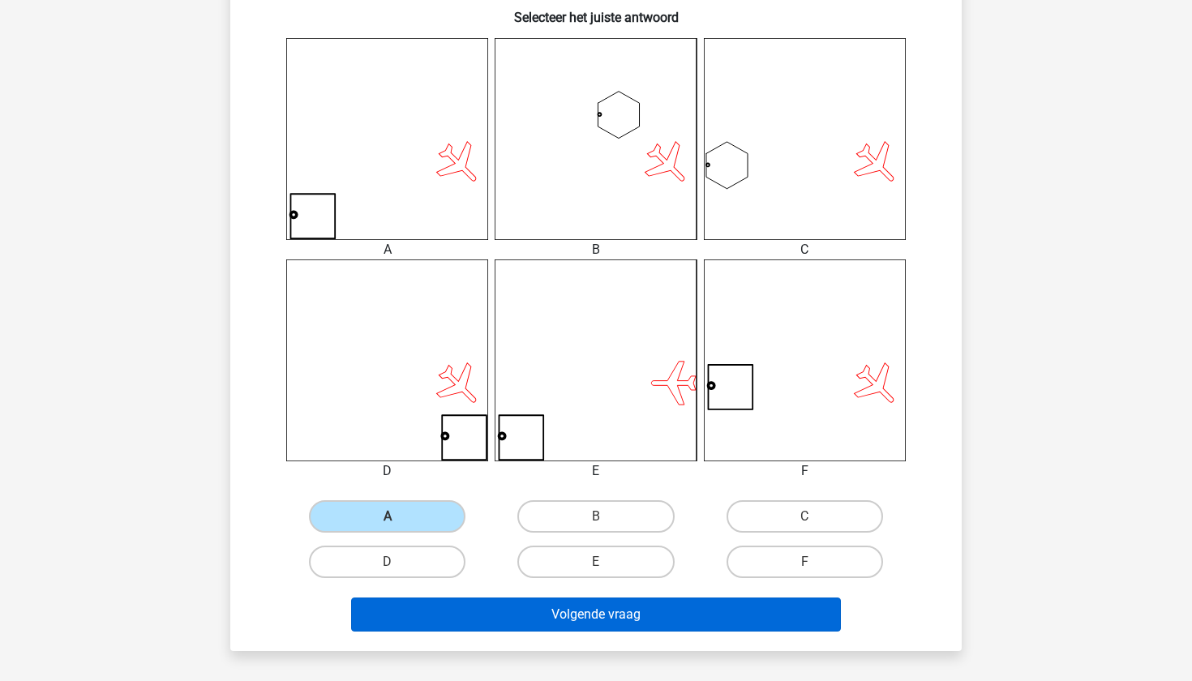
click at [495, 609] on button "Volgende vraag" at bounding box center [596, 615] width 491 height 34
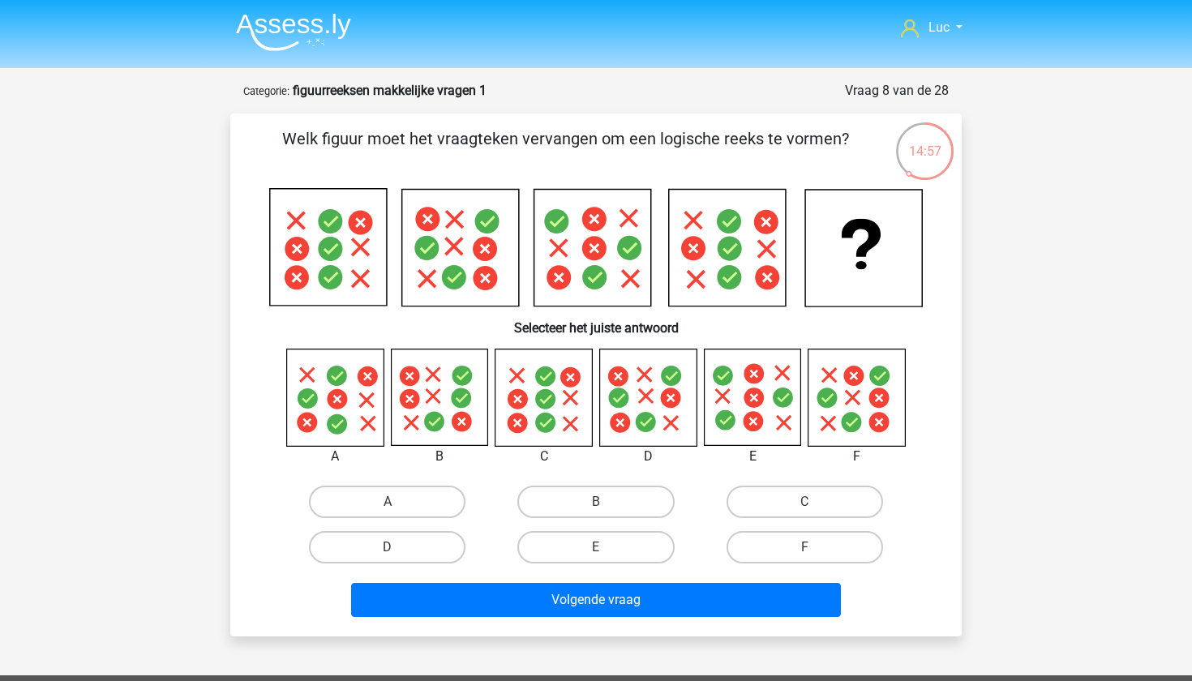
scroll to position [0, 0]
click at [383, 507] on label "A" at bounding box center [387, 502] width 157 height 32
click at [388, 507] on input "A" at bounding box center [393, 507] width 11 height 11
radio input "true"
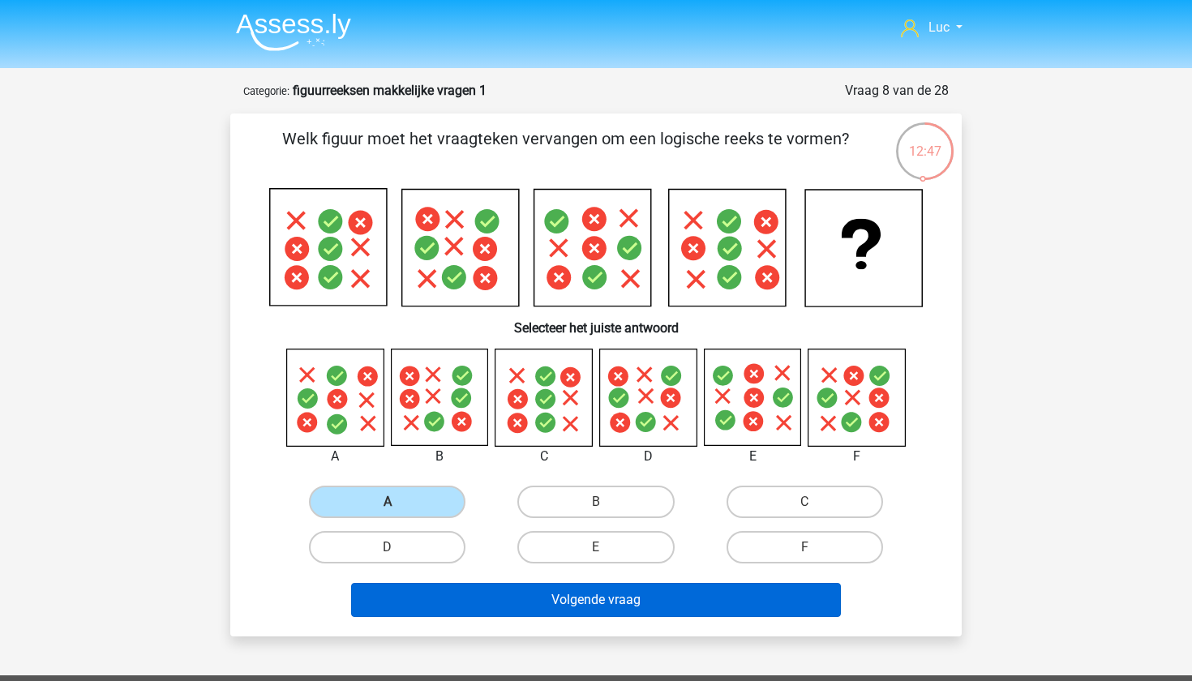
click at [480, 594] on button "Volgende vraag" at bounding box center [596, 600] width 491 height 34
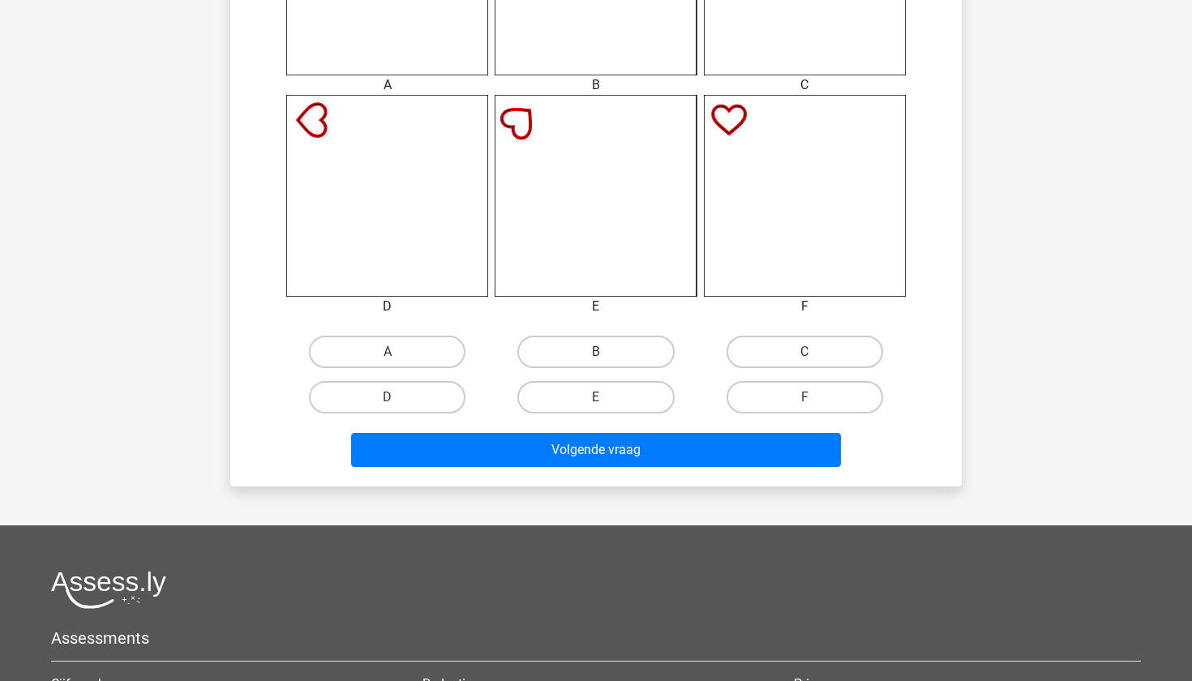
scroll to position [792, 0]
click at [432, 405] on label "D" at bounding box center [387, 397] width 157 height 32
click at [398, 405] on input "D" at bounding box center [393, 402] width 11 height 11
radio input "true"
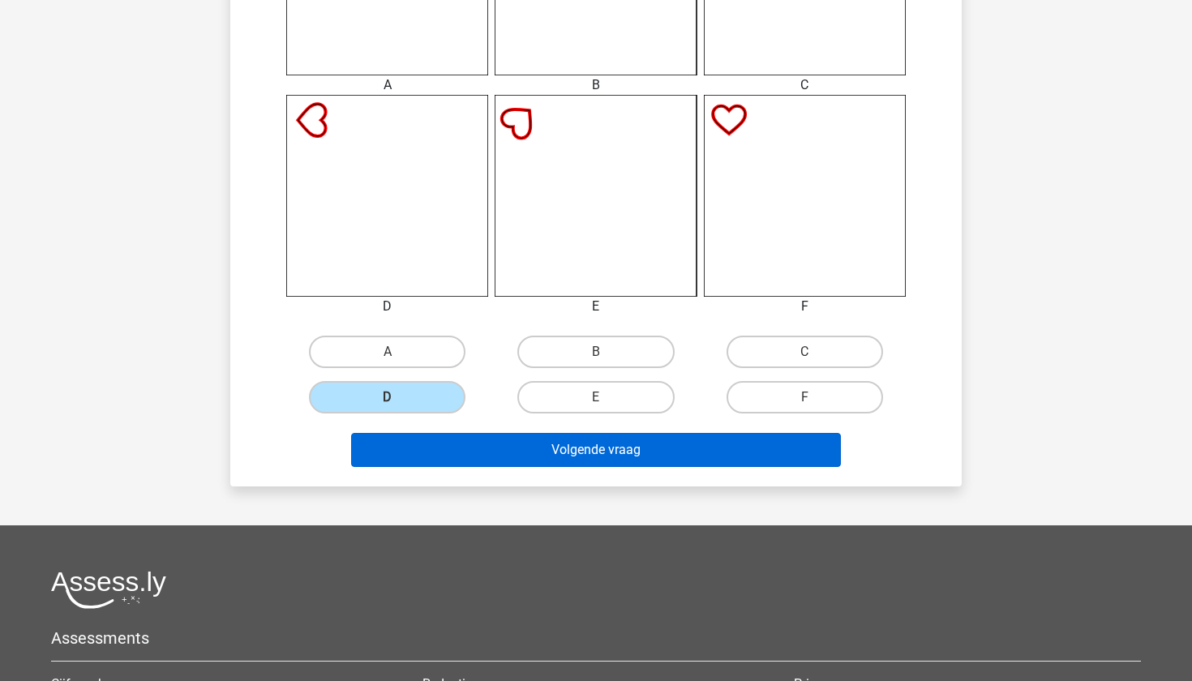
click at [513, 439] on button "Volgende vraag" at bounding box center [596, 450] width 491 height 34
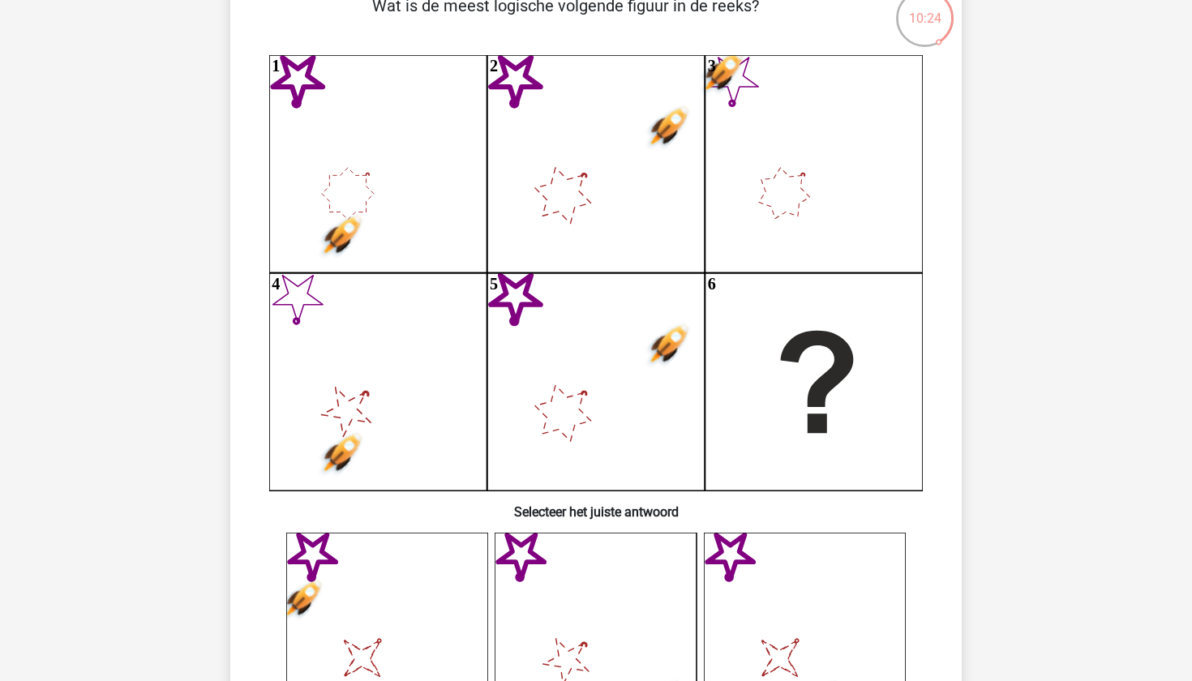
scroll to position [135, 0]
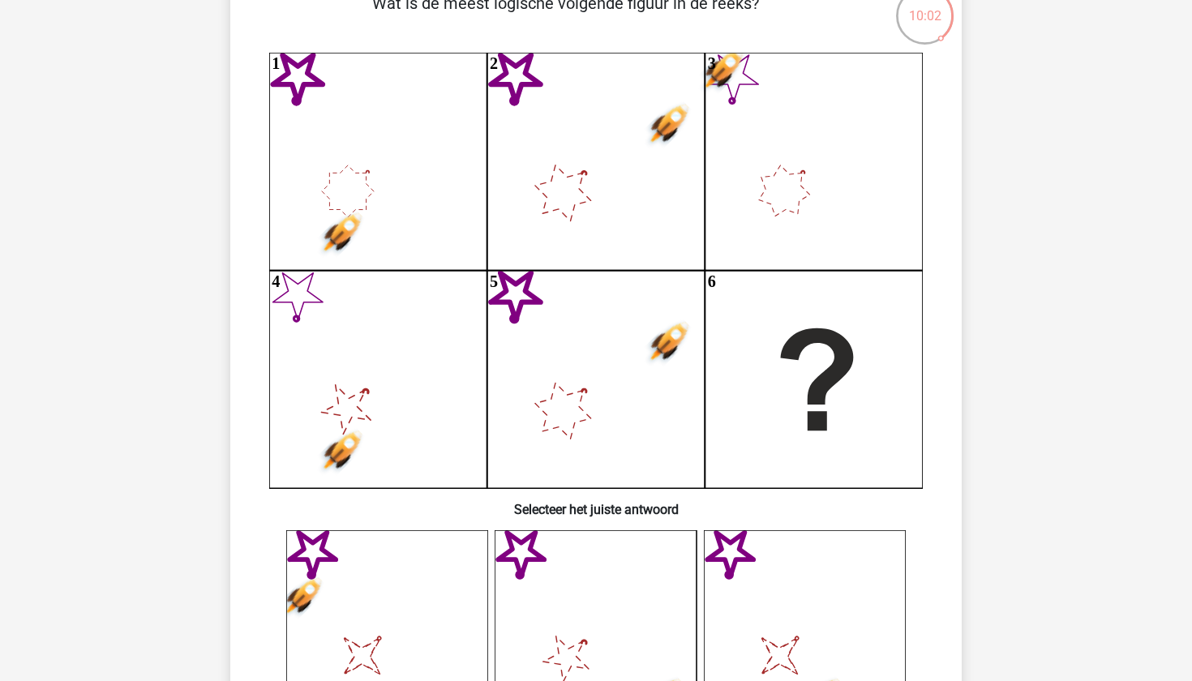
click at [643, 420] on icon "1 2 3 4 5 6" at bounding box center [596, 270] width 654 height 435
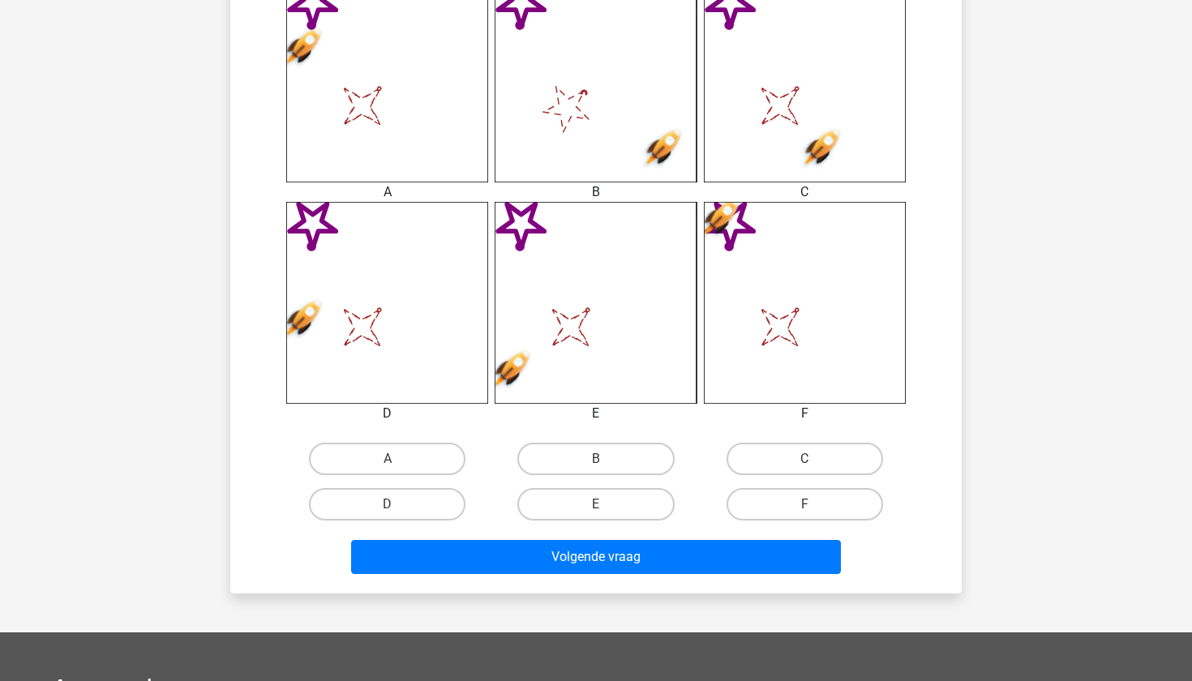
scroll to position [699, 0]
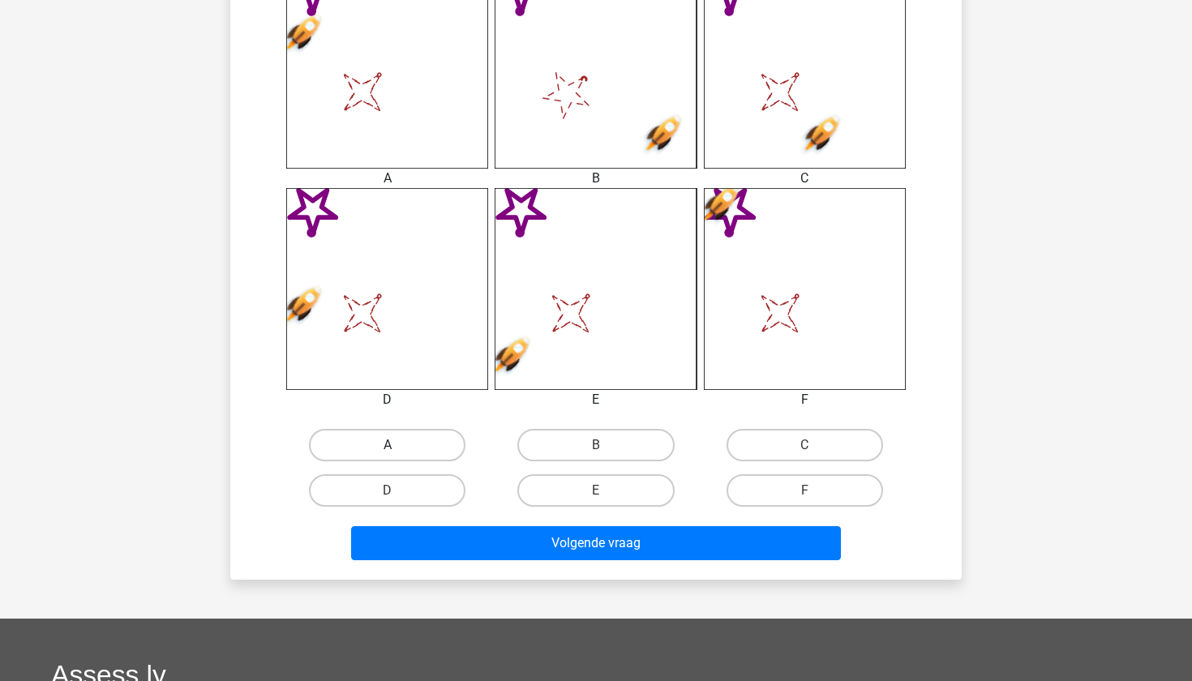
click at [421, 453] on label "A" at bounding box center [387, 445] width 157 height 32
click at [398, 453] on input "A" at bounding box center [393, 450] width 11 height 11
radio input "true"
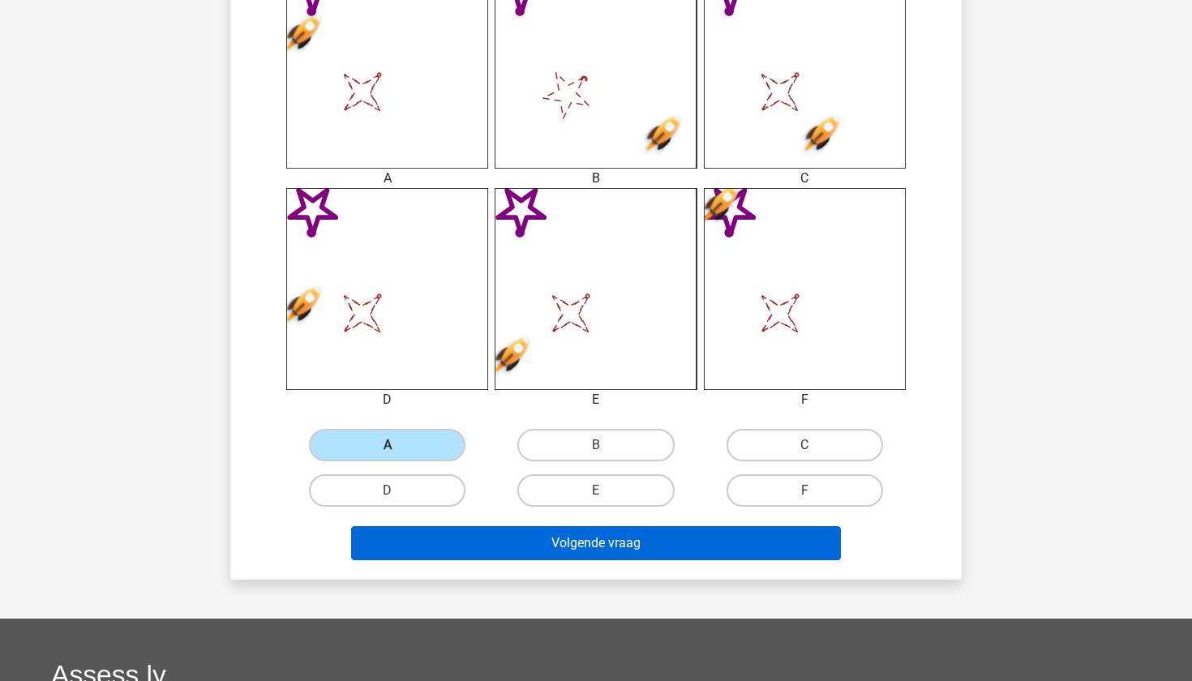
click at [611, 538] on button "Volgende vraag" at bounding box center [596, 543] width 491 height 34
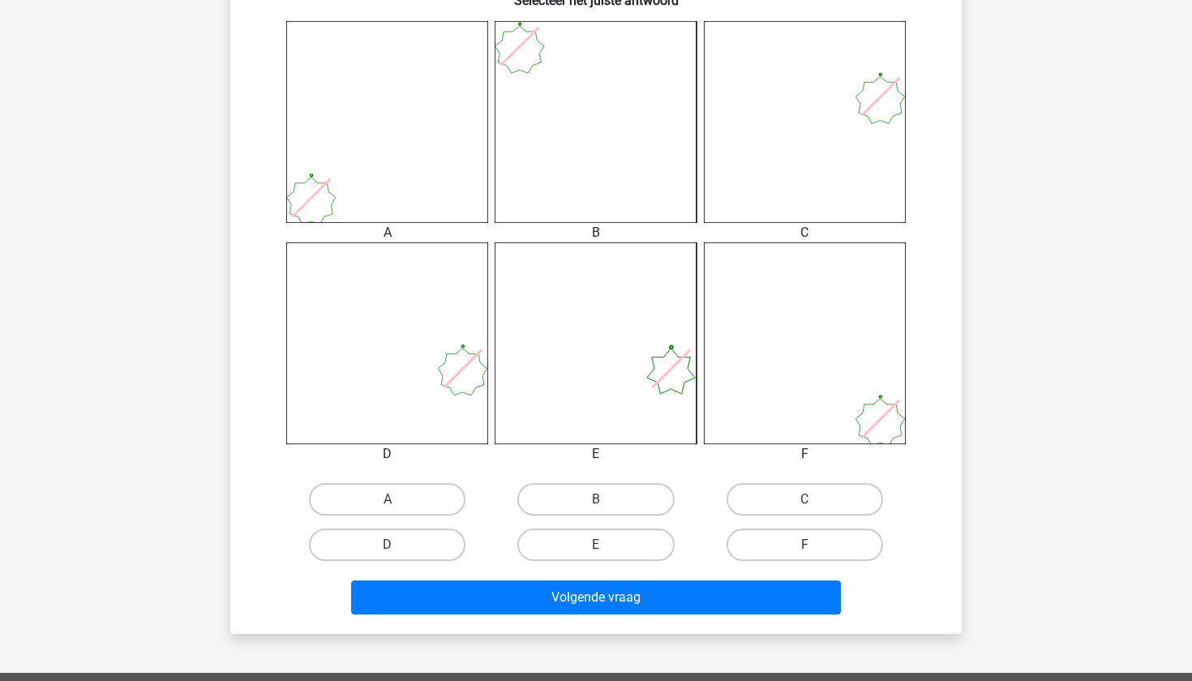
scroll to position [651, 0]
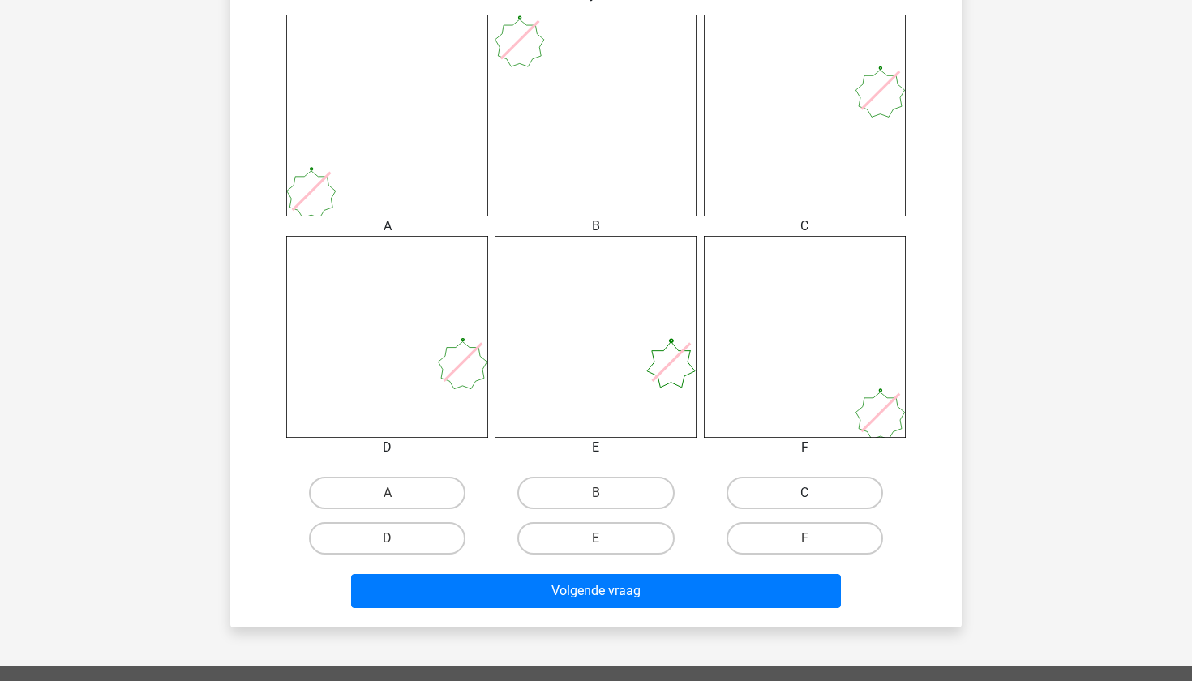
click at [790, 487] on label "C" at bounding box center [805, 493] width 157 height 32
click at [804, 493] on input "C" at bounding box center [809, 498] width 11 height 11
radio input "true"
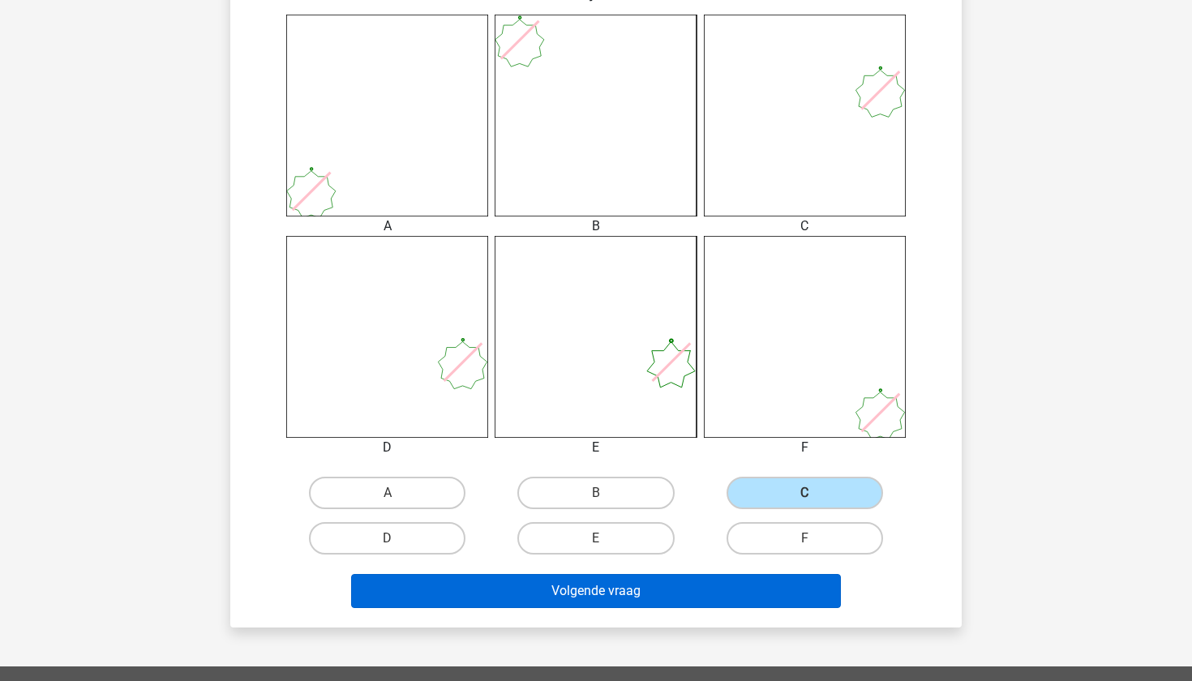
click at [719, 590] on button "Volgende vraag" at bounding box center [596, 591] width 491 height 34
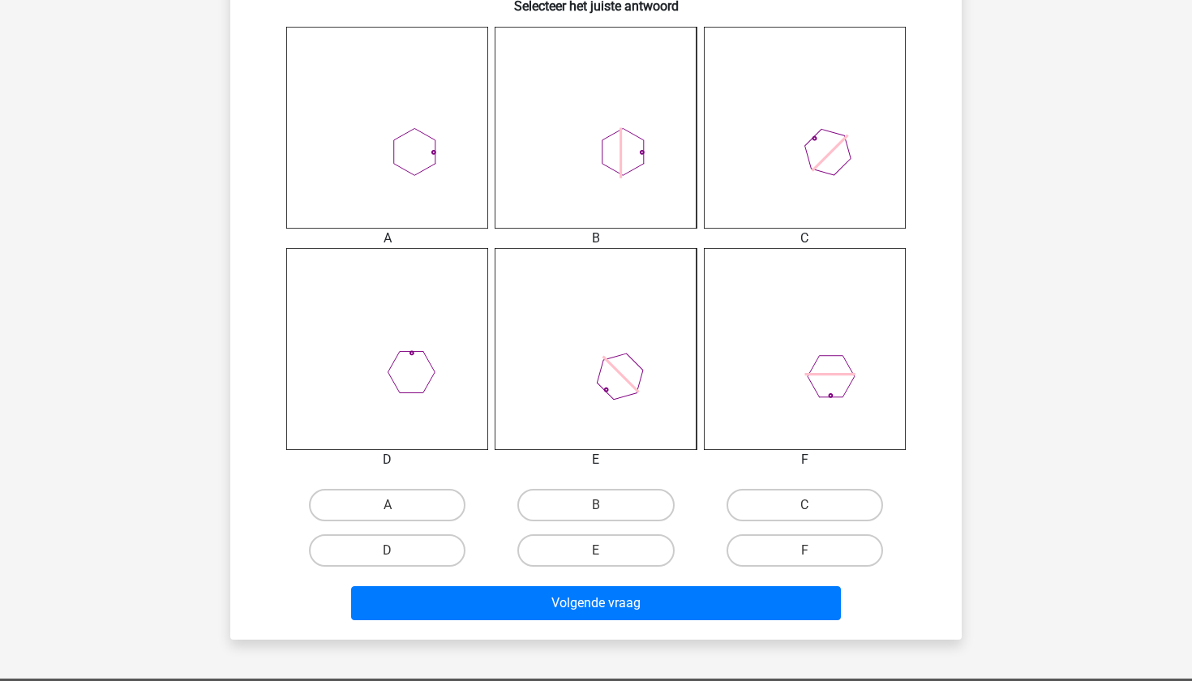
scroll to position [650, 0]
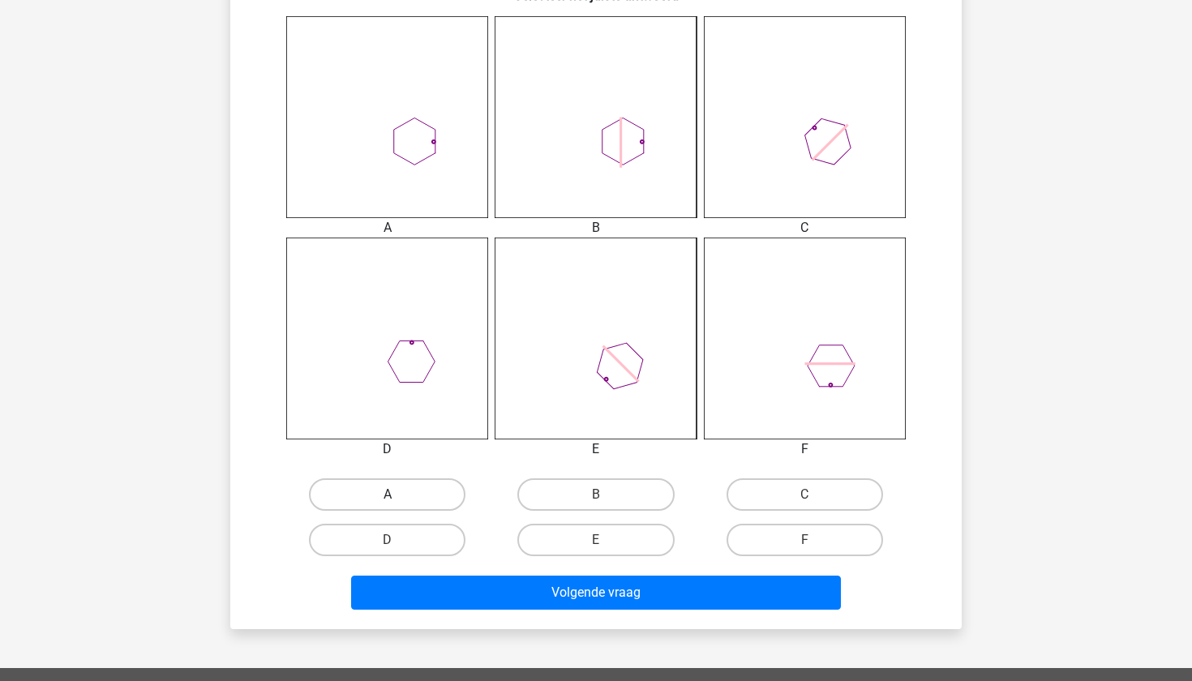
click at [422, 494] on label "A" at bounding box center [387, 494] width 157 height 32
click at [398, 495] on input "A" at bounding box center [393, 500] width 11 height 11
radio input "true"
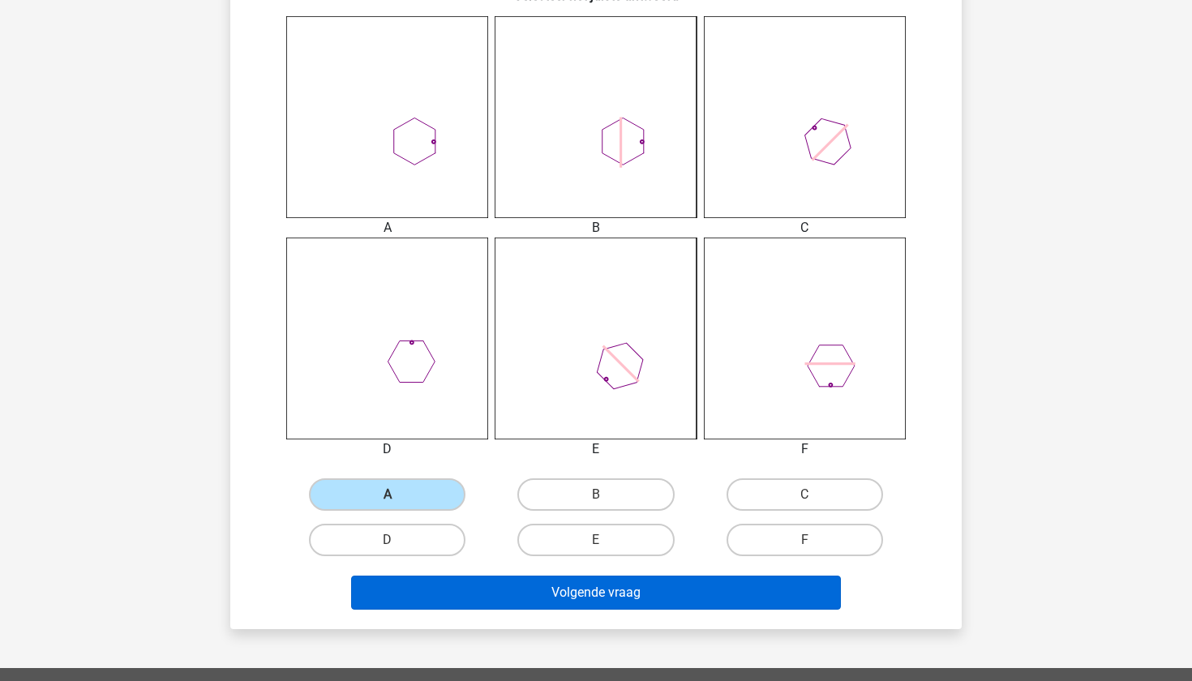
click at [557, 590] on button "Volgende vraag" at bounding box center [596, 593] width 491 height 34
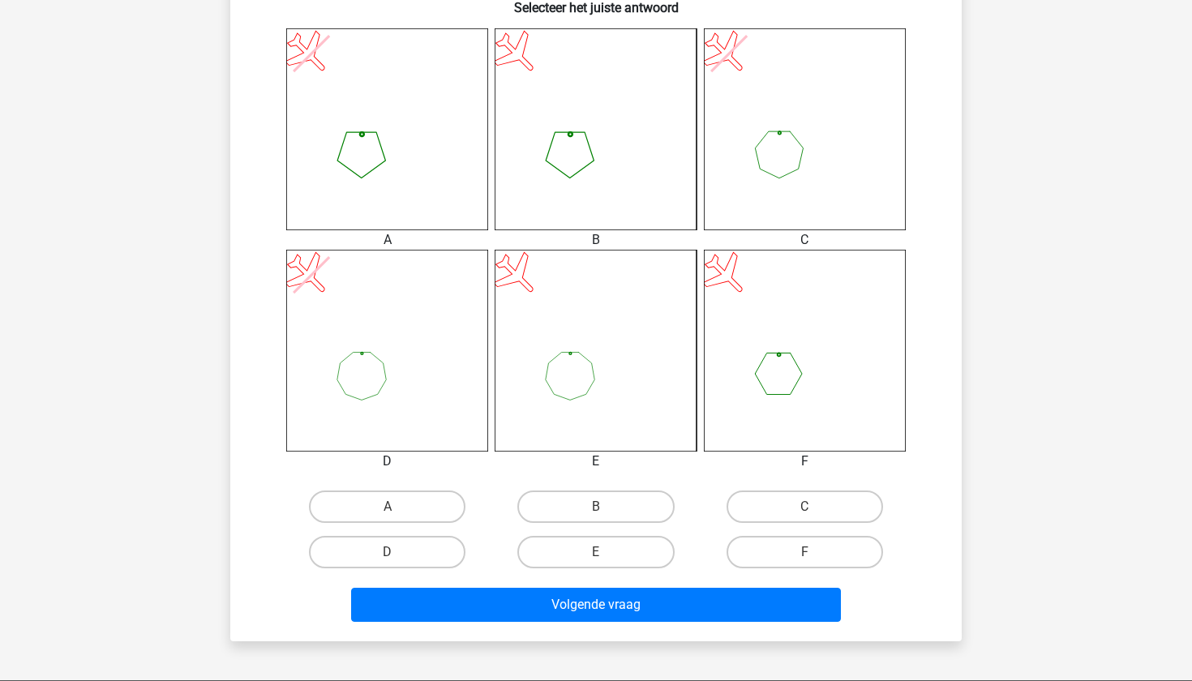
scroll to position [639, 0]
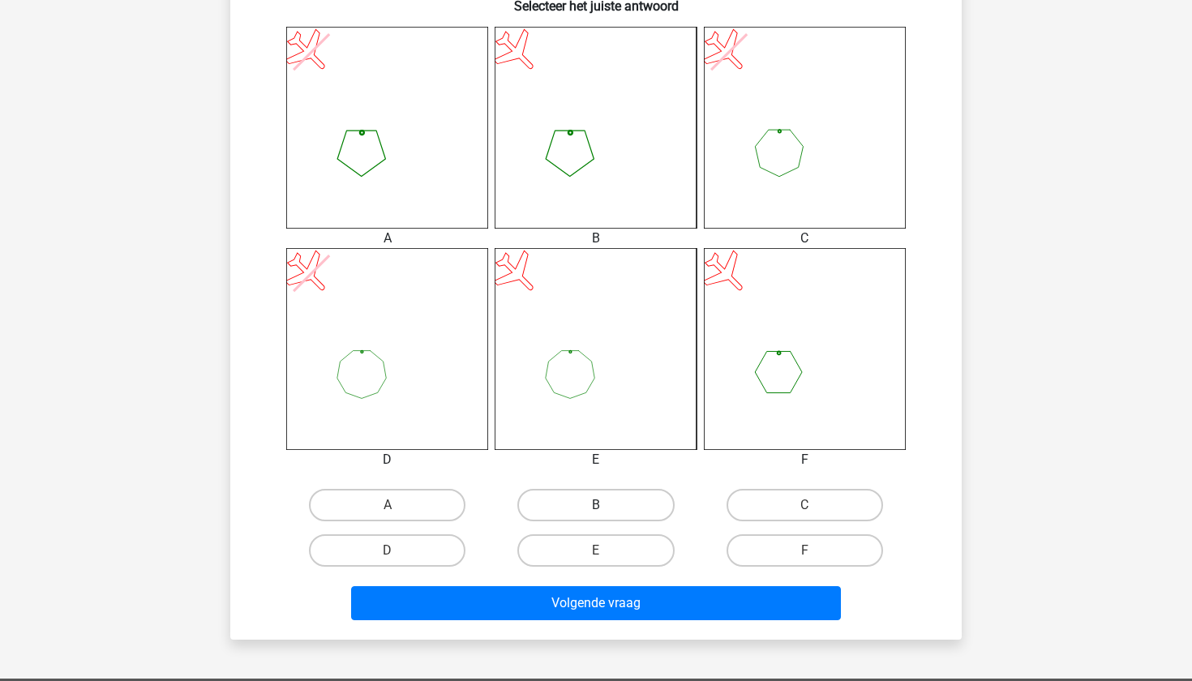
click at [611, 504] on label "B" at bounding box center [595, 505] width 157 height 32
click at [607, 505] on input "B" at bounding box center [601, 510] width 11 height 11
radio input "true"
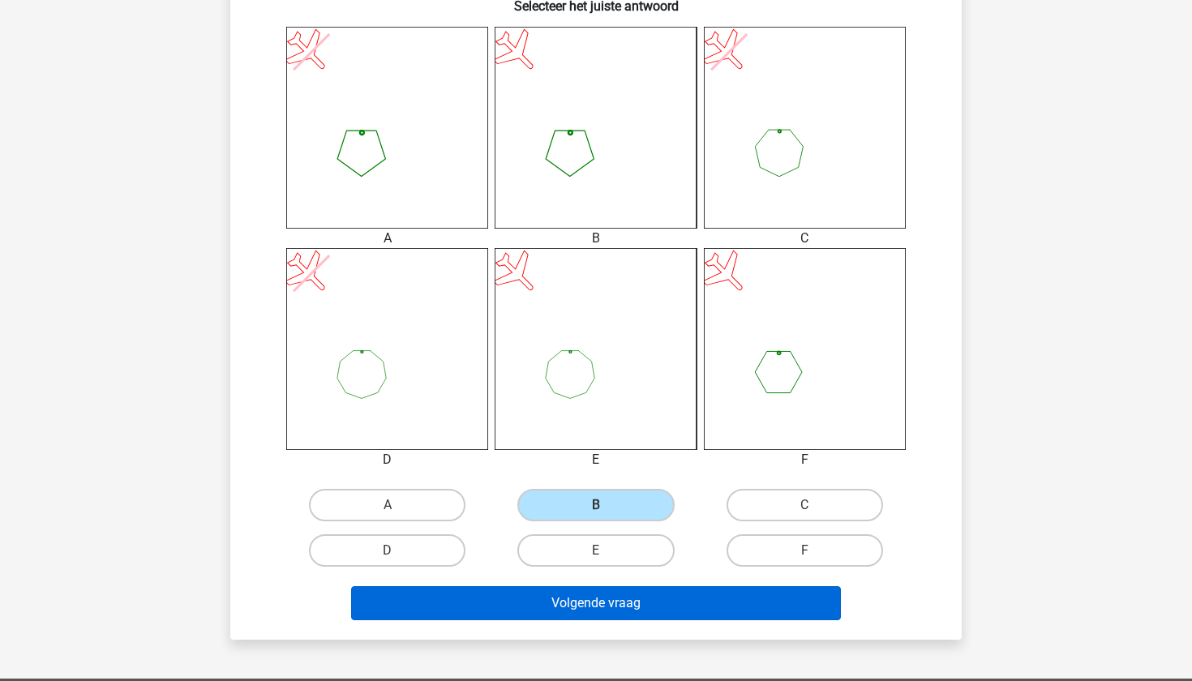
click at [617, 592] on button "Volgende vraag" at bounding box center [596, 603] width 491 height 34
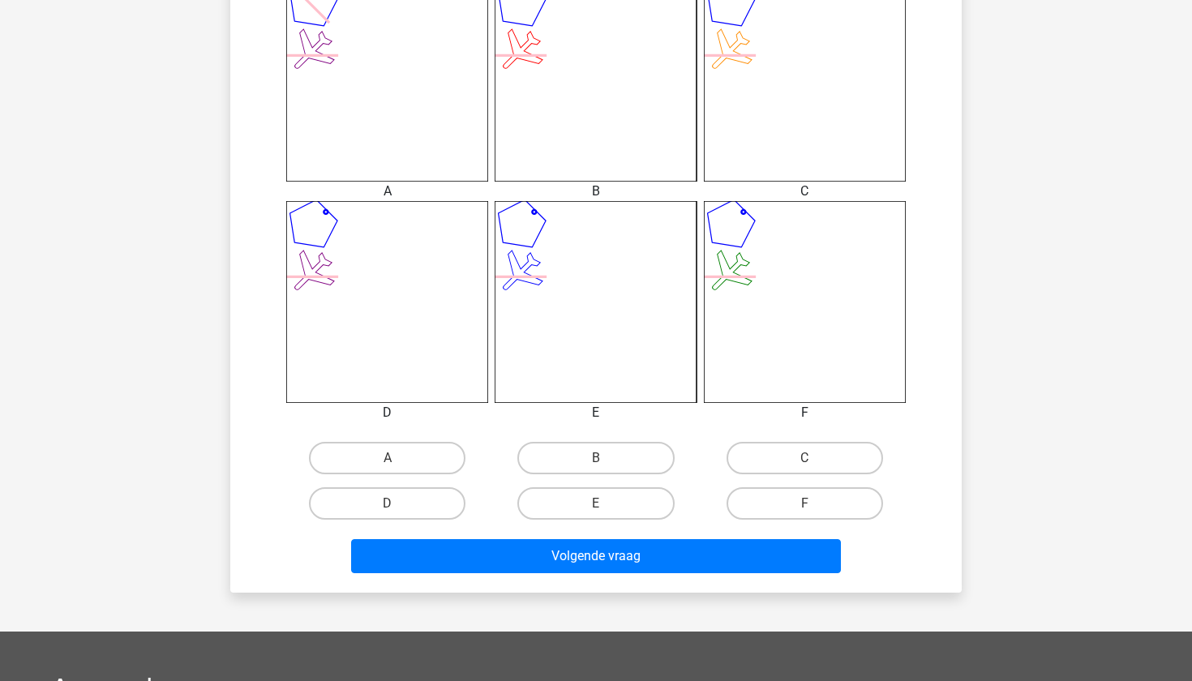
scroll to position [703, 0]
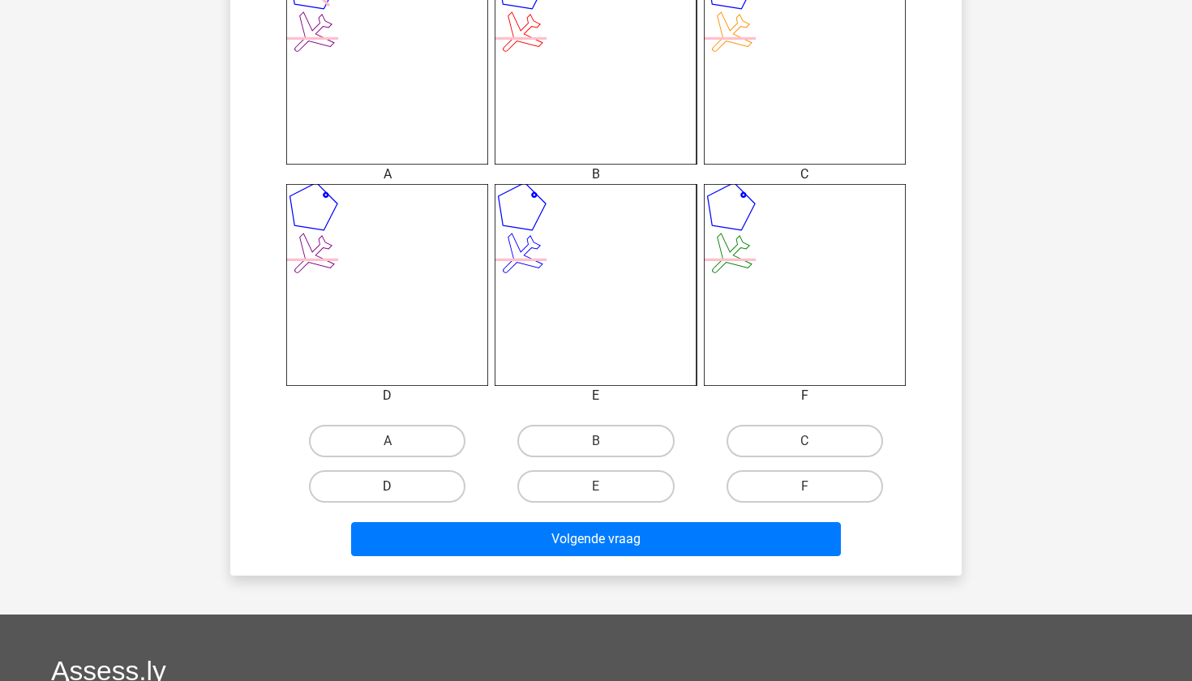
click at [397, 482] on label "D" at bounding box center [387, 486] width 157 height 32
click at [397, 487] on input "D" at bounding box center [393, 492] width 11 height 11
radio input "true"
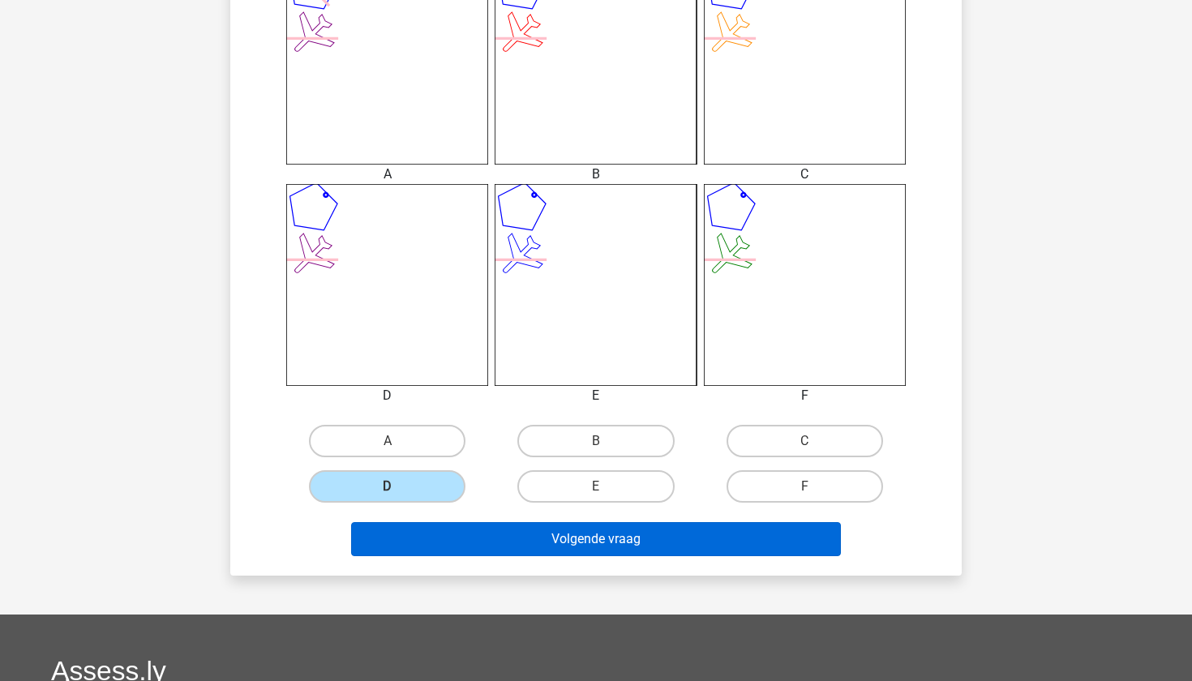
click at [485, 531] on button "Volgende vraag" at bounding box center [596, 539] width 491 height 34
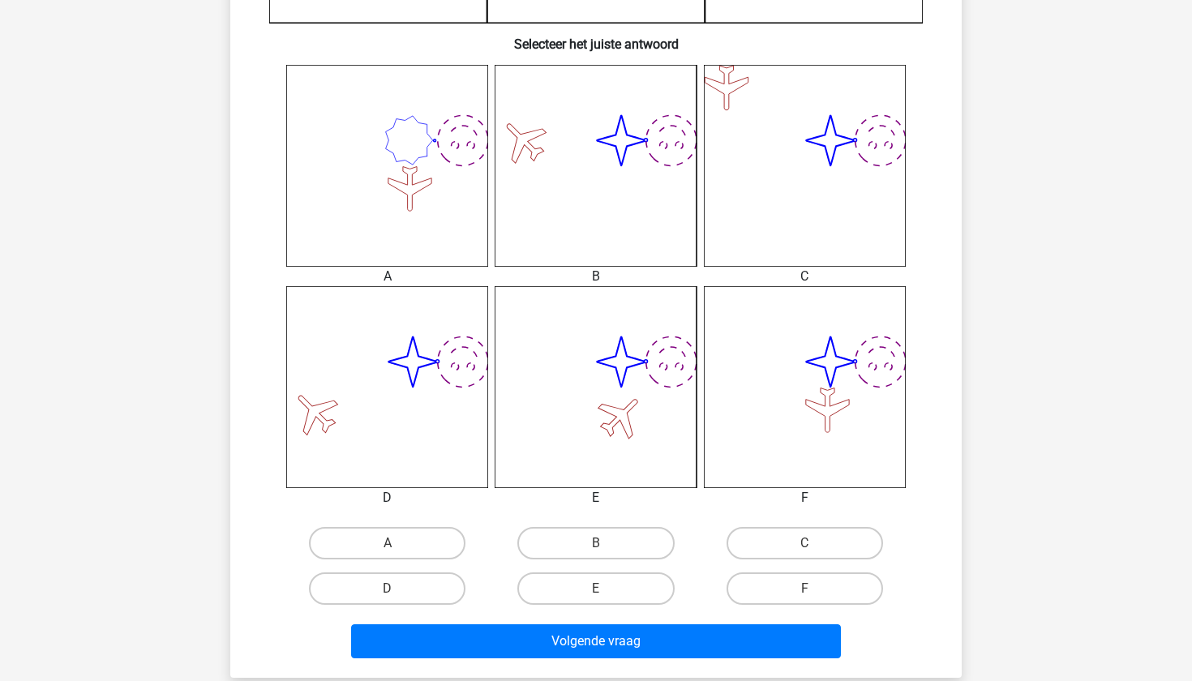
scroll to position [607, 0]
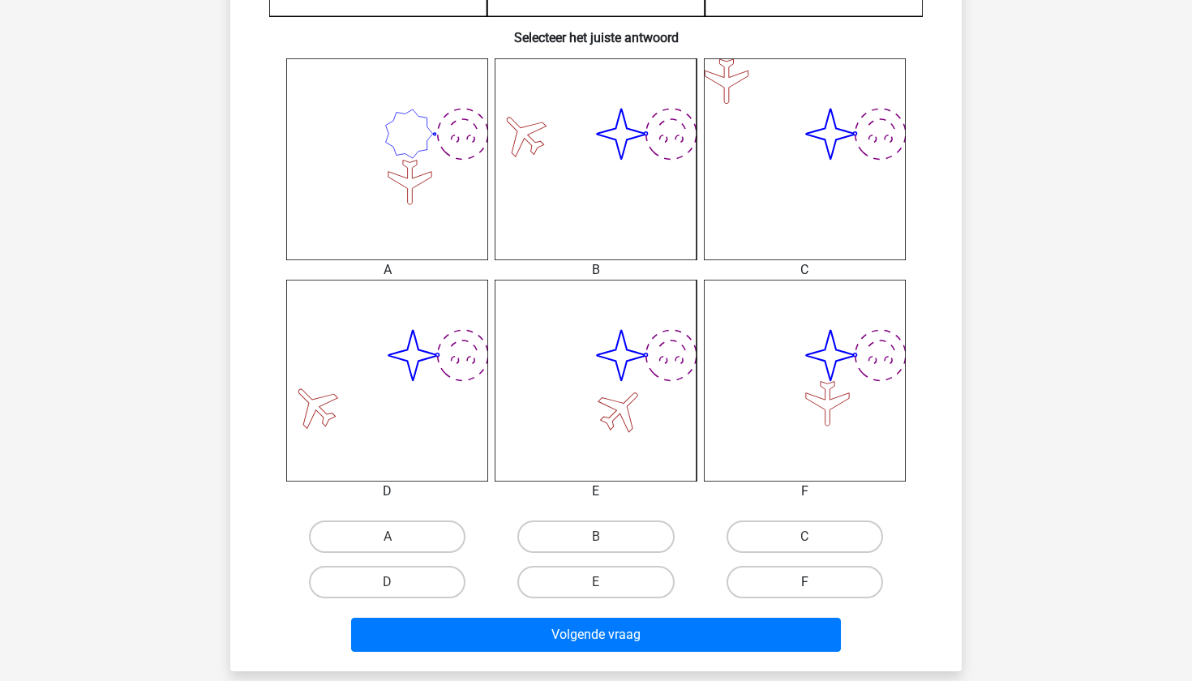
click at [846, 589] on label "F" at bounding box center [805, 582] width 157 height 32
click at [815, 589] on input "F" at bounding box center [809, 587] width 11 height 11
radio input "true"
click at [766, 671] on div "Wat is de meest logische volgende figuur in de reeks? image/svg+xml 1 image/svg…" at bounding box center [595, 88] width 731 height 1165
click at [766, 655] on div "Volgende vraag" at bounding box center [596, 638] width 626 height 41
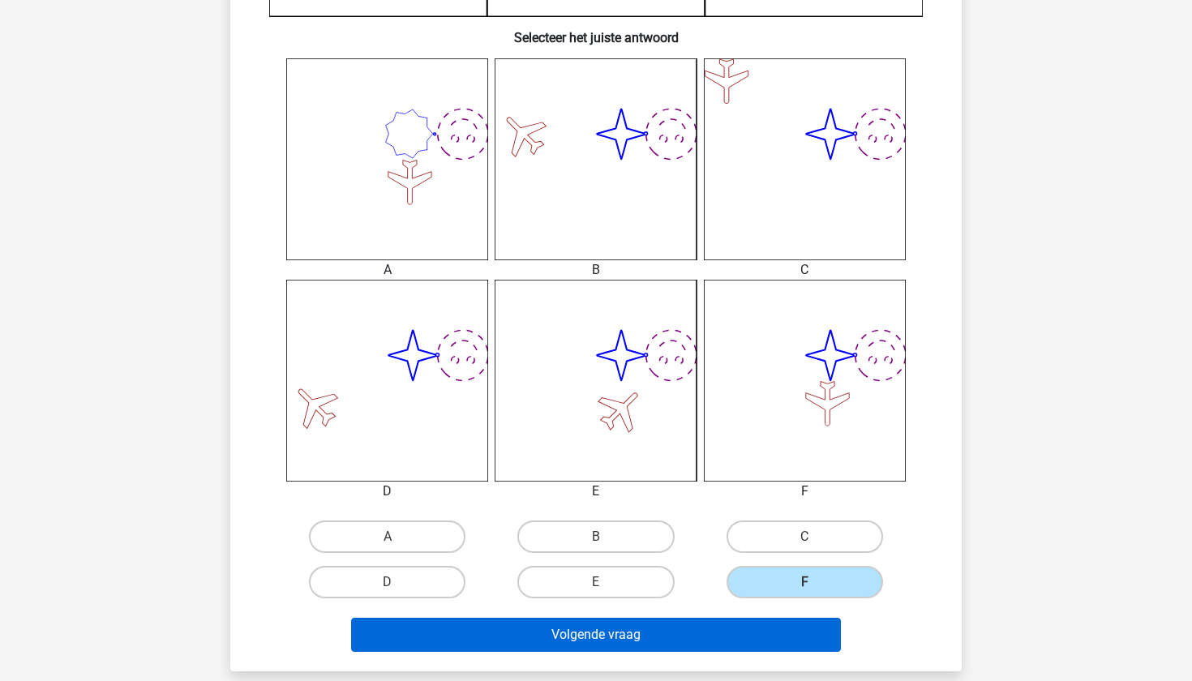
click at [766, 636] on button "Volgende vraag" at bounding box center [596, 635] width 491 height 34
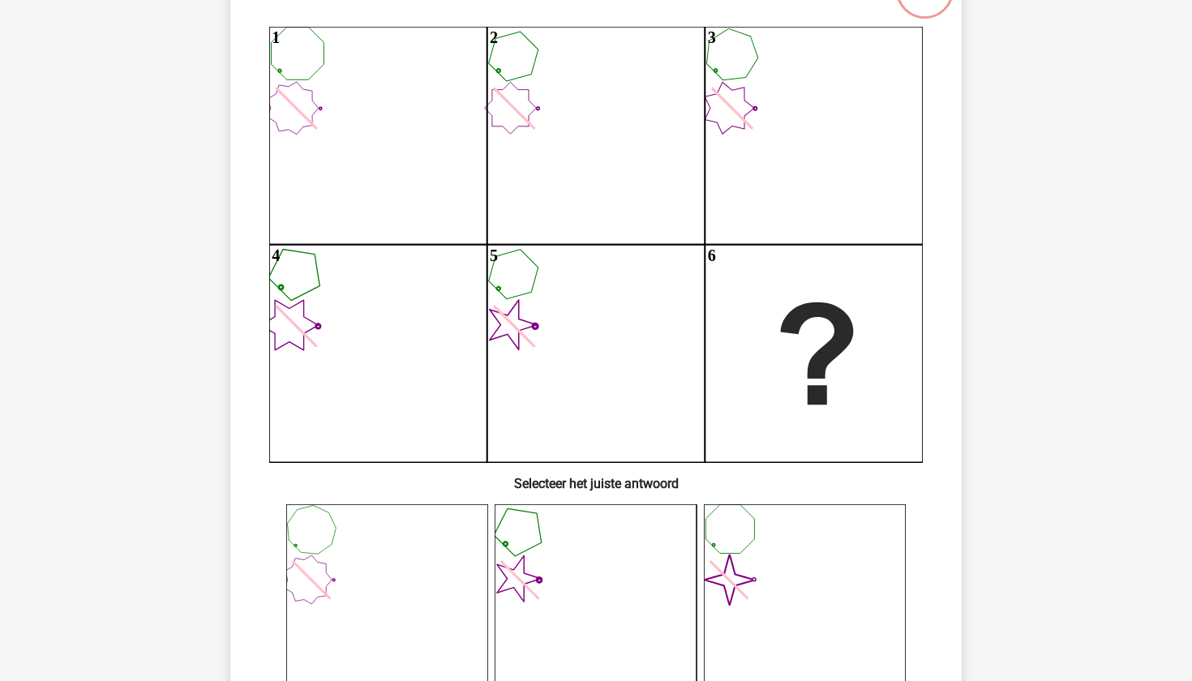
scroll to position [81, 0]
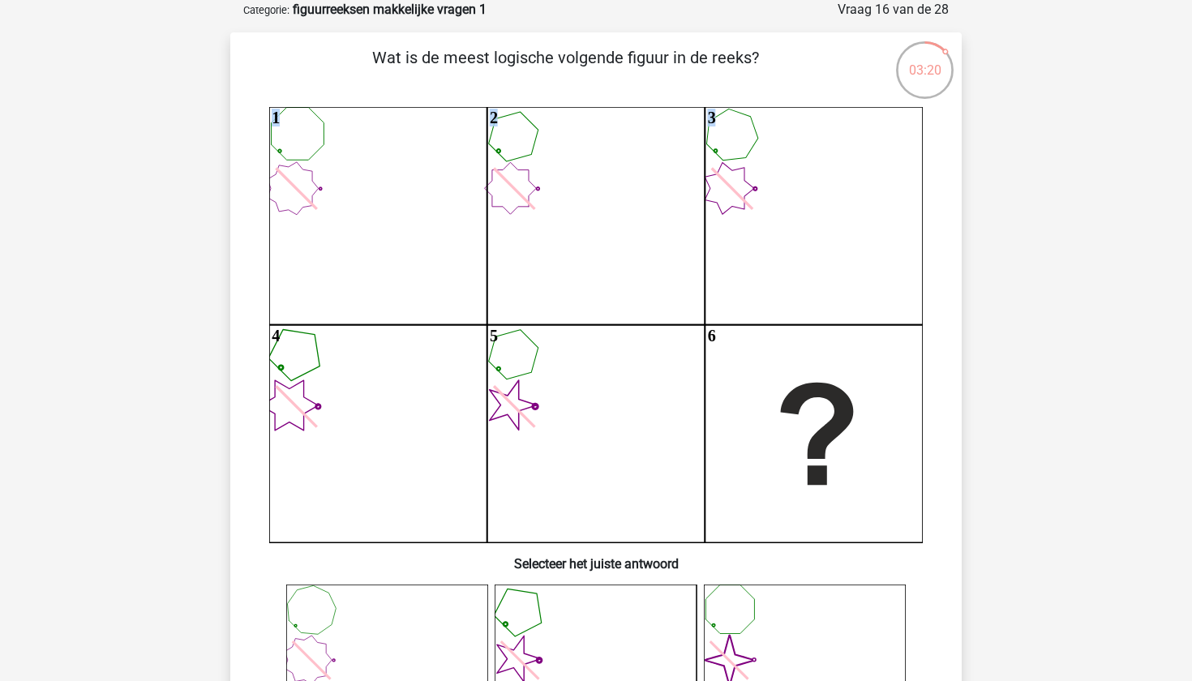
drag, startPoint x: 706, startPoint y: 114, endPoint x: 488, endPoint y: 269, distance: 267.4
click at [494, 263] on icon "1 2 3 4 5 6" at bounding box center [596, 324] width 654 height 435
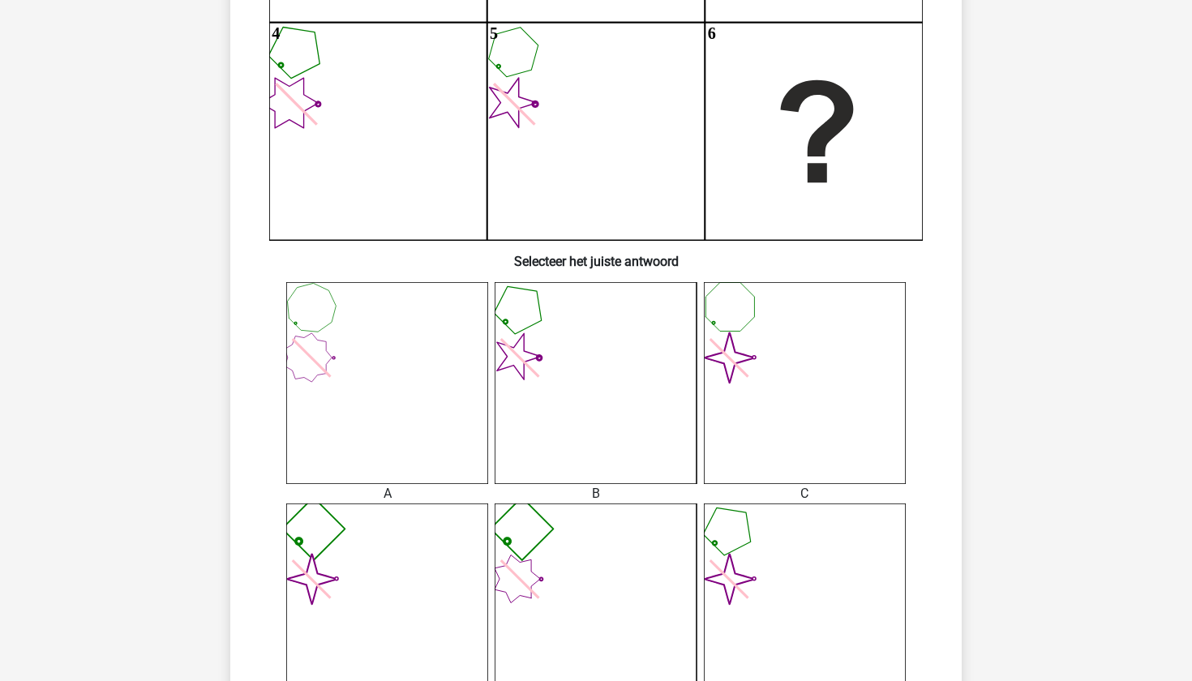
scroll to position [384, 0]
click at [620, 410] on icon at bounding box center [596, 383] width 202 height 202
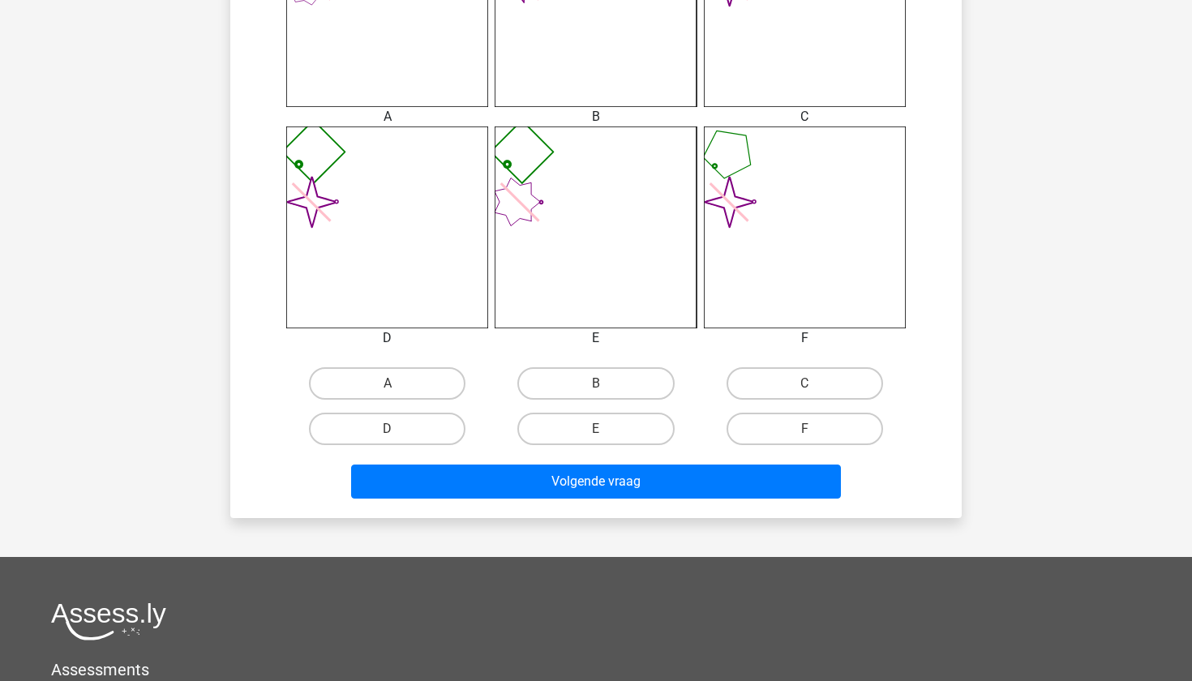
scroll to position [769, 0]
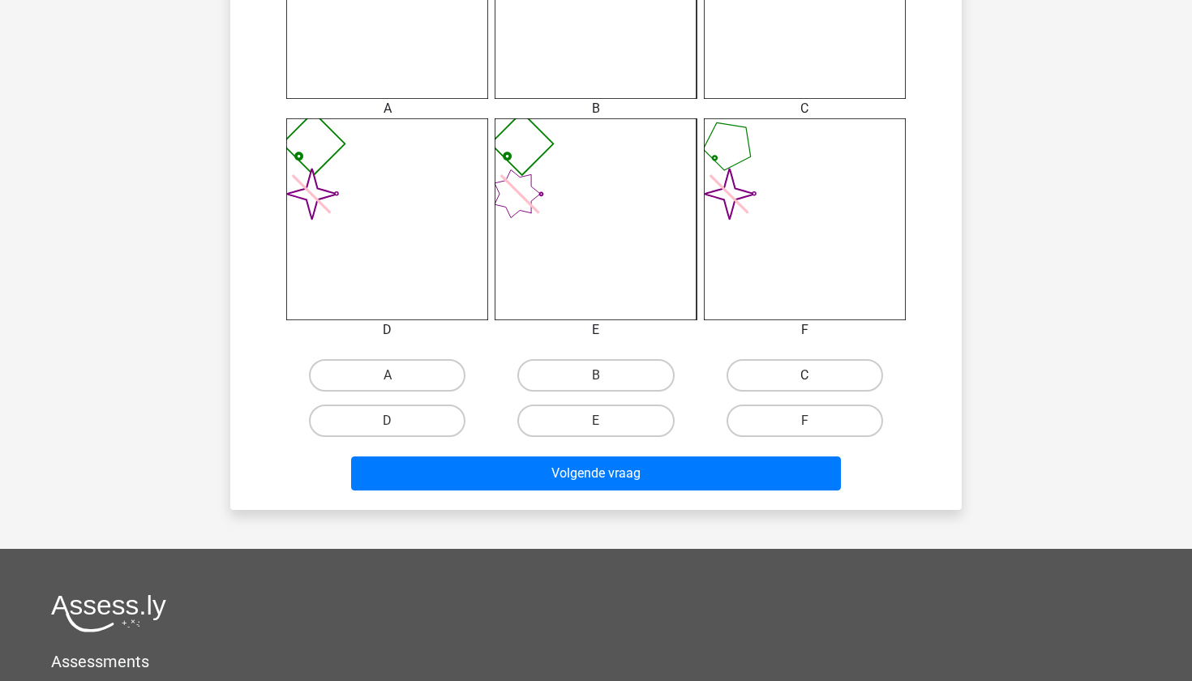
click at [806, 365] on label "C" at bounding box center [805, 375] width 157 height 32
click at [806, 375] on input "C" at bounding box center [809, 380] width 11 height 11
radio input "true"
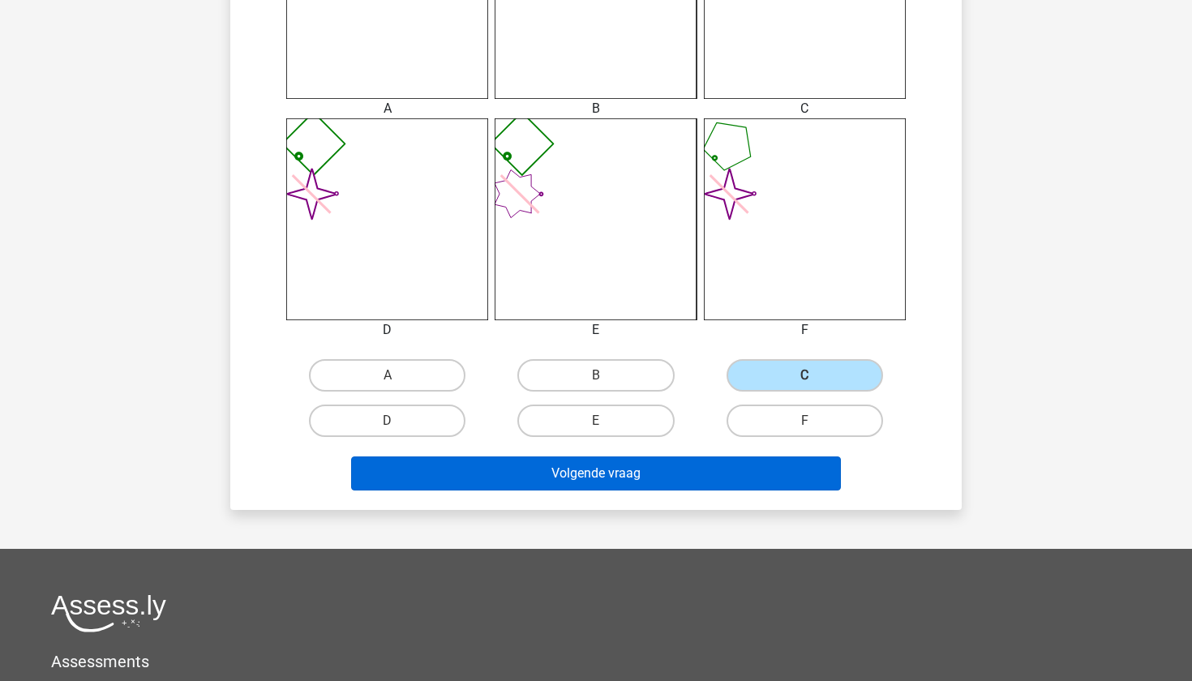
click at [776, 484] on button "Volgende vraag" at bounding box center [596, 474] width 491 height 34
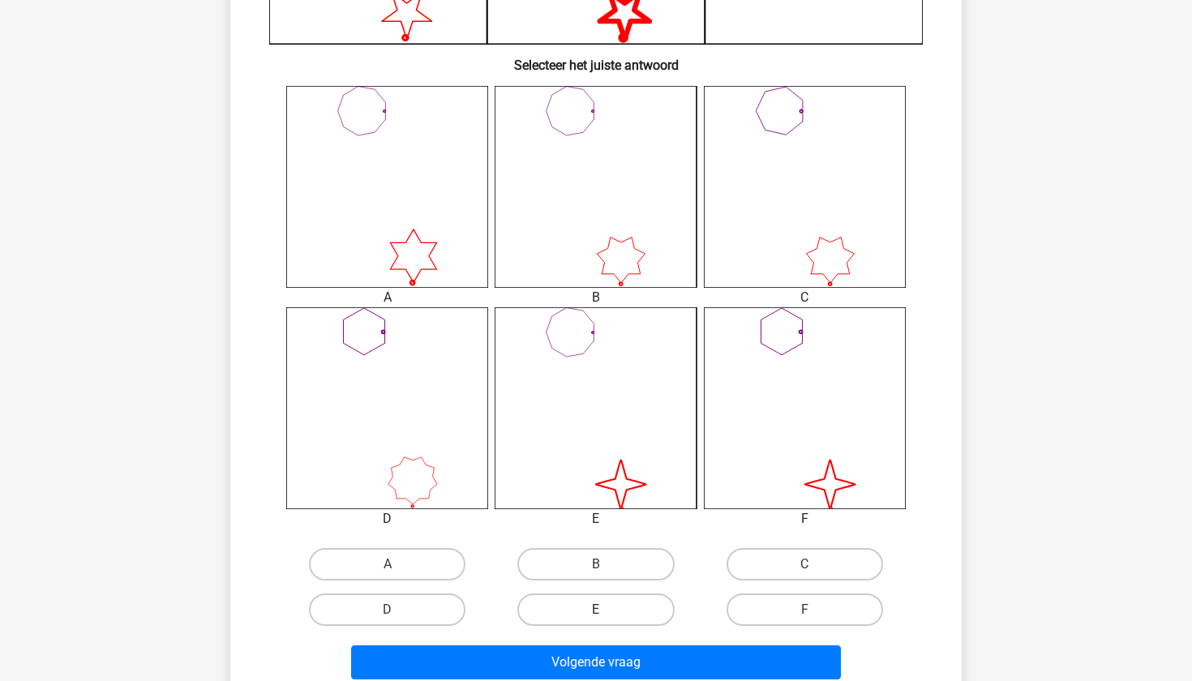
scroll to position [585, 0]
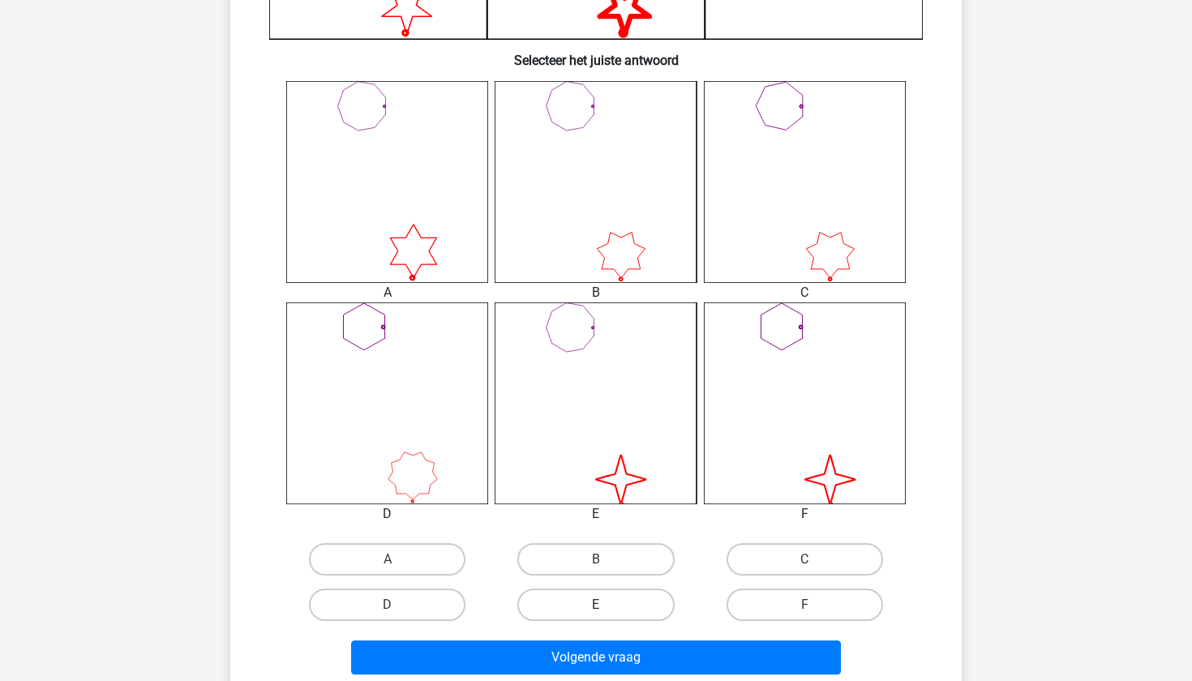
click at [602, 604] on label "E" at bounding box center [595, 605] width 157 height 32
click at [602, 605] on input "E" at bounding box center [601, 610] width 11 height 11
radio input "true"
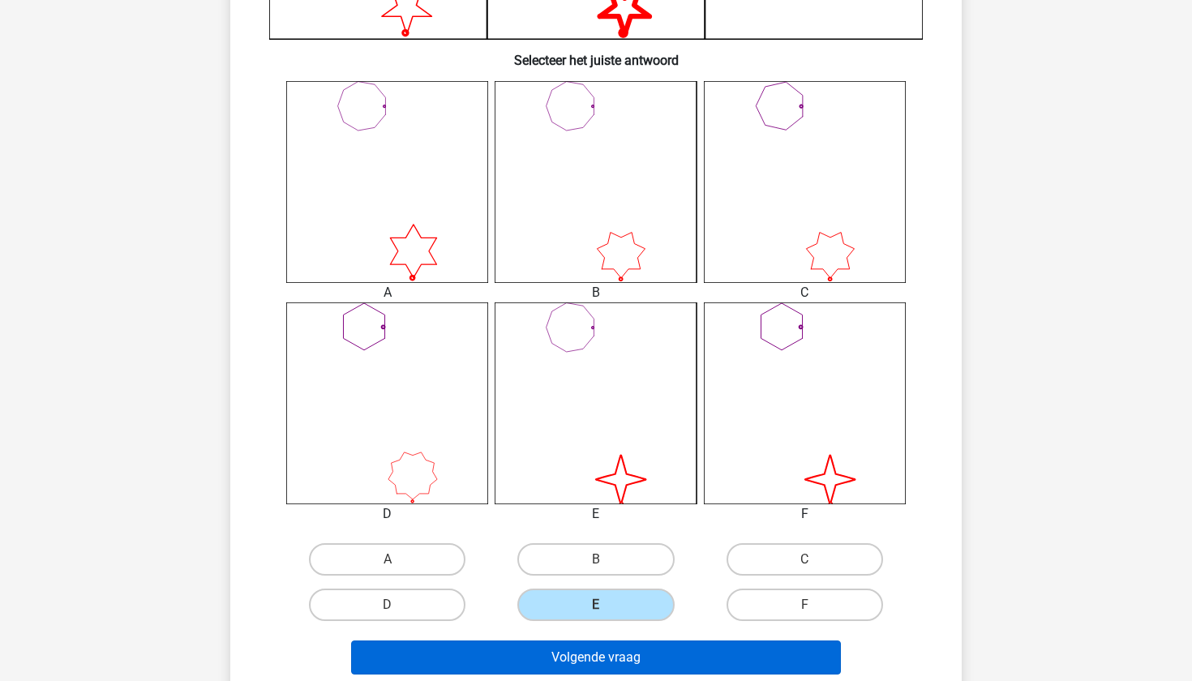
click at [606, 659] on button "Volgende vraag" at bounding box center [596, 658] width 491 height 34
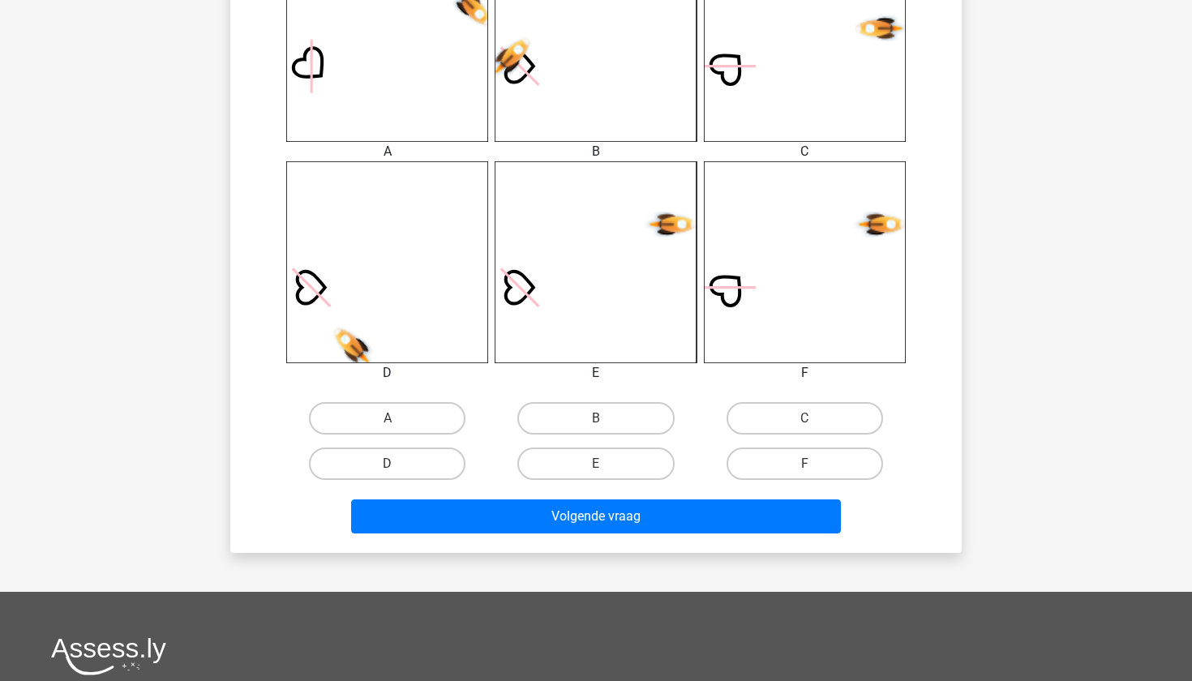
scroll to position [729, 0]
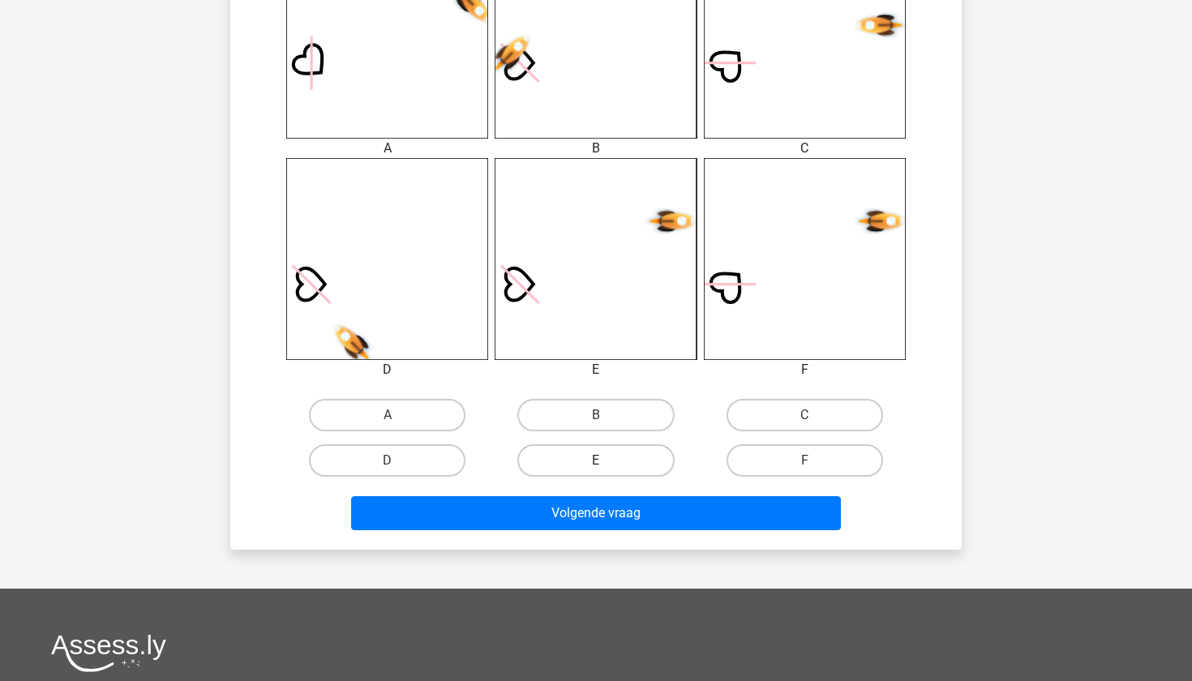
click at [598, 473] on label "E" at bounding box center [595, 460] width 157 height 32
click at [598, 471] on input "E" at bounding box center [601, 466] width 11 height 11
radio input "true"
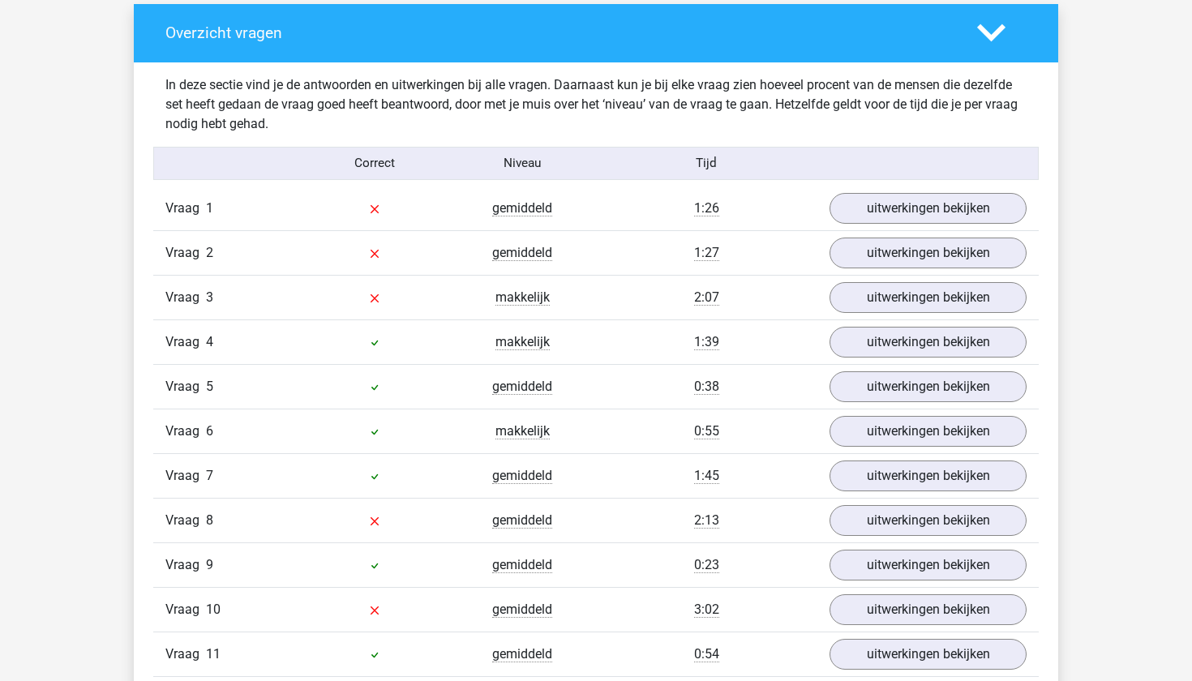
scroll to position [929, 0]
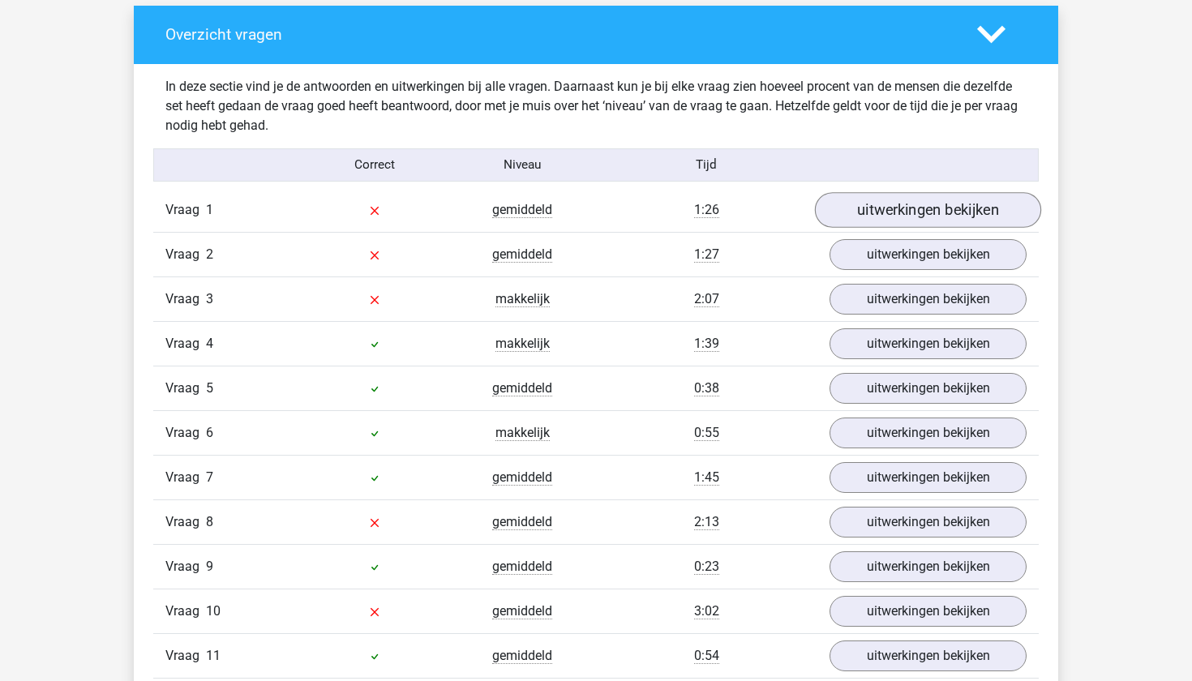
click at [956, 217] on link "uitwerkingen bekijken" at bounding box center [928, 210] width 226 height 36
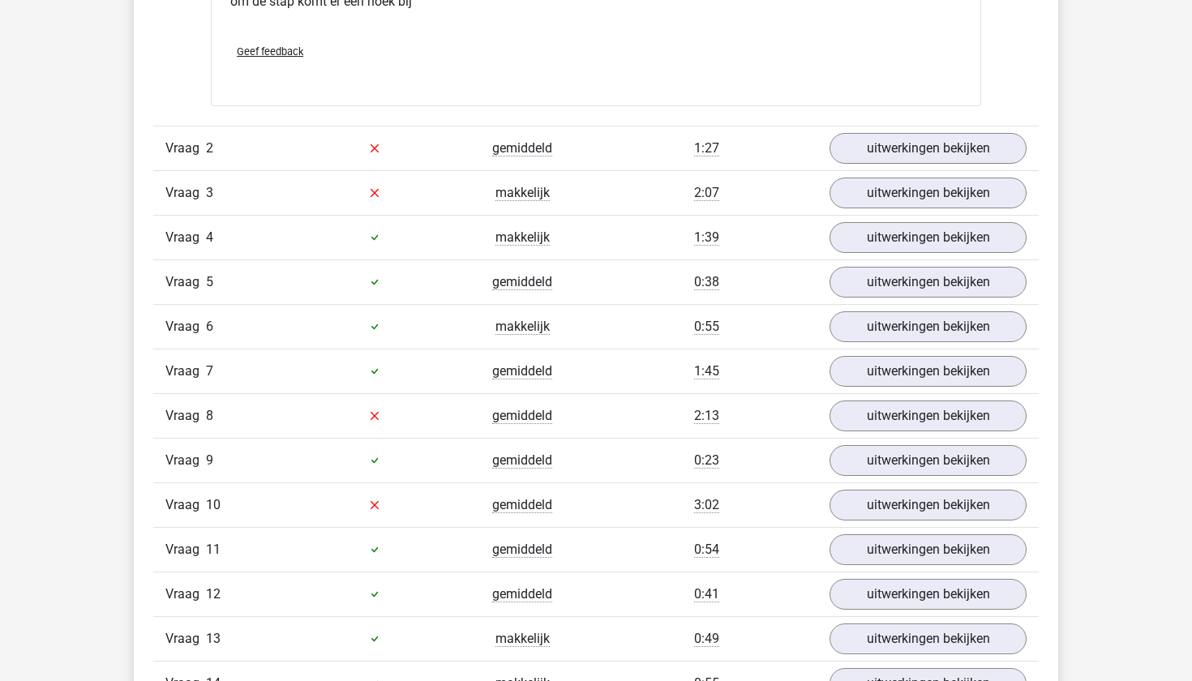
scroll to position [2334, 0]
click at [937, 161] on link "uitwerkingen bekijken" at bounding box center [928, 147] width 226 height 36
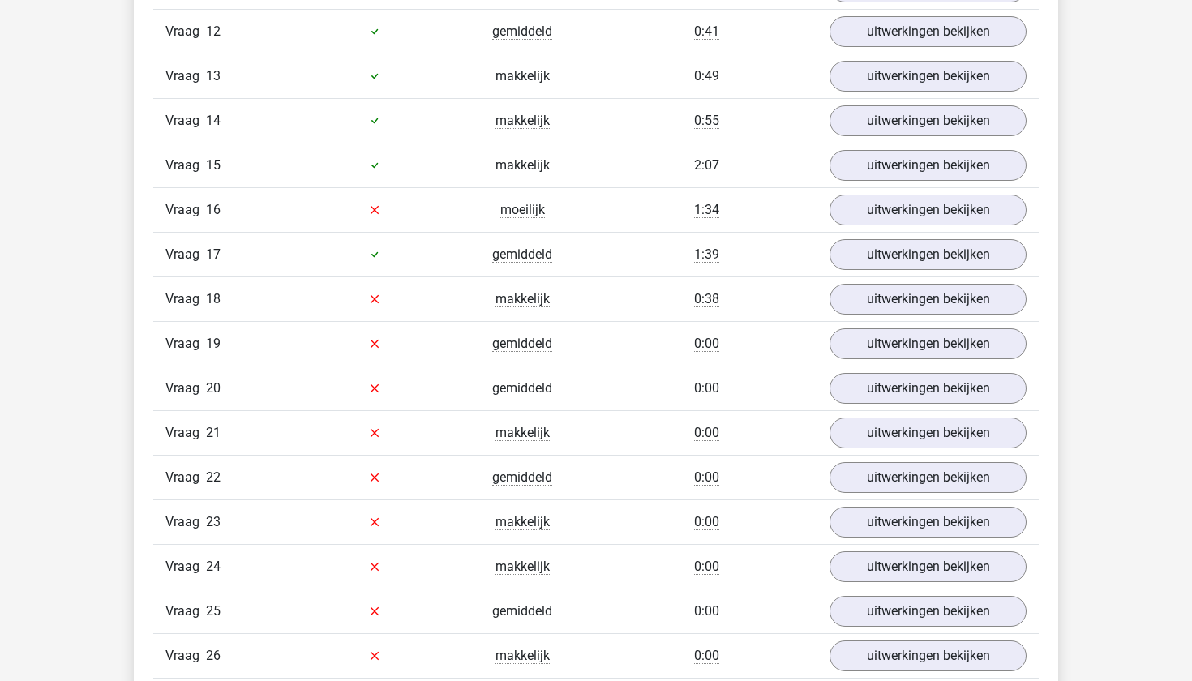
scroll to position [4375, 0]
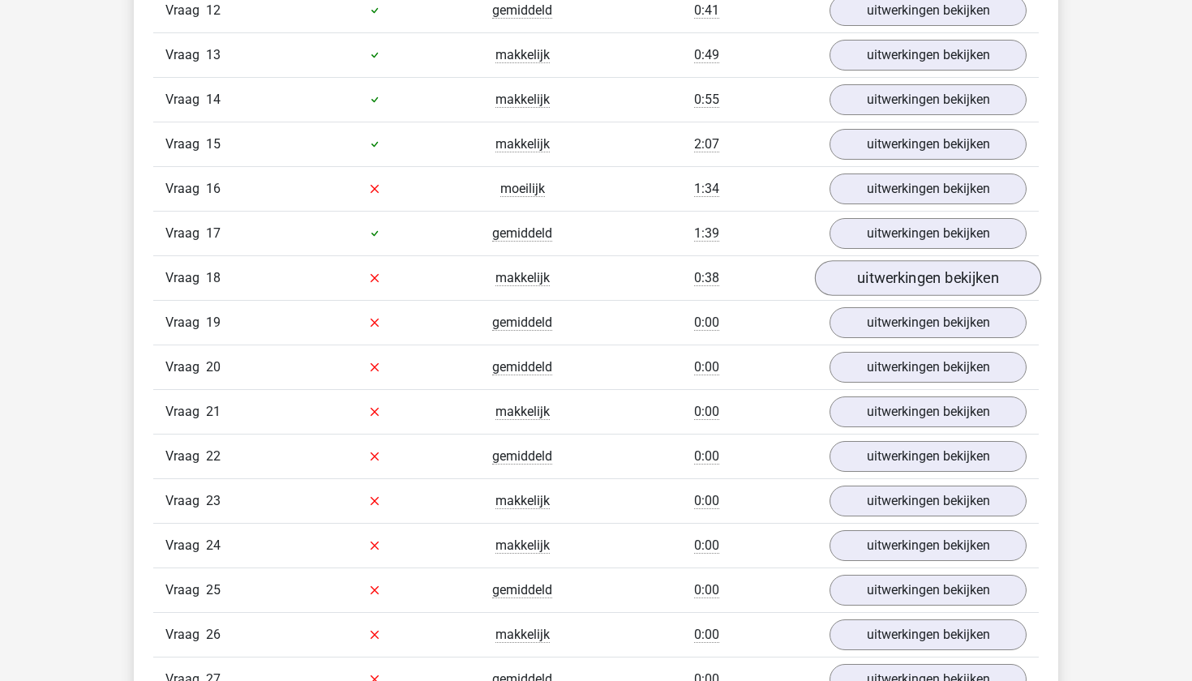
click at [937, 296] on link "uitwerkingen bekijken" at bounding box center [928, 278] width 226 height 36
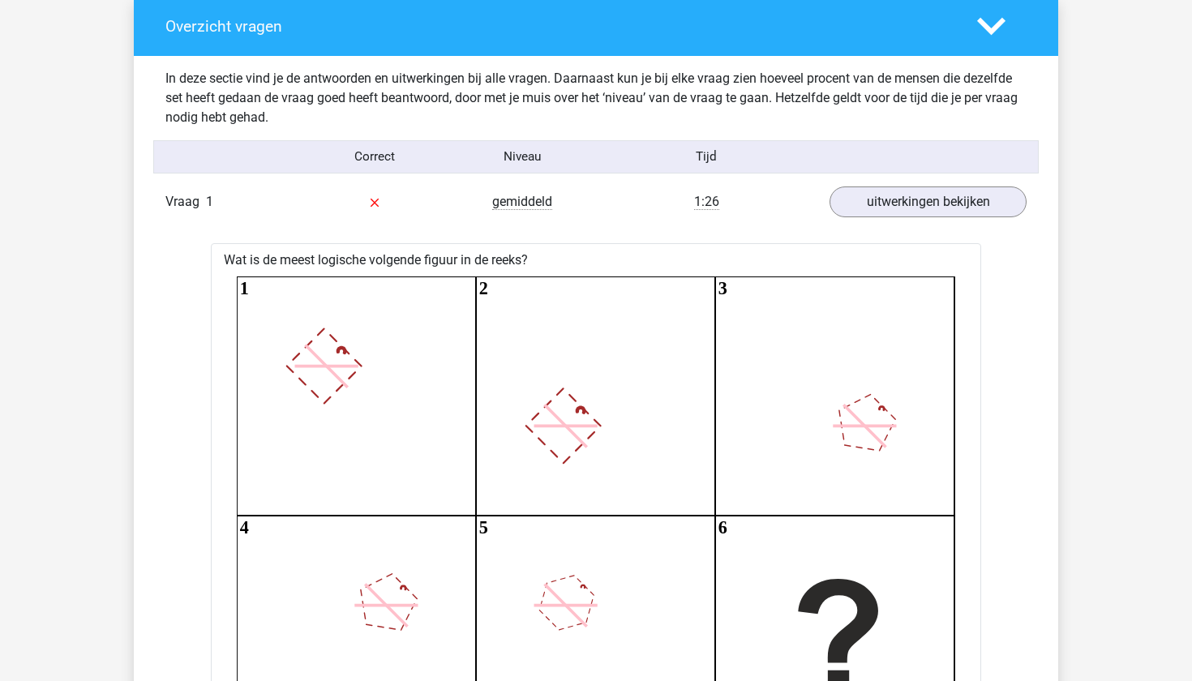
scroll to position [930, 0]
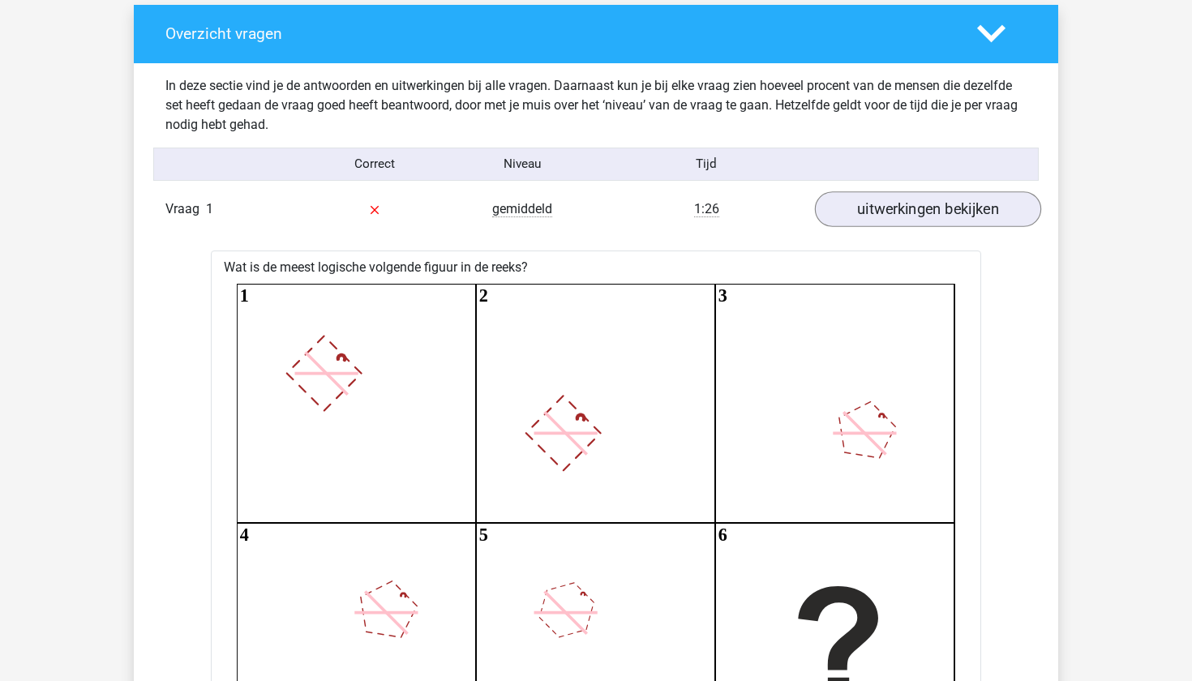
click at [905, 202] on link "uitwerkingen bekijken" at bounding box center [928, 209] width 226 height 36
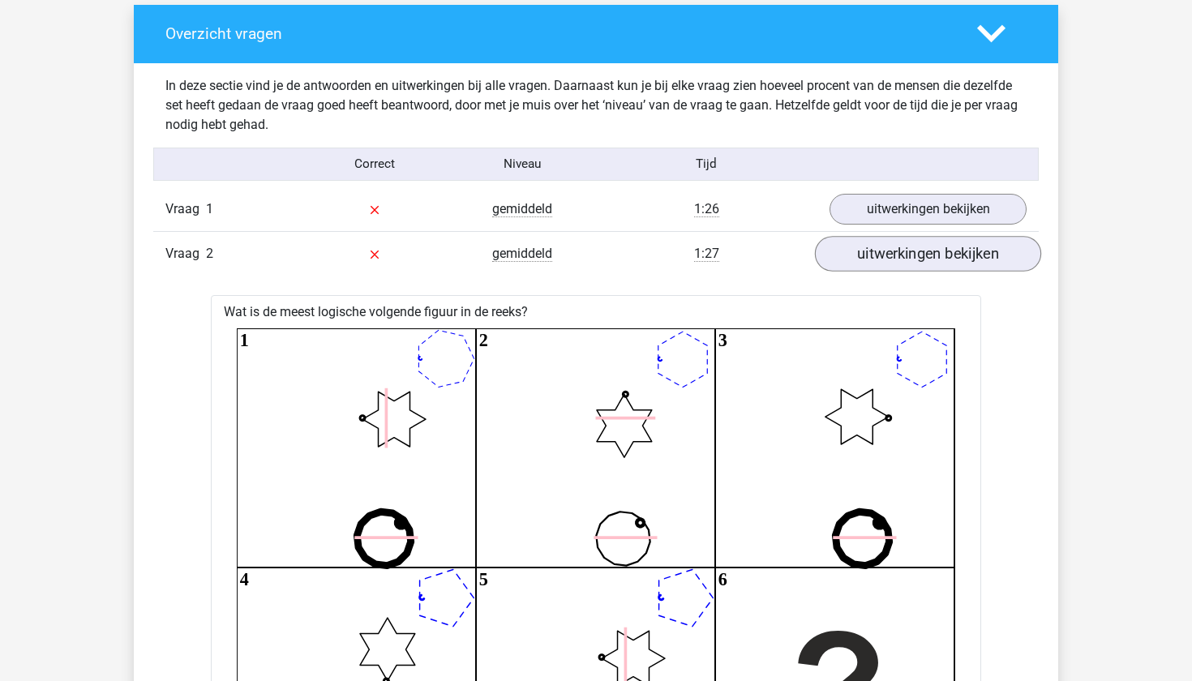
click at [920, 263] on link "uitwerkingen bekijken" at bounding box center [928, 254] width 226 height 36
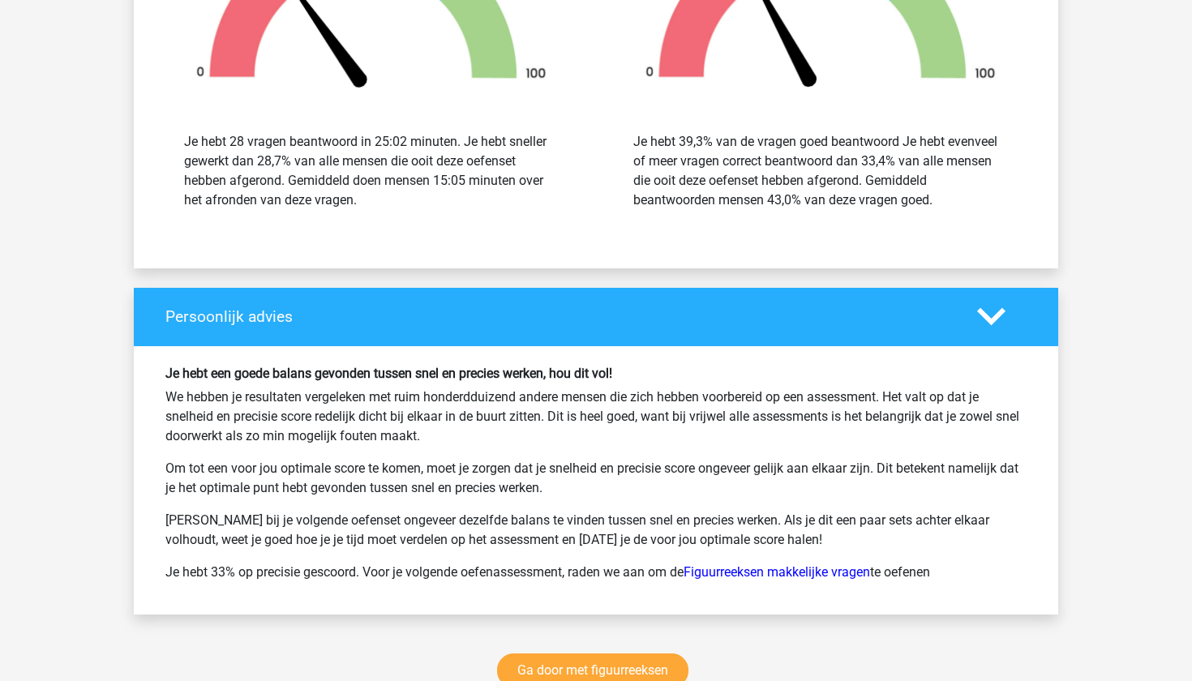
scroll to position [4064, 0]
